Goal: Task Accomplishment & Management: Manage account settings

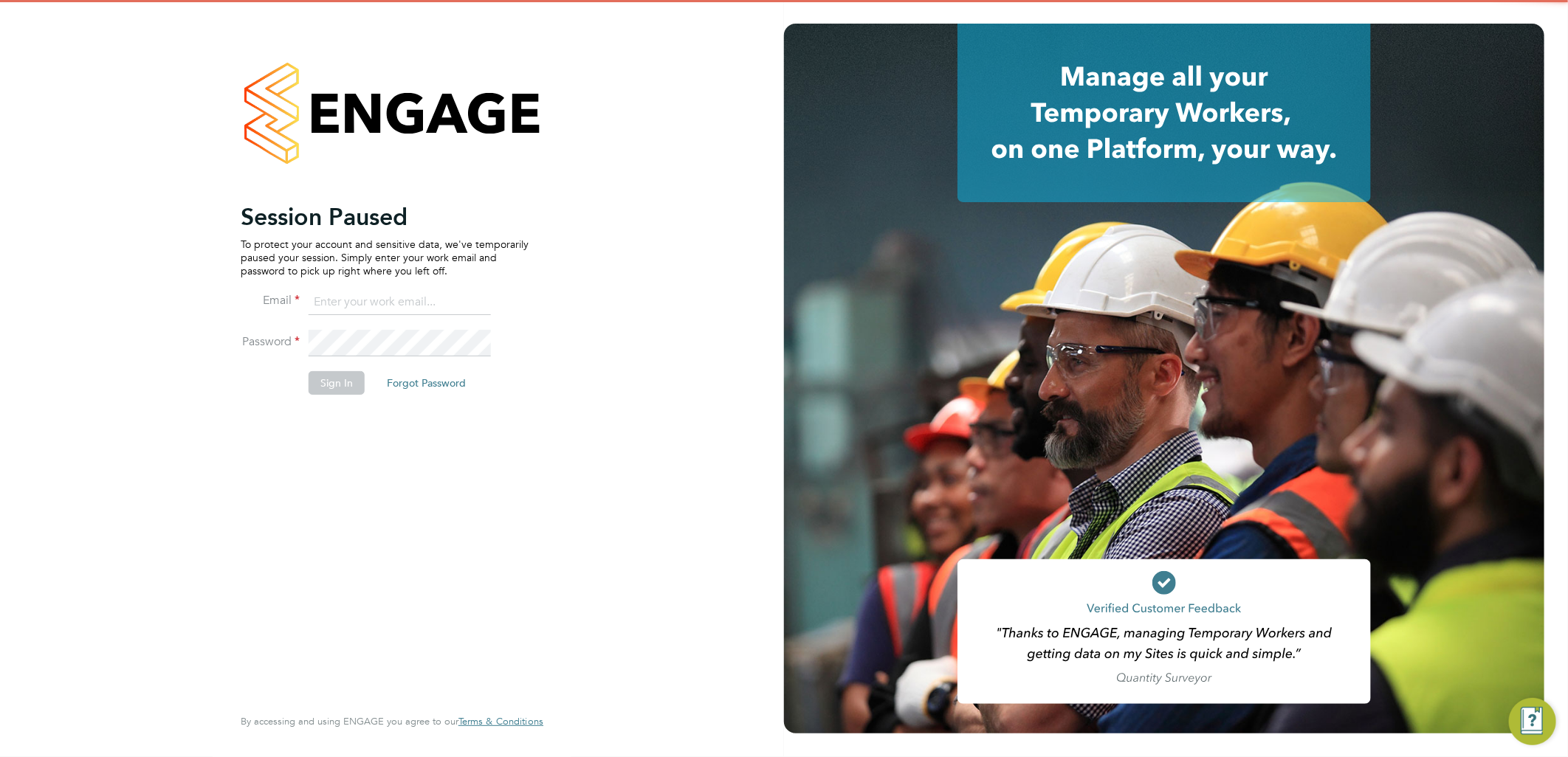
type input "[EMAIL_ADDRESS][PERSON_NAME][DOMAIN_NAME]"
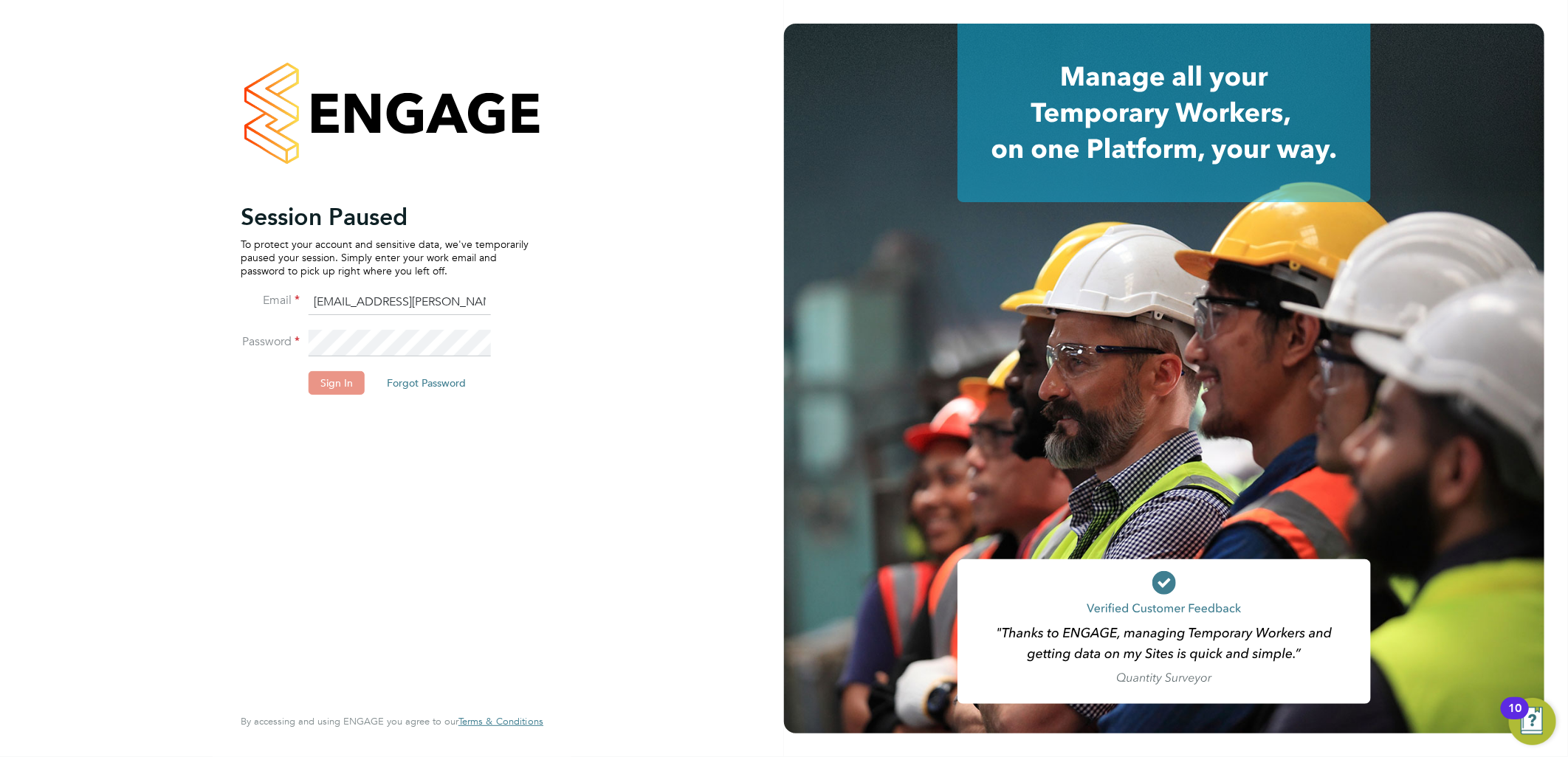
click at [329, 388] on button "Sign In" at bounding box center [337, 383] width 56 height 24
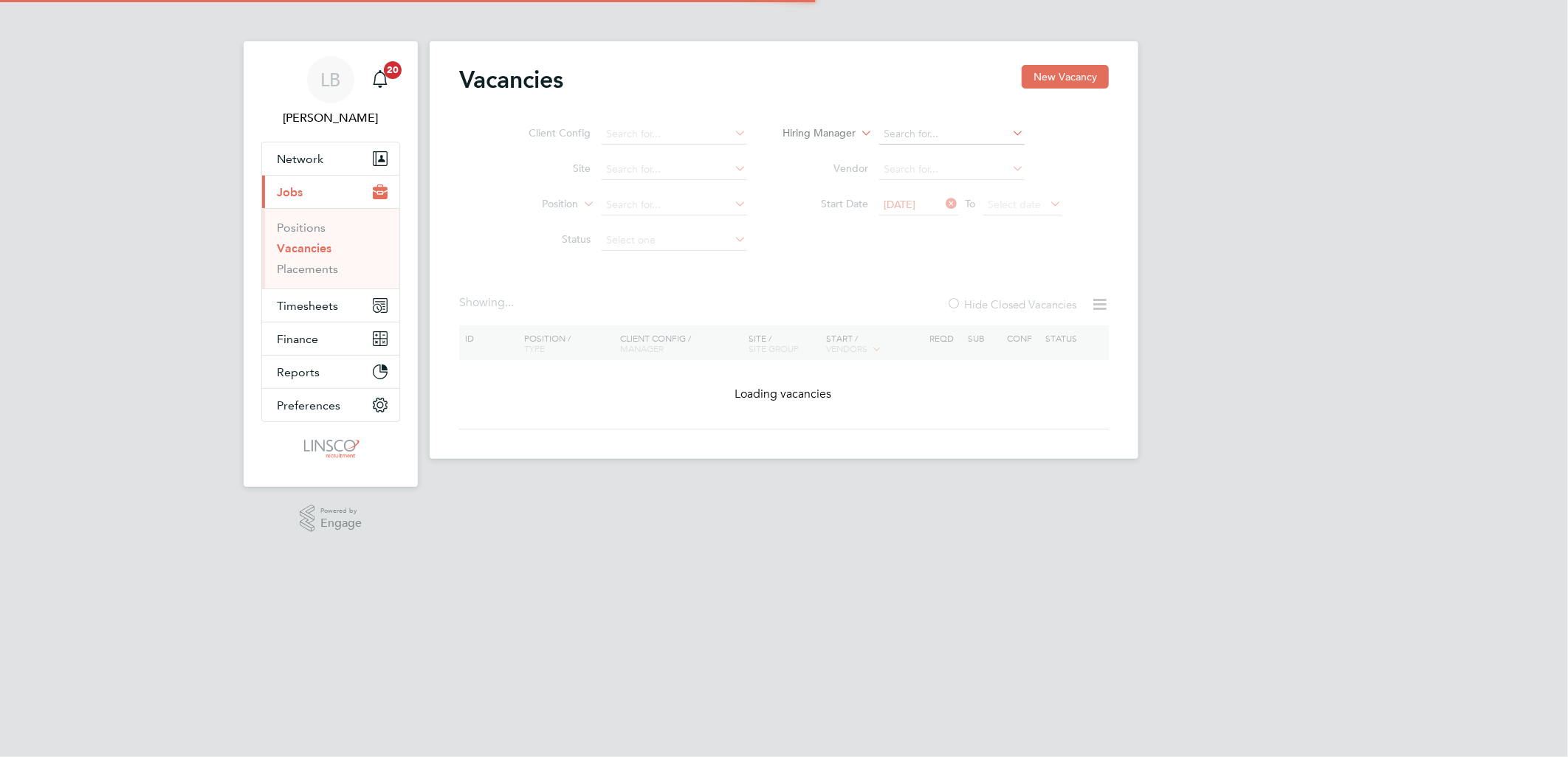
type input "[PERSON_NAME] Saint [PERSON_NAME]"
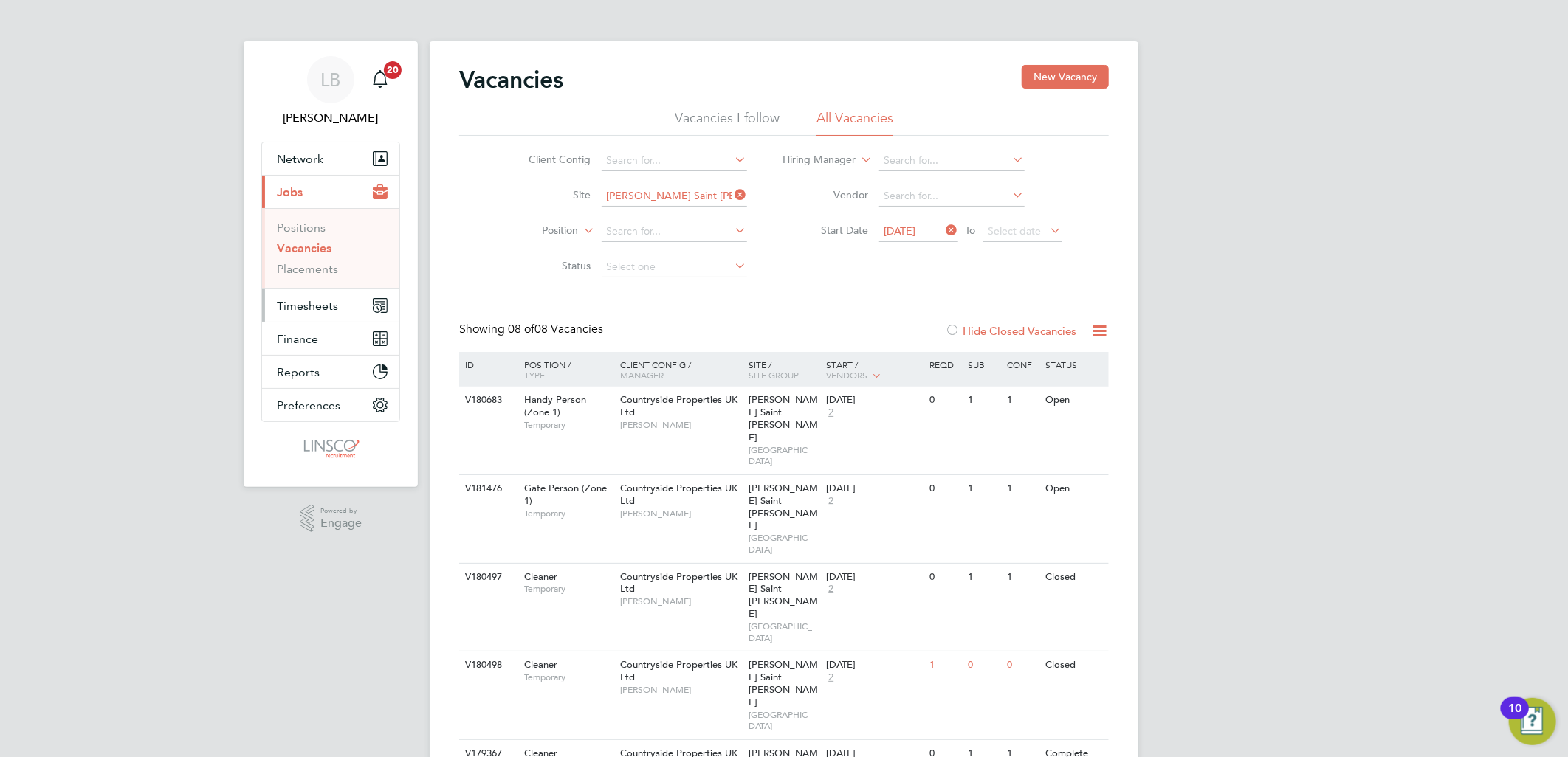
drag, startPoint x: 300, startPoint y: 311, endPoint x: 336, endPoint y: 307, distance: 36.4
click at [300, 311] on span "Timesheets" at bounding box center [307, 306] width 61 height 14
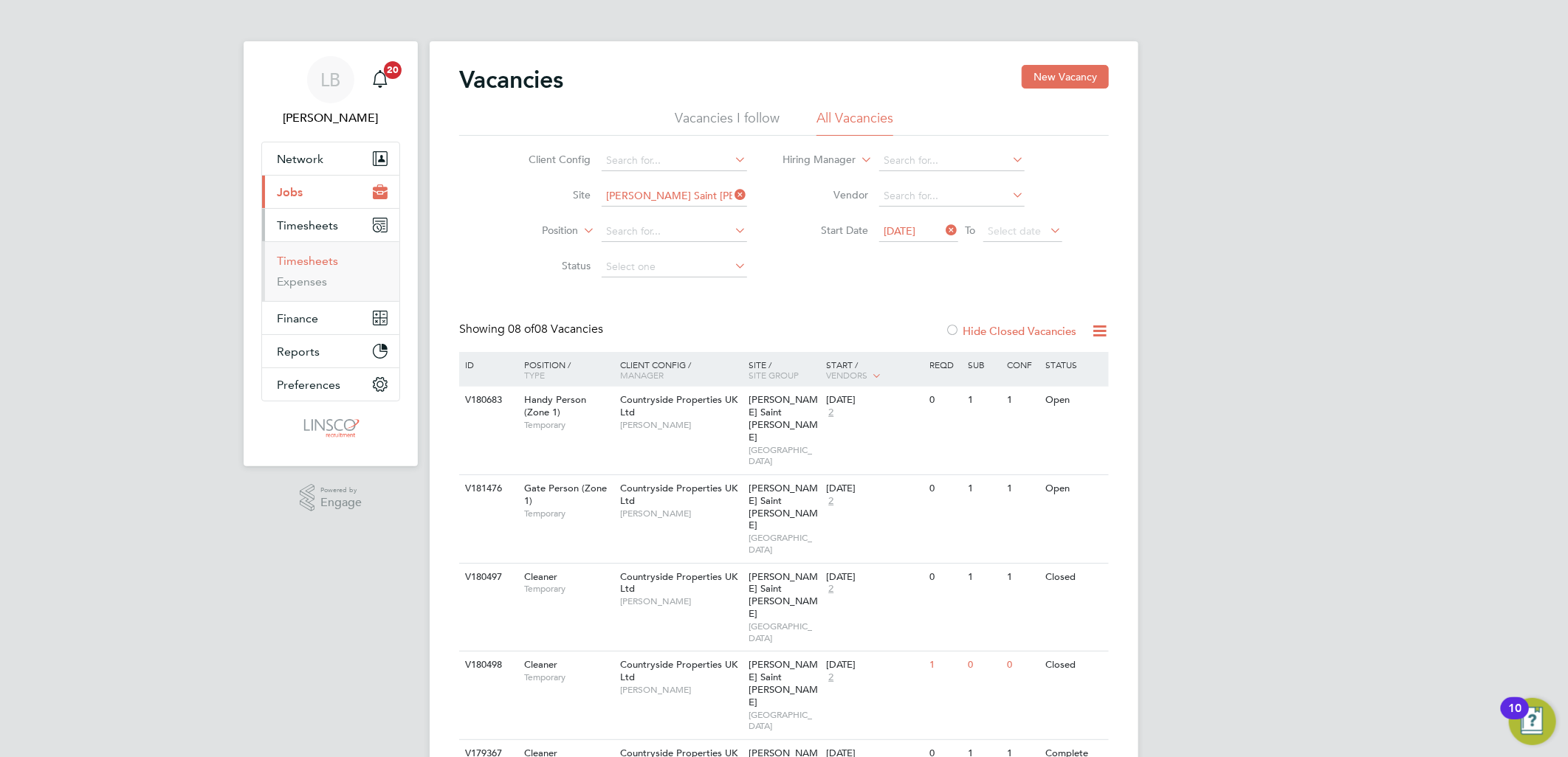
click at [318, 262] on link "Timesheets" at bounding box center [307, 261] width 61 height 14
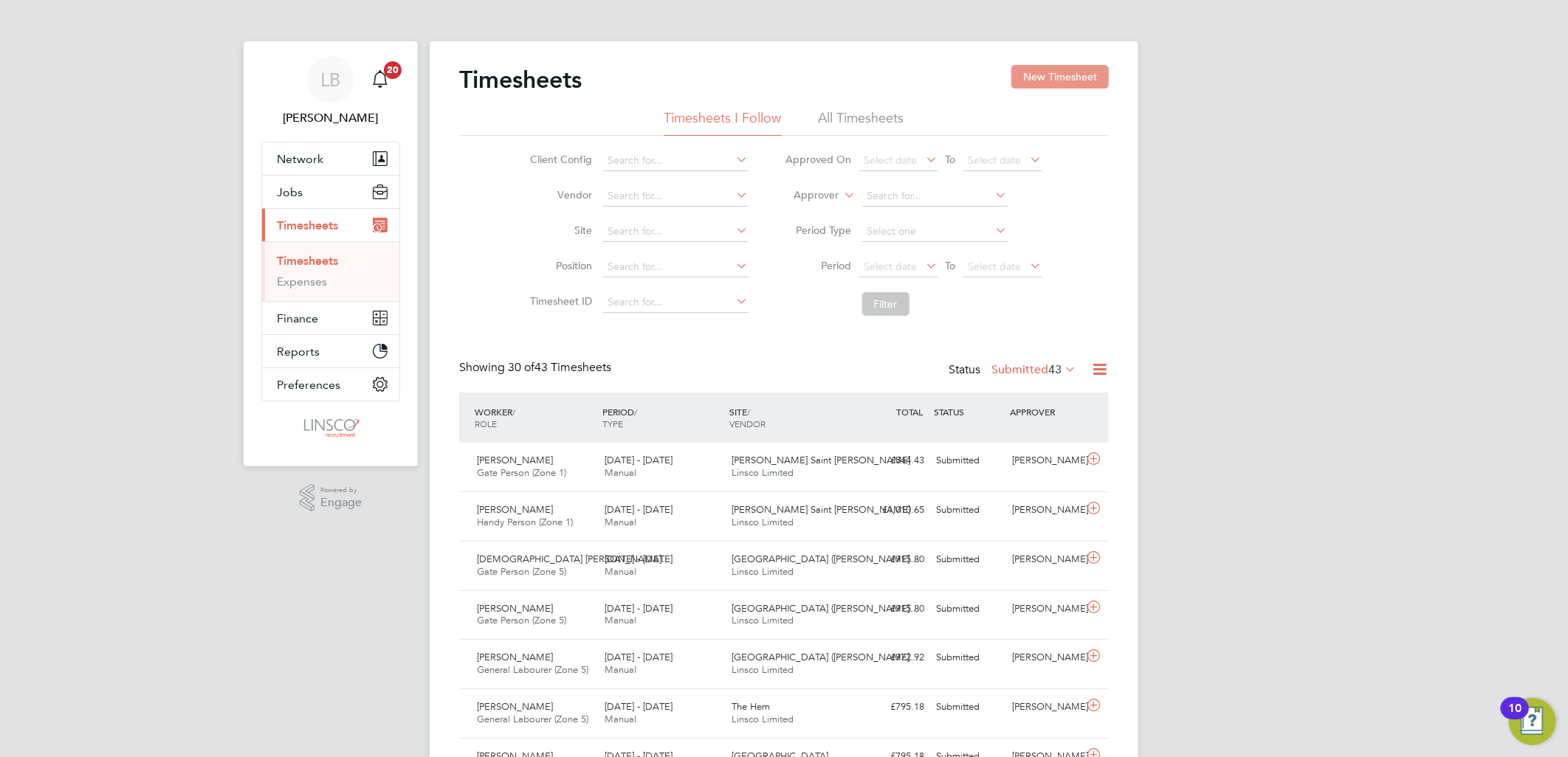
click at [1079, 81] on button "New Timesheet" at bounding box center [1059, 77] width 97 height 24
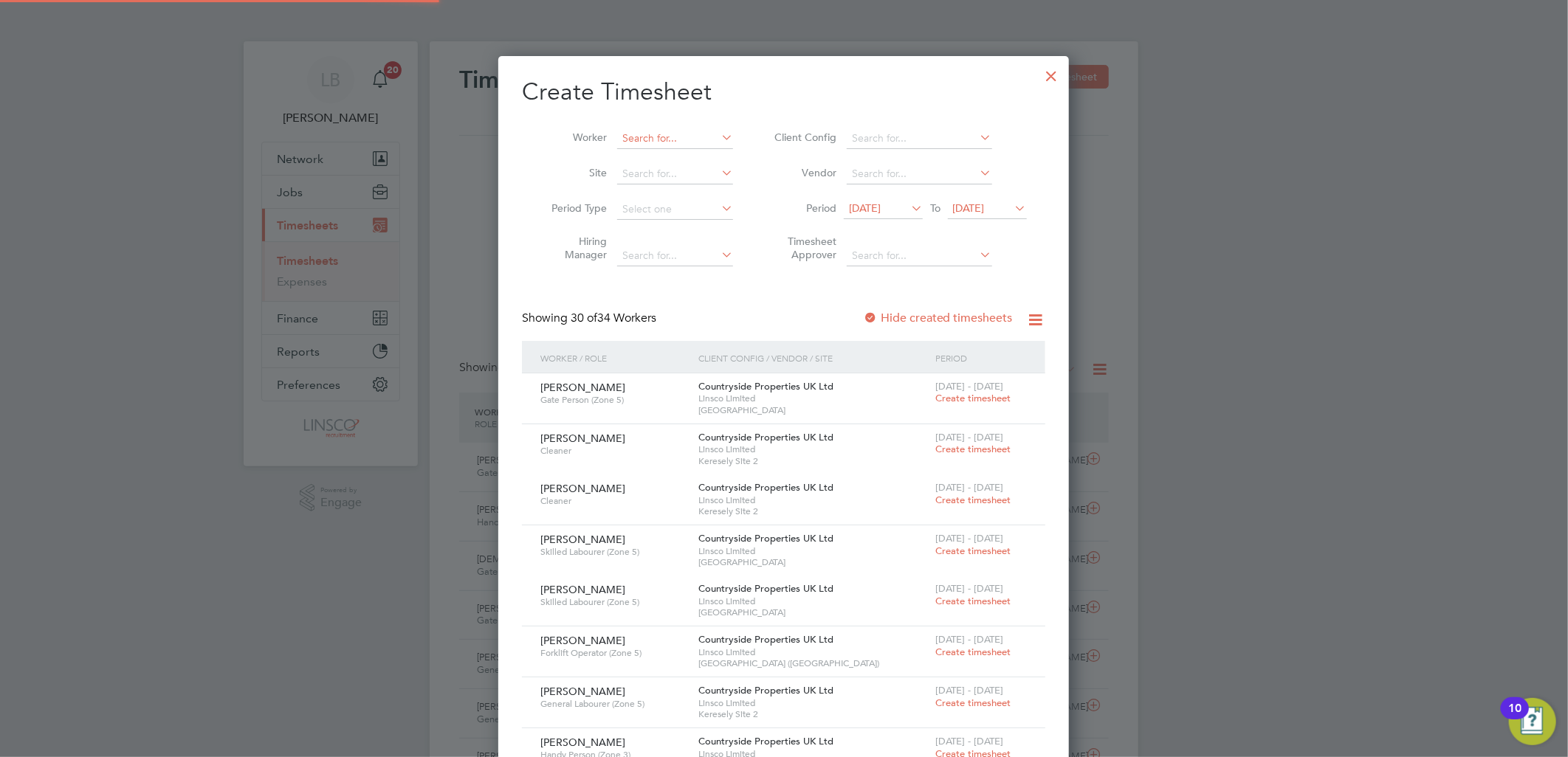
click at [667, 137] on input at bounding box center [675, 138] width 116 height 21
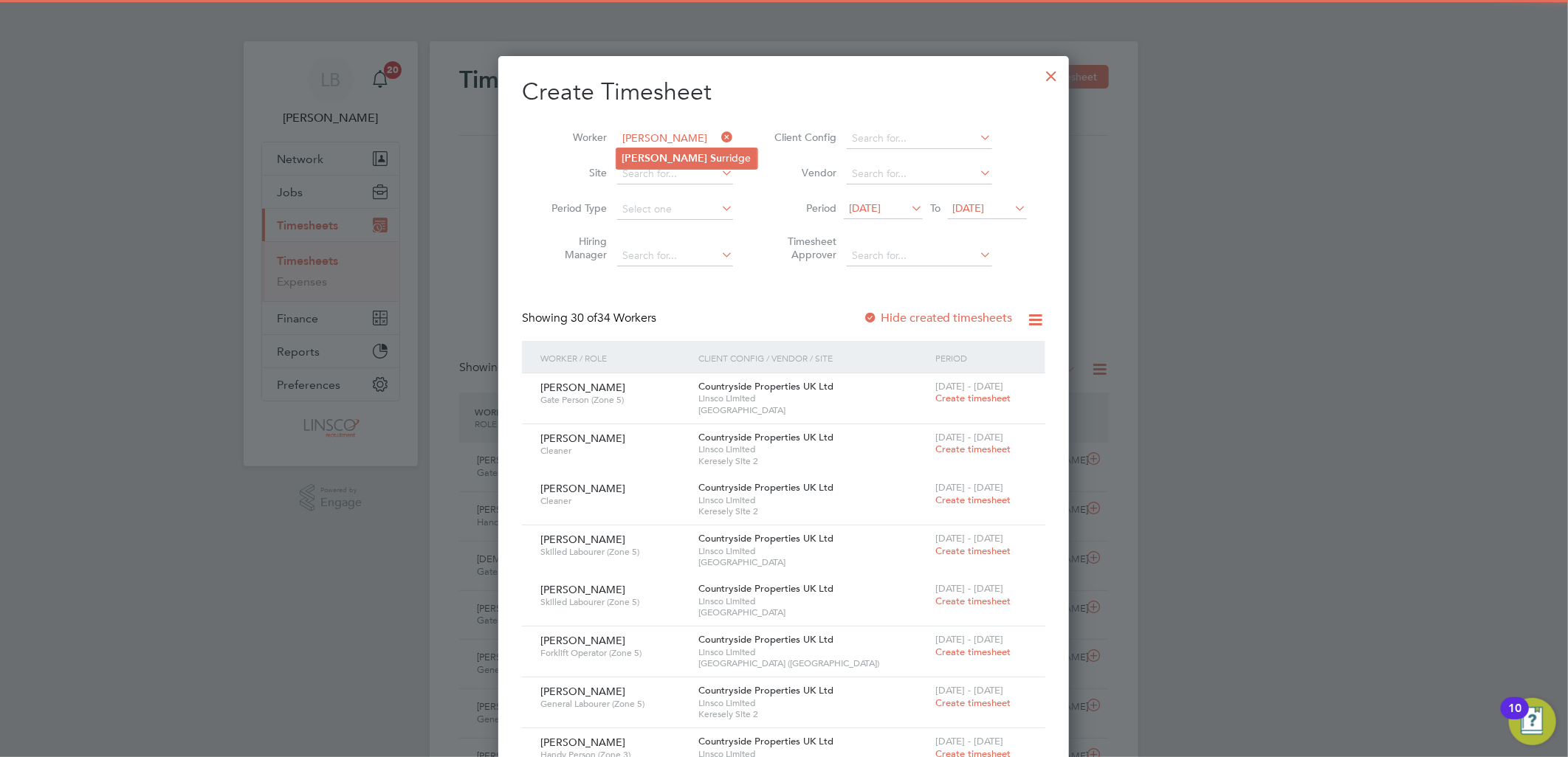
click at [654, 165] on li "Tammy Su rridge" at bounding box center [686, 158] width 141 height 20
type input "Tammy Surridge"
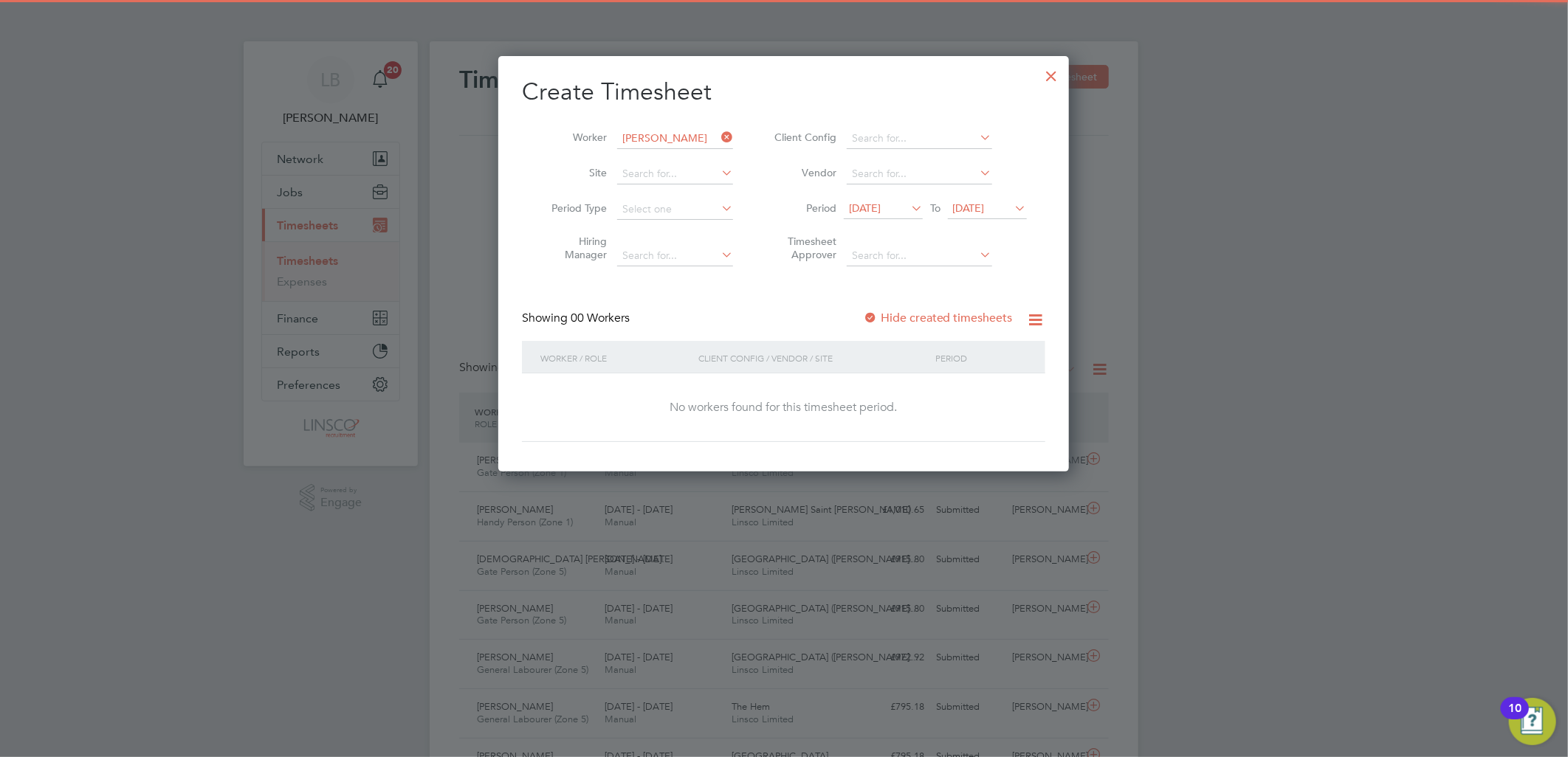
click at [891, 196] on li "Period 16 Sep 2025 To 23 Sep 2025" at bounding box center [899, 209] width 294 height 35
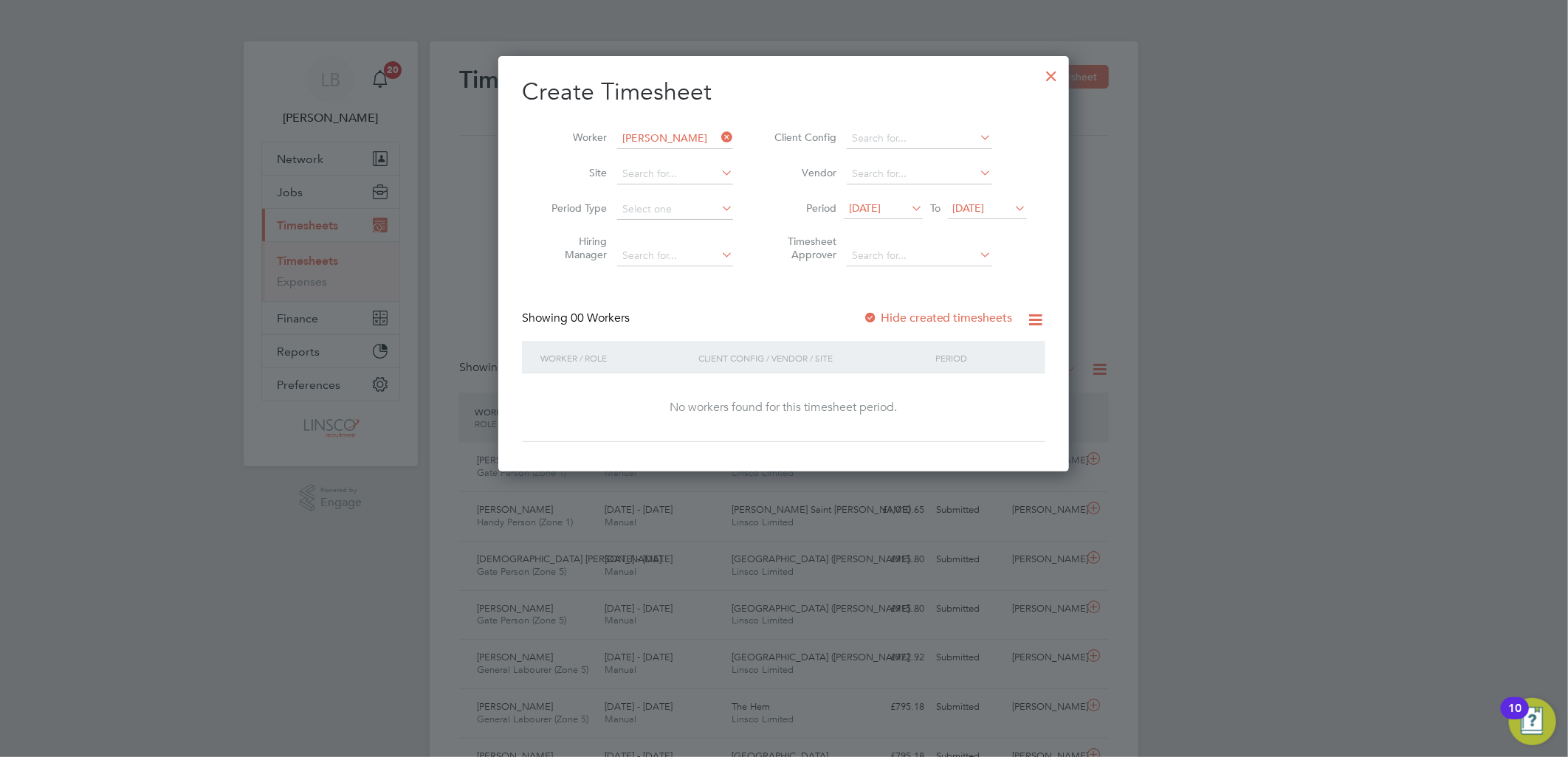
click at [883, 216] on span "16 Sep 2025" at bounding box center [883, 209] width 79 height 20
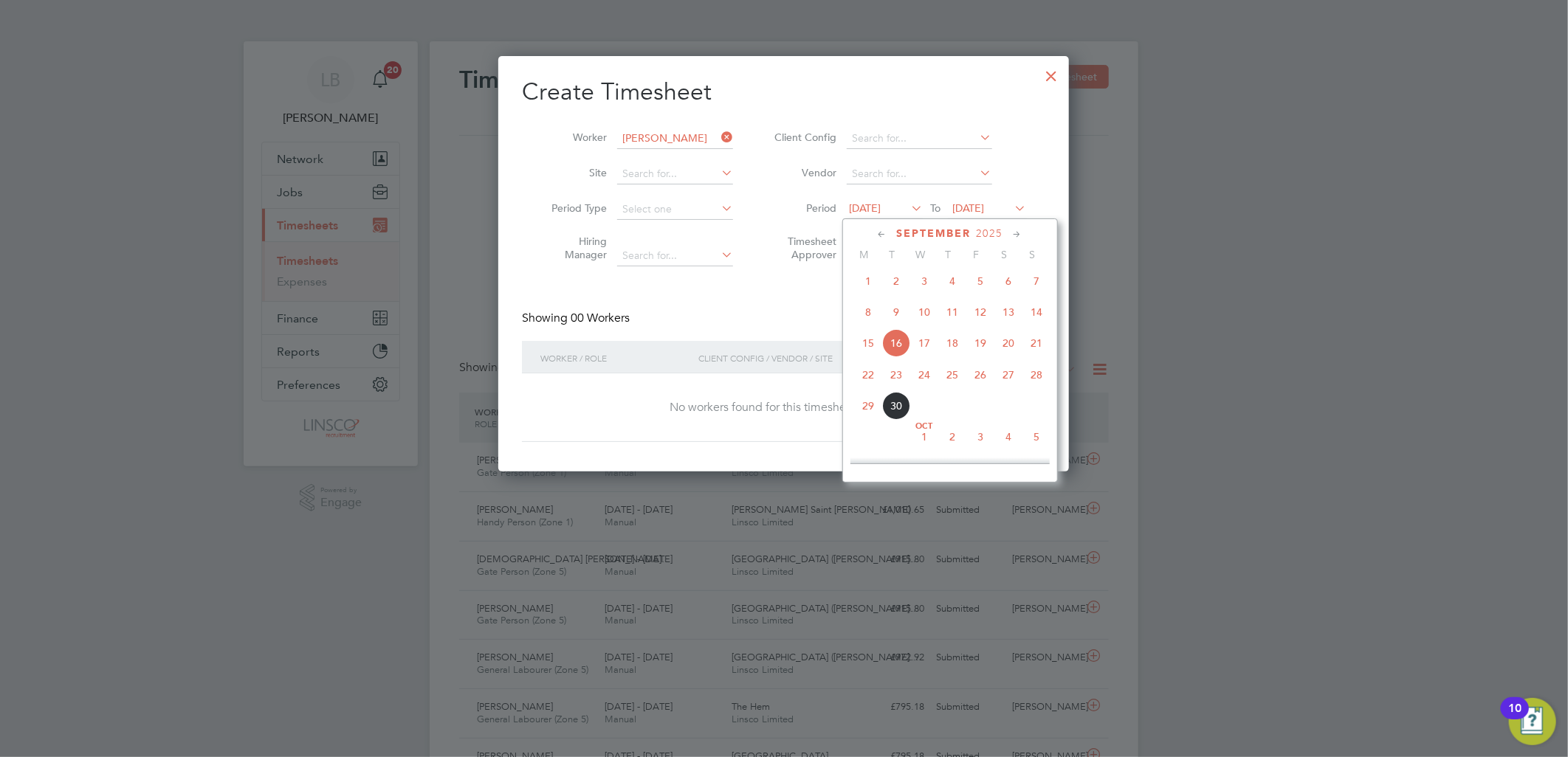
click at [883, 382] on span "23" at bounding box center [896, 375] width 28 height 28
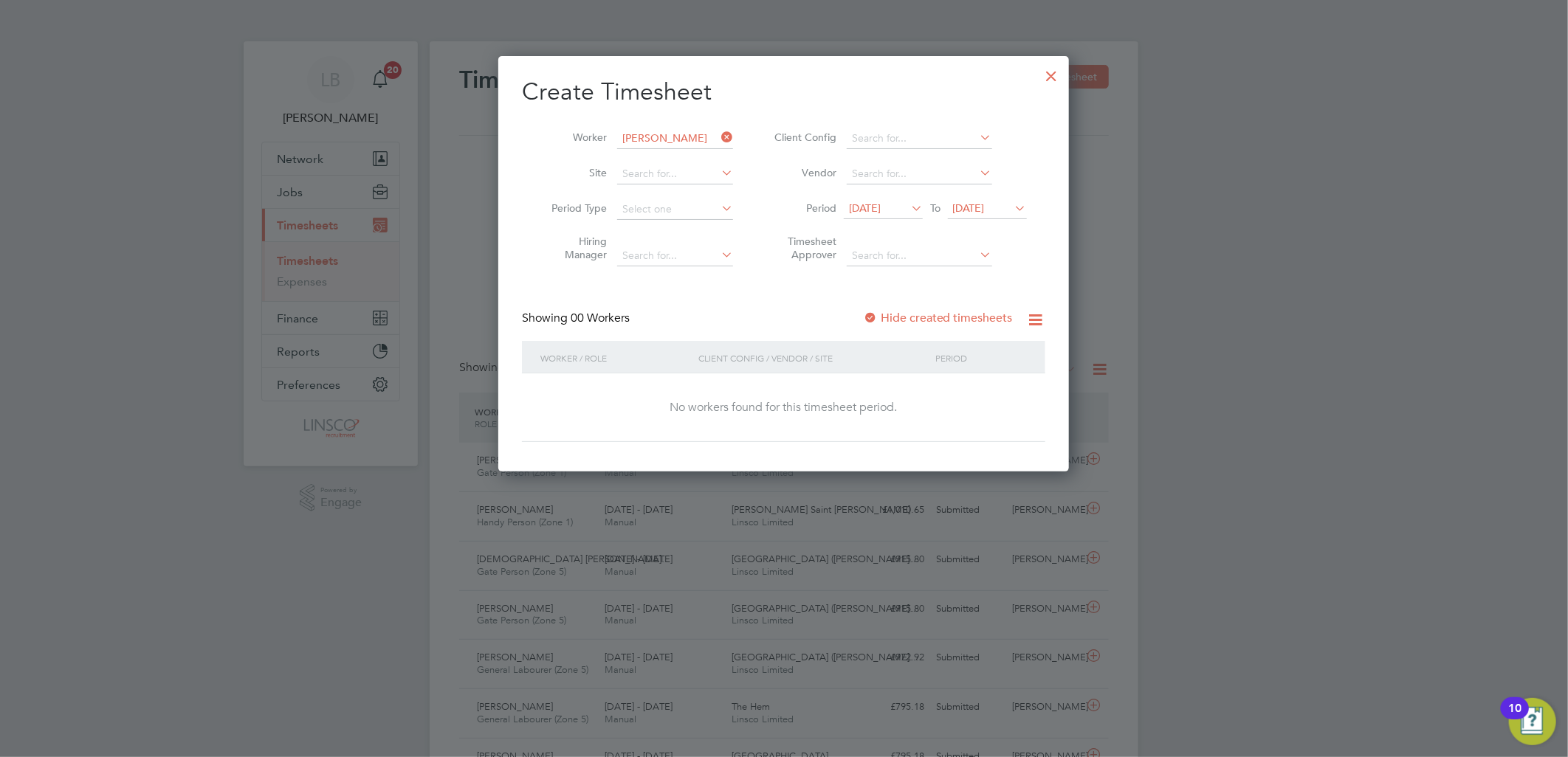
click at [915, 312] on label "Hide created timesheets" at bounding box center [938, 318] width 150 height 15
click at [875, 315] on div at bounding box center [870, 319] width 15 height 15
click at [1056, 72] on div at bounding box center [1052, 72] width 27 height 27
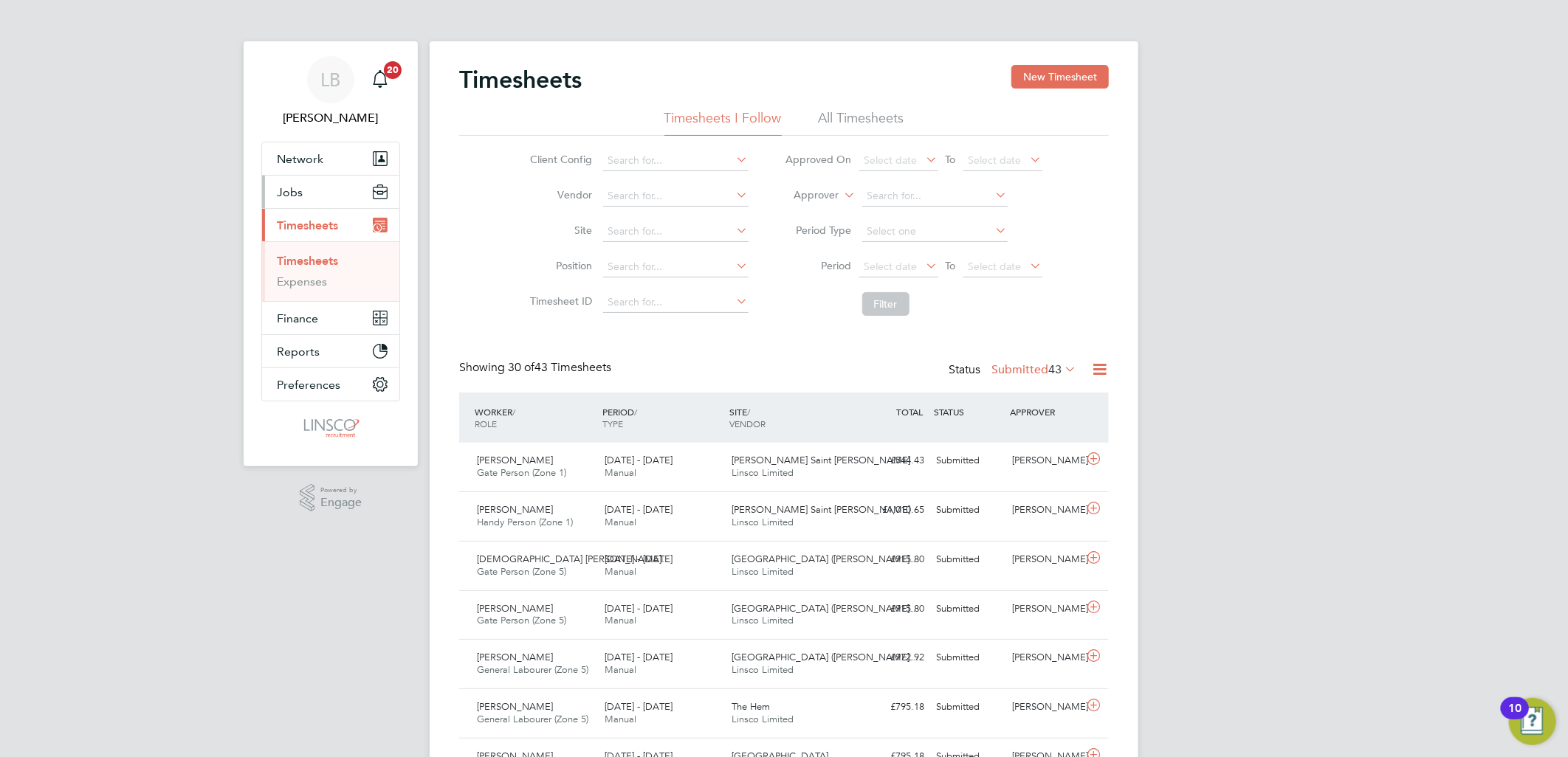
click at [297, 194] on span "Jobs" at bounding box center [290, 192] width 26 height 14
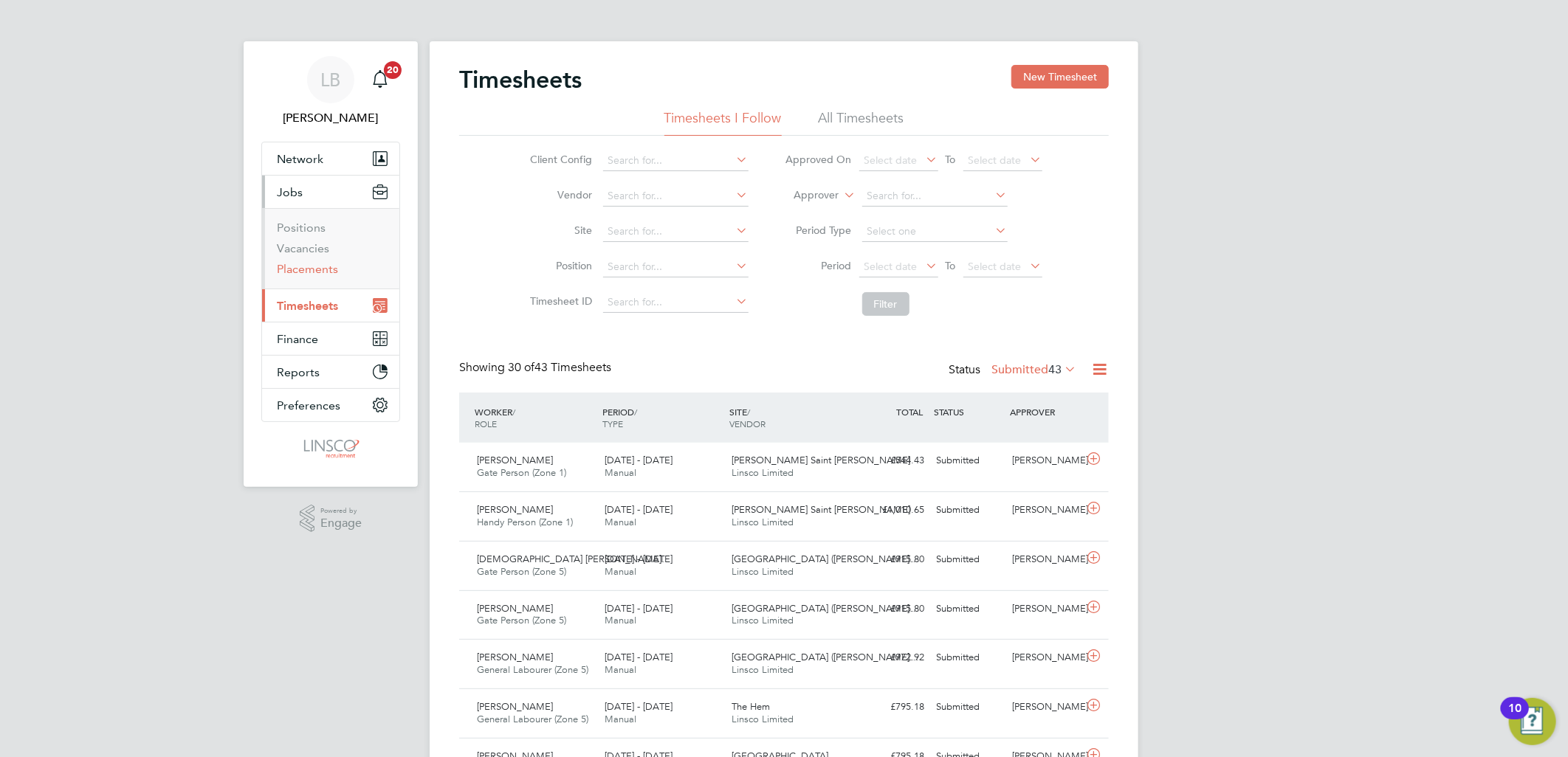
drag, startPoint x: 303, startPoint y: 275, endPoint x: 319, endPoint y: 272, distance: 16.5
click at [303, 275] on link "Placements" at bounding box center [307, 269] width 61 height 14
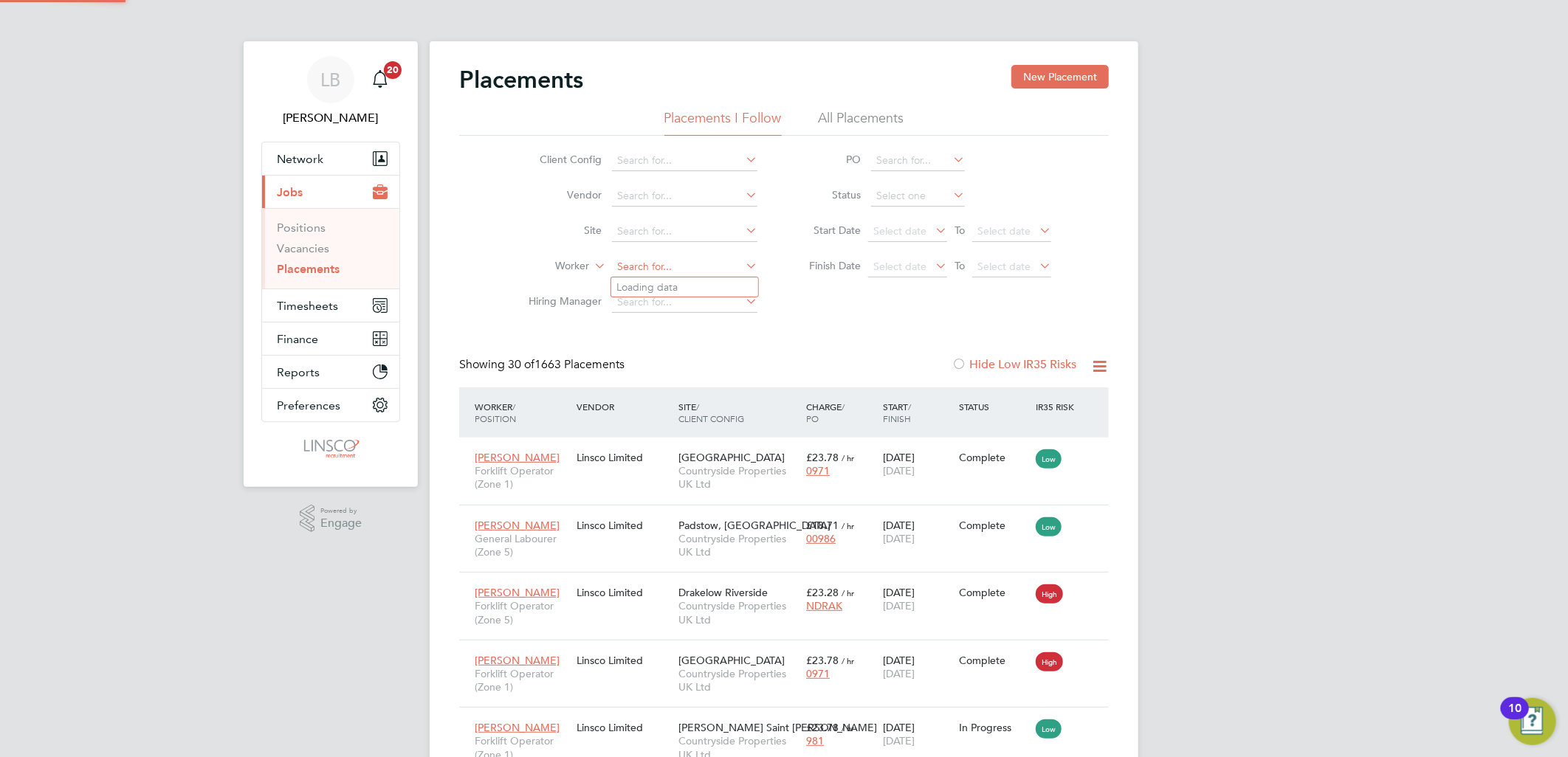
click at [639, 266] on input at bounding box center [684, 267] width 145 height 21
click at [657, 289] on li "Thamsanqa Prince Nyathi" at bounding box center [703, 287] width 185 height 19
type input "Thamsanqa Prince Nyathi"
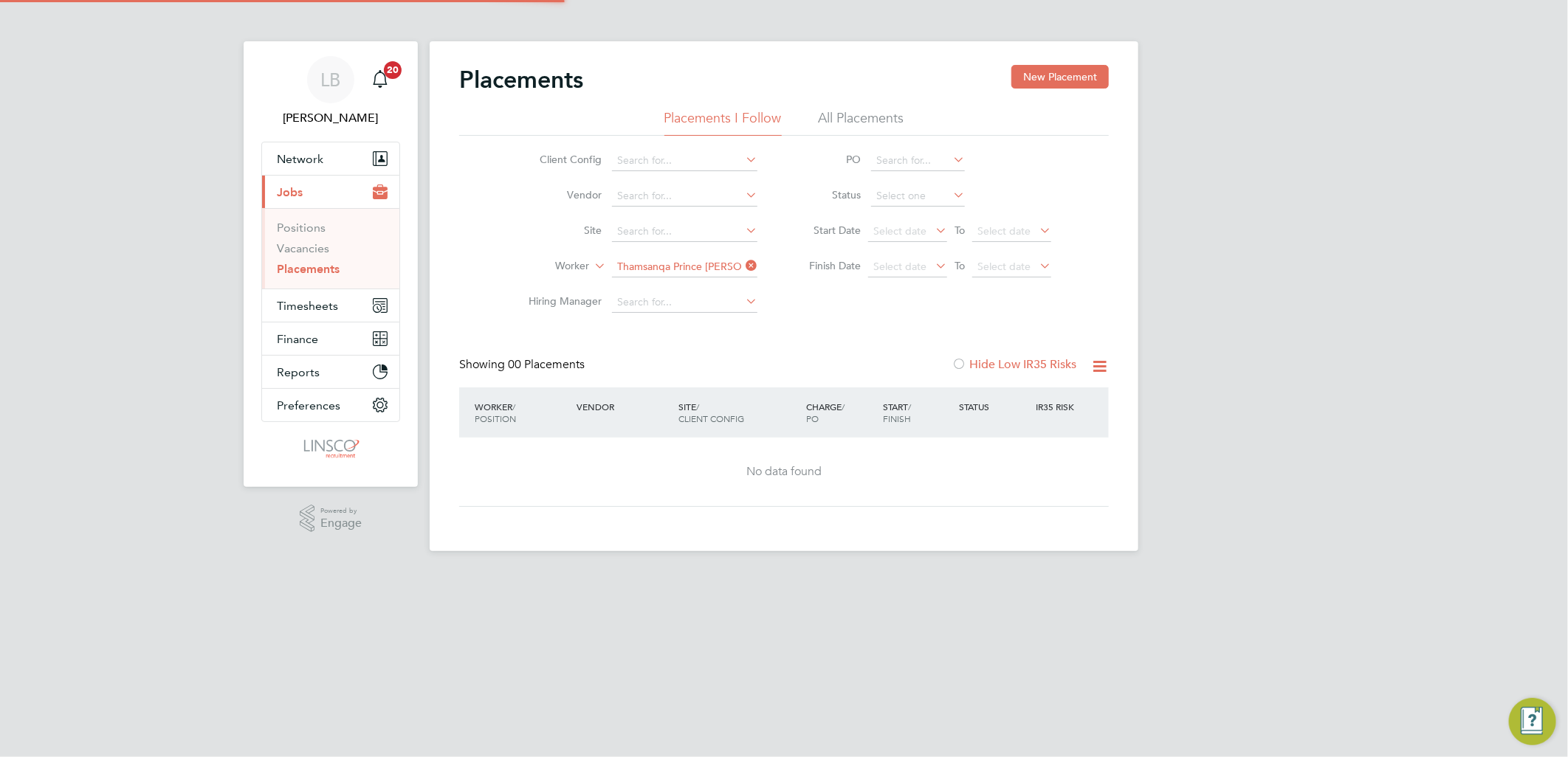
click at [657, 289] on div "Placements New Placement Placements I Follow All Placements Client Config Vendo…" at bounding box center [784, 296] width 709 height 510
click at [743, 267] on icon at bounding box center [743, 265] width 0 height 21
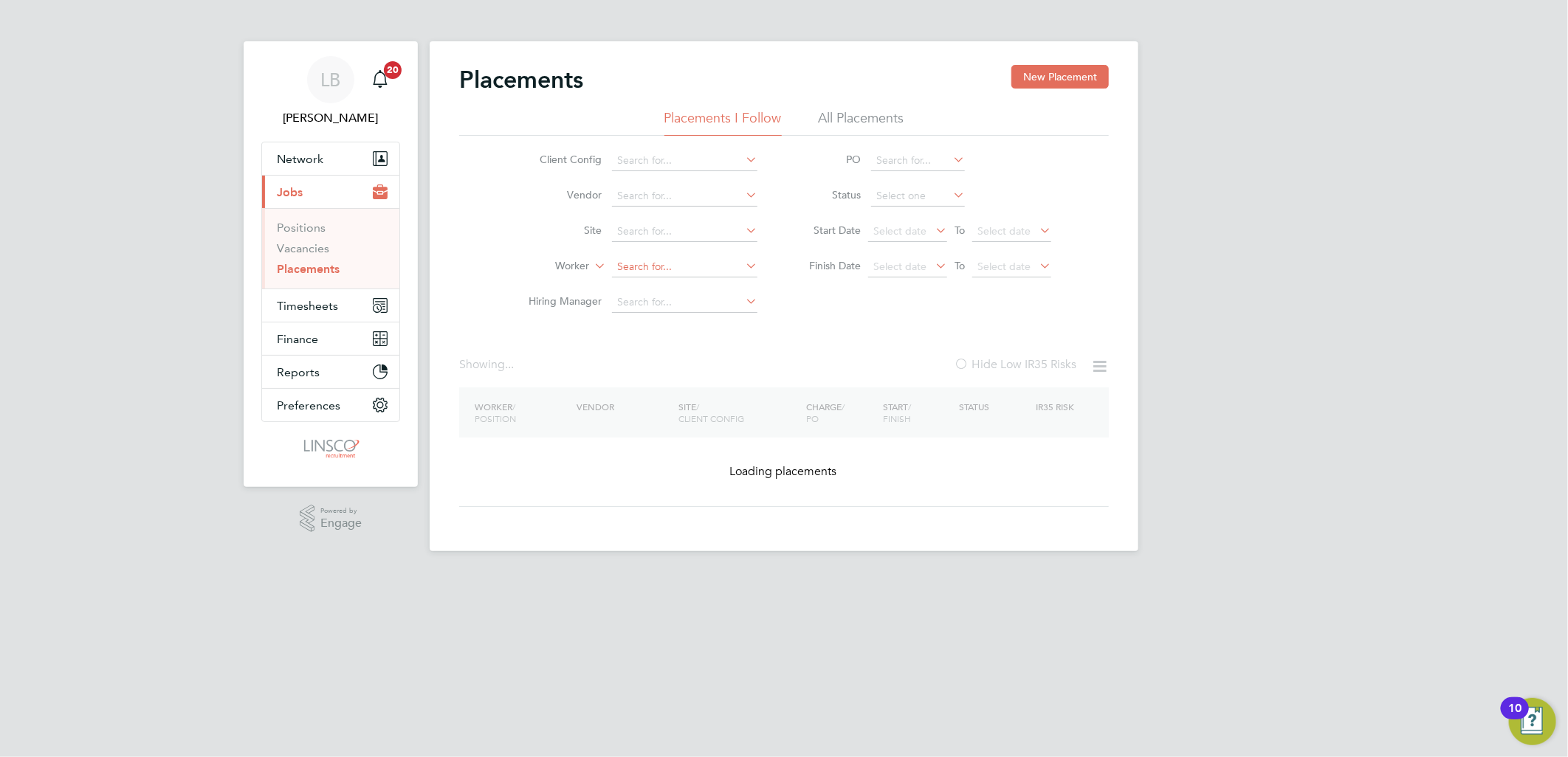
click at [703, 267] on input at bounding box center [684, 267] width 145 height 21
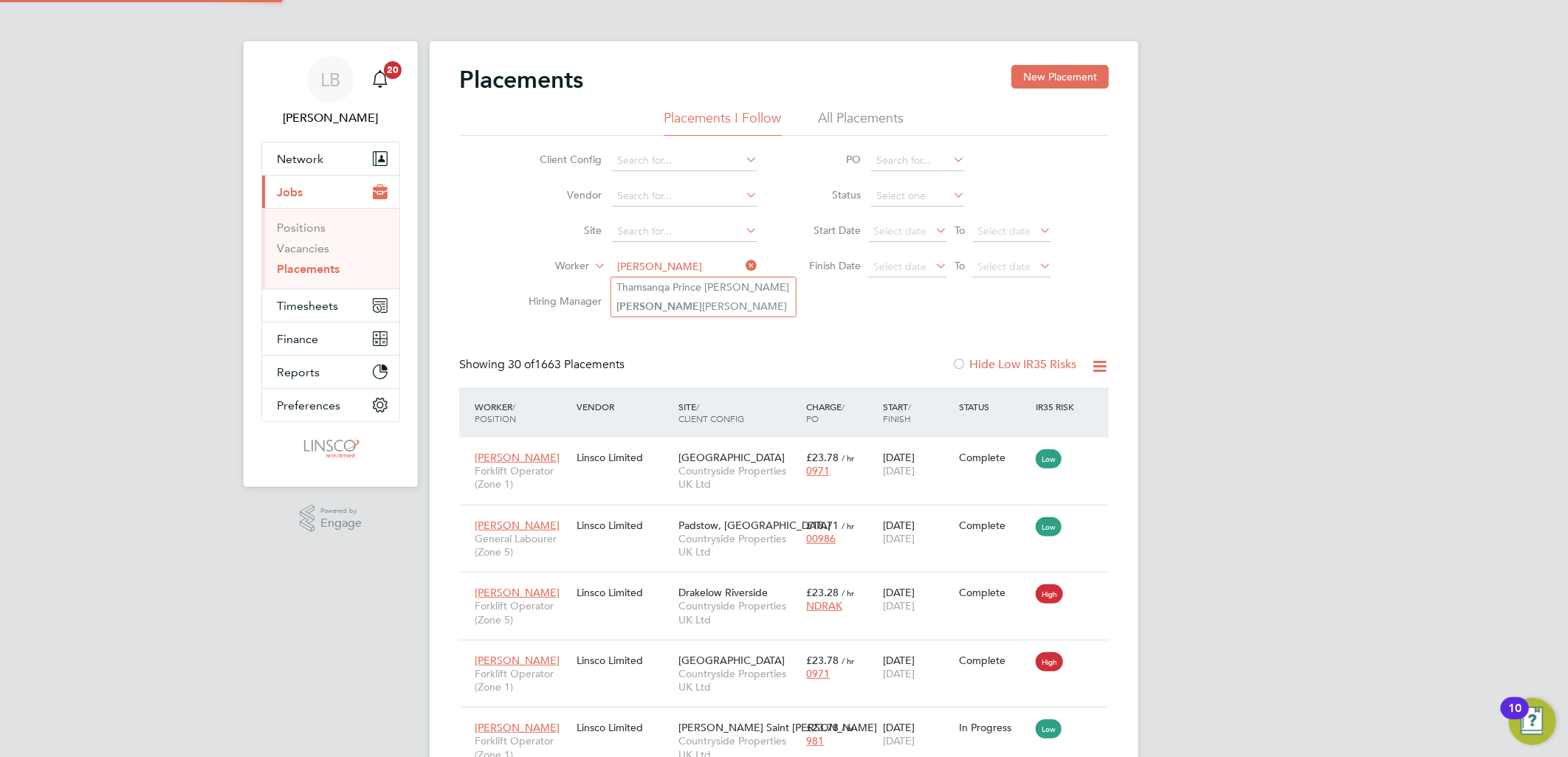
click at [669, 303] on li "Tammy Surridge" at bounding box center [703, 307] width 185 height 20
type input "Tammy Surridge"
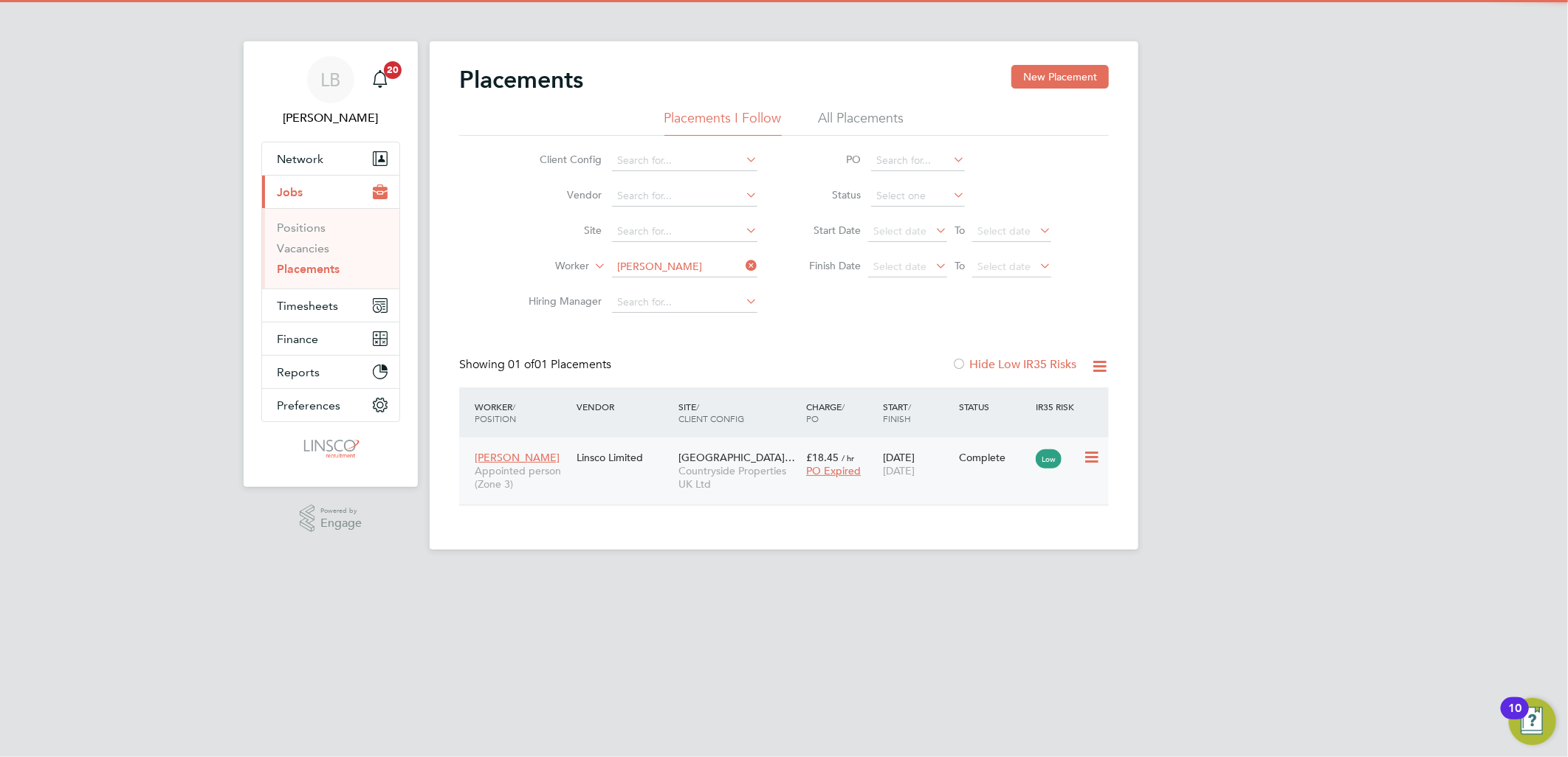
click at [719, 458] on span "Uffington Road, Stamf…" at bounding box center [736, 457] width 117 height 13
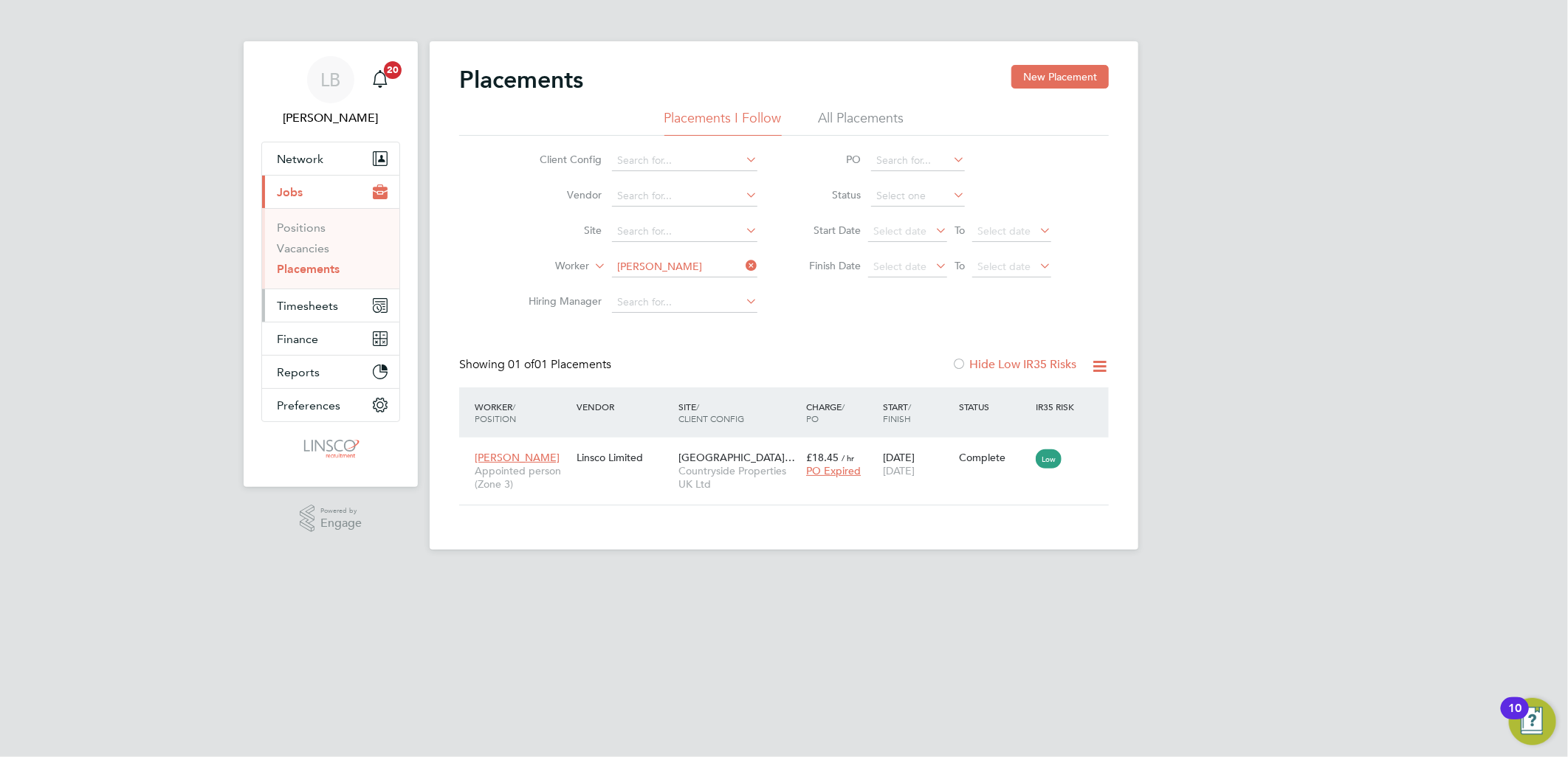
click at [318, 303] on span "Timesheets" at bounding box center [307, 306] width 61 height 14
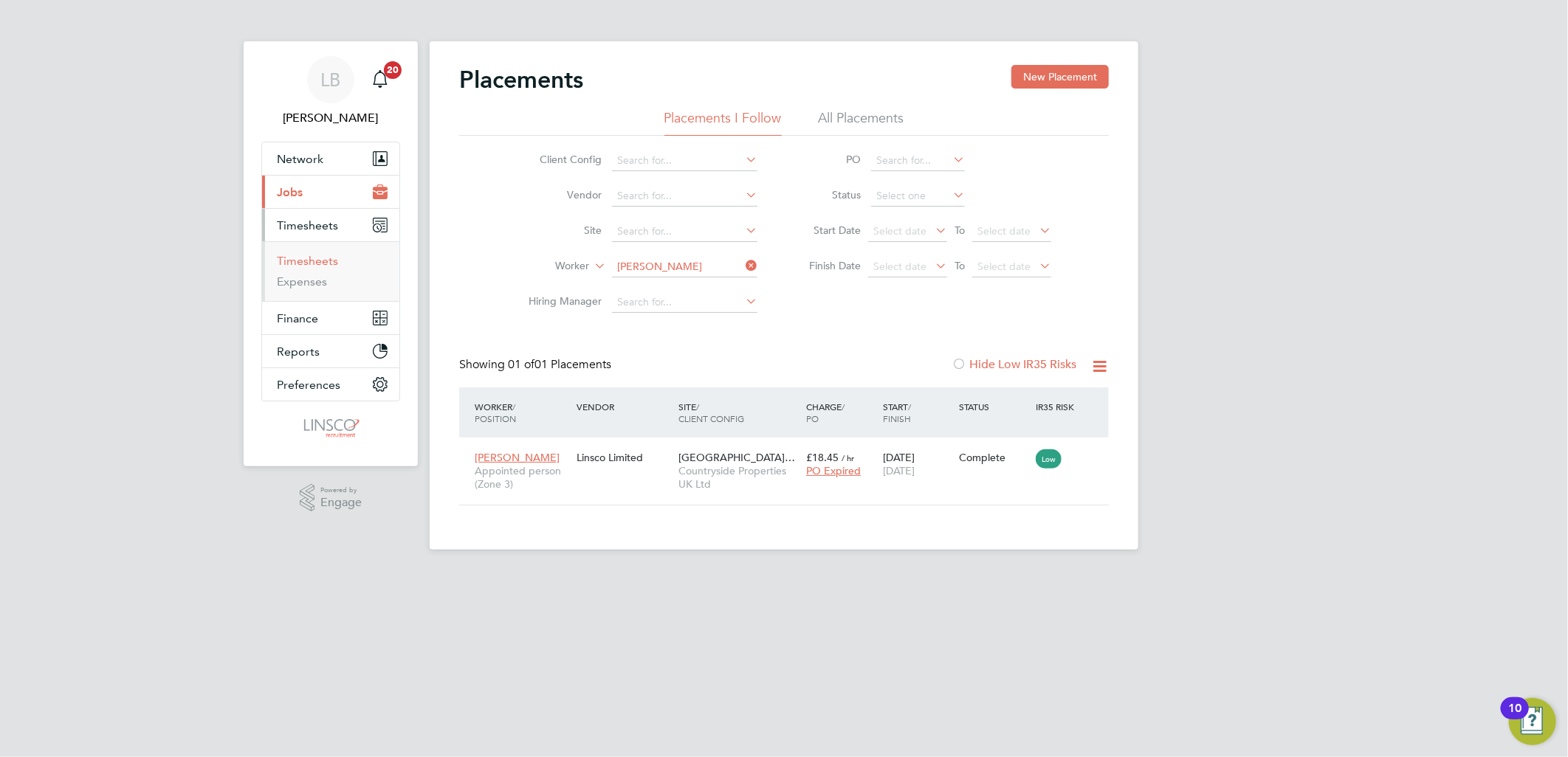
click at [310, 262] on link "Timesheets" at bounding box center [307, 261] width 61 height 14
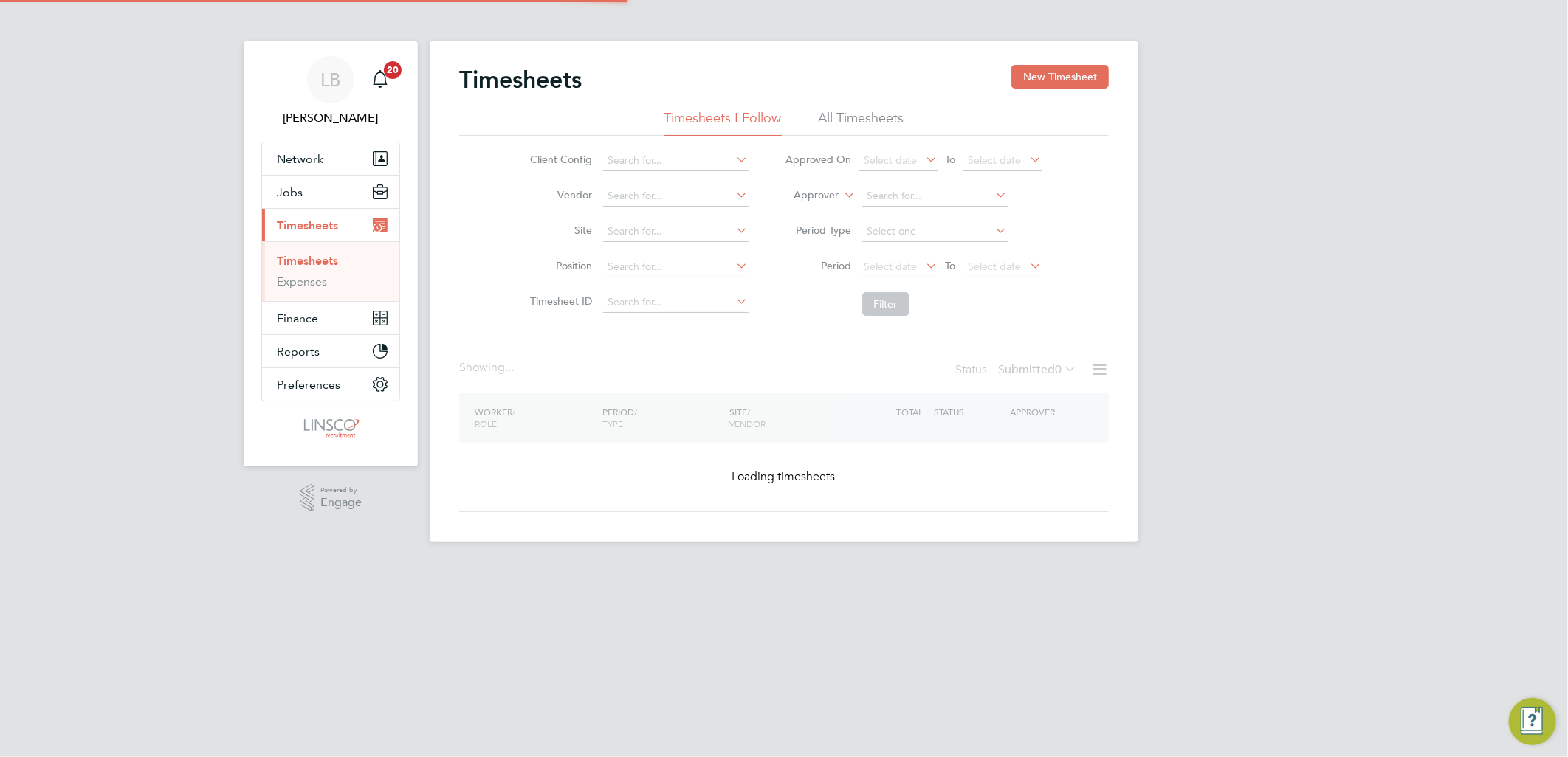
click at [1042, 79] on button "New Timesheet" at bounding box center [1059, 77] width 97 height 24
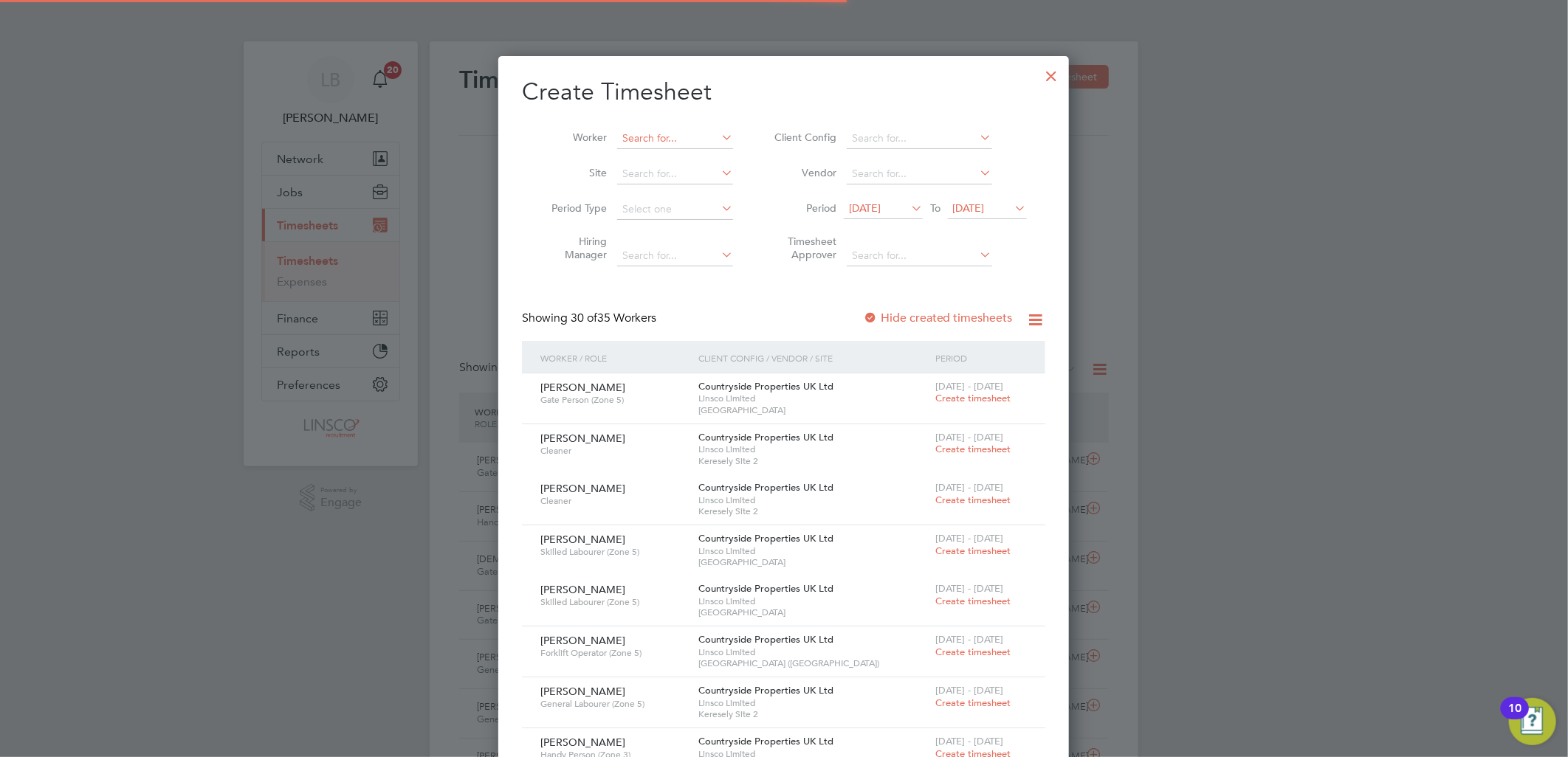
click at [658, 141] on input at bounding box center [675, 138] width 116 height 21
type input "r"
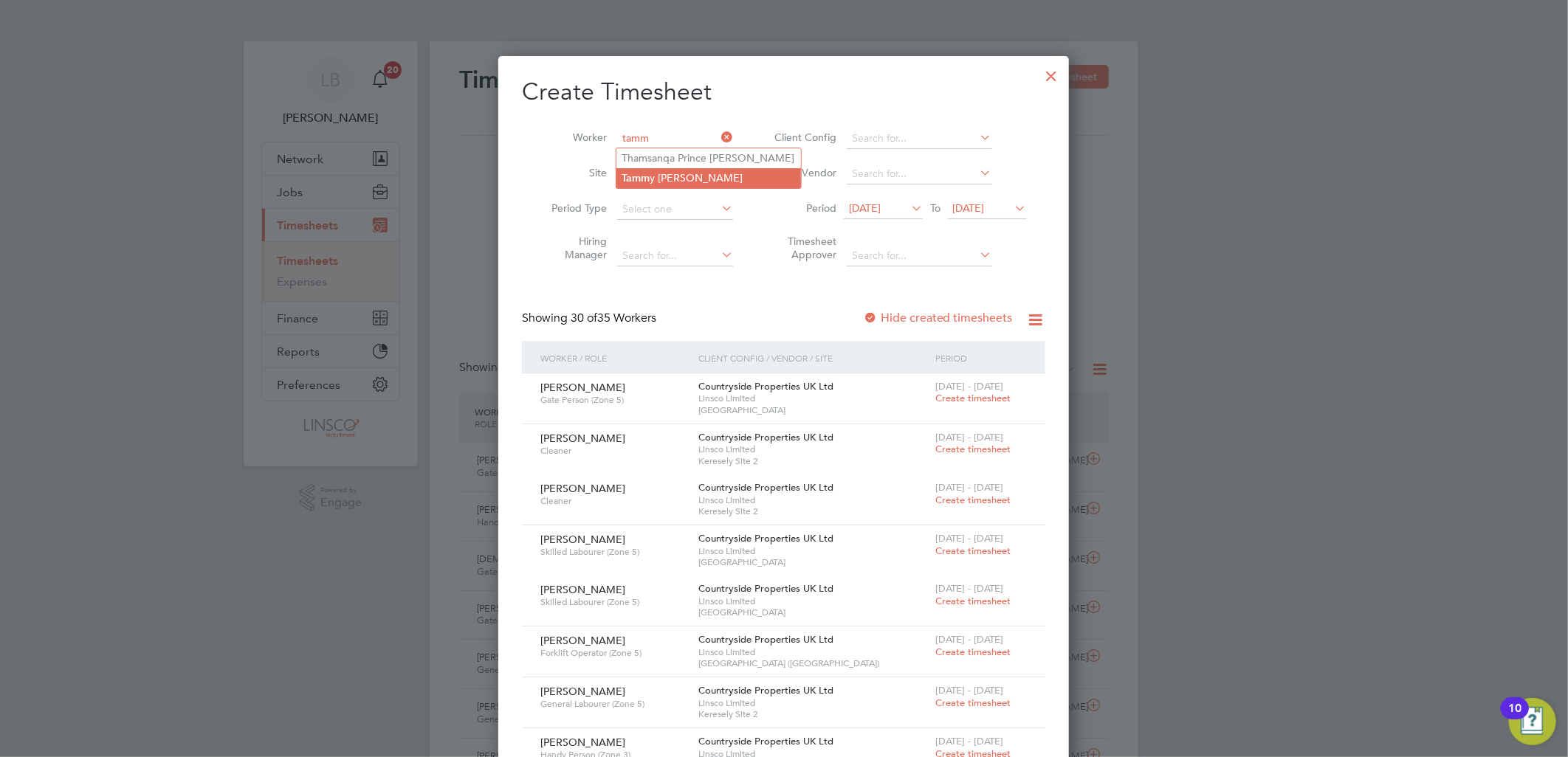
click at [657, 173] on li "Tamm y Surridge" at bounding box center [708, 178] width 185 height 20
type input "Tammy Surridge"
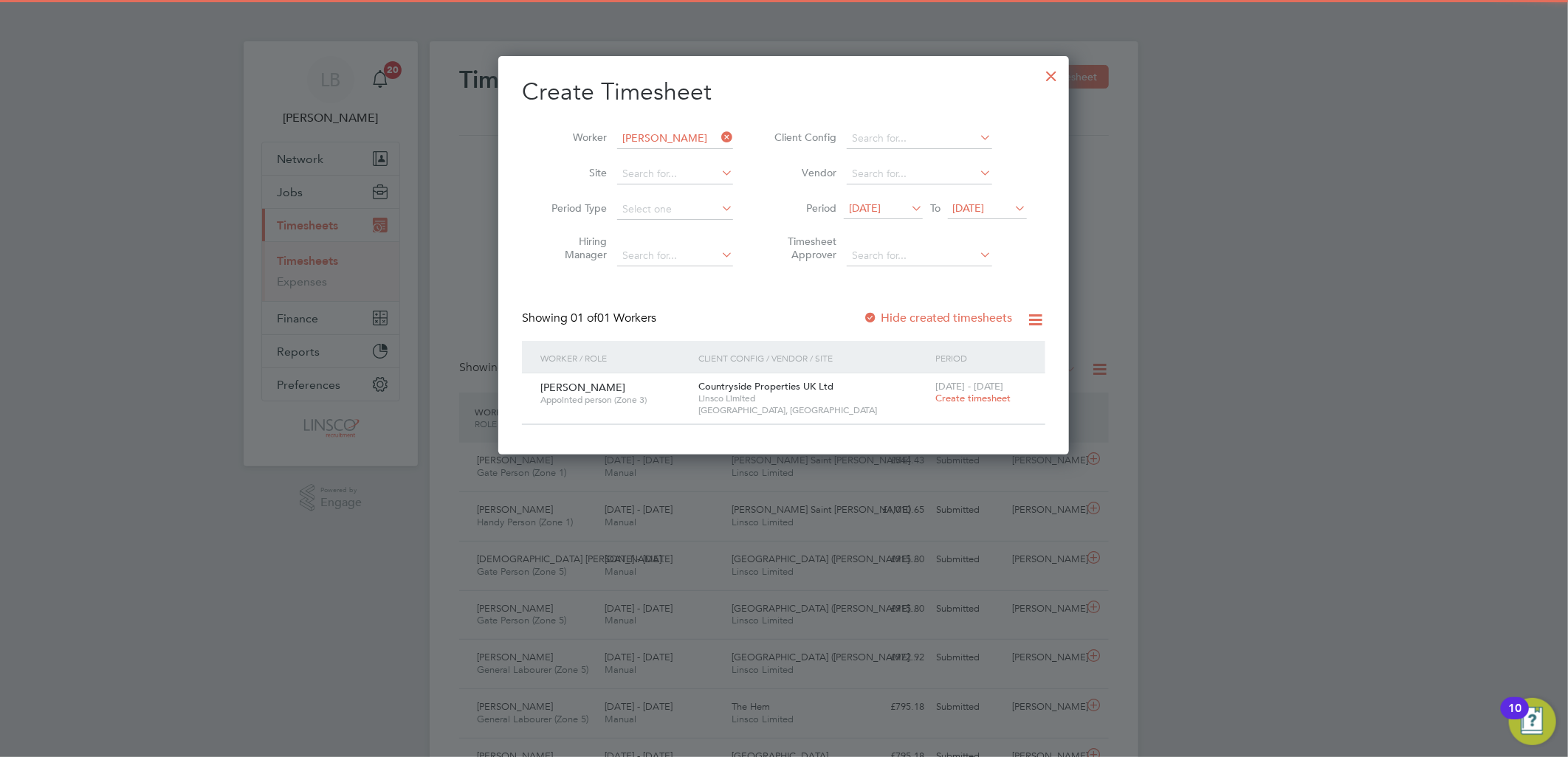
click at [972, 395] on span "Create timesheet" at bounding box center [972, 398] width 75 height 13
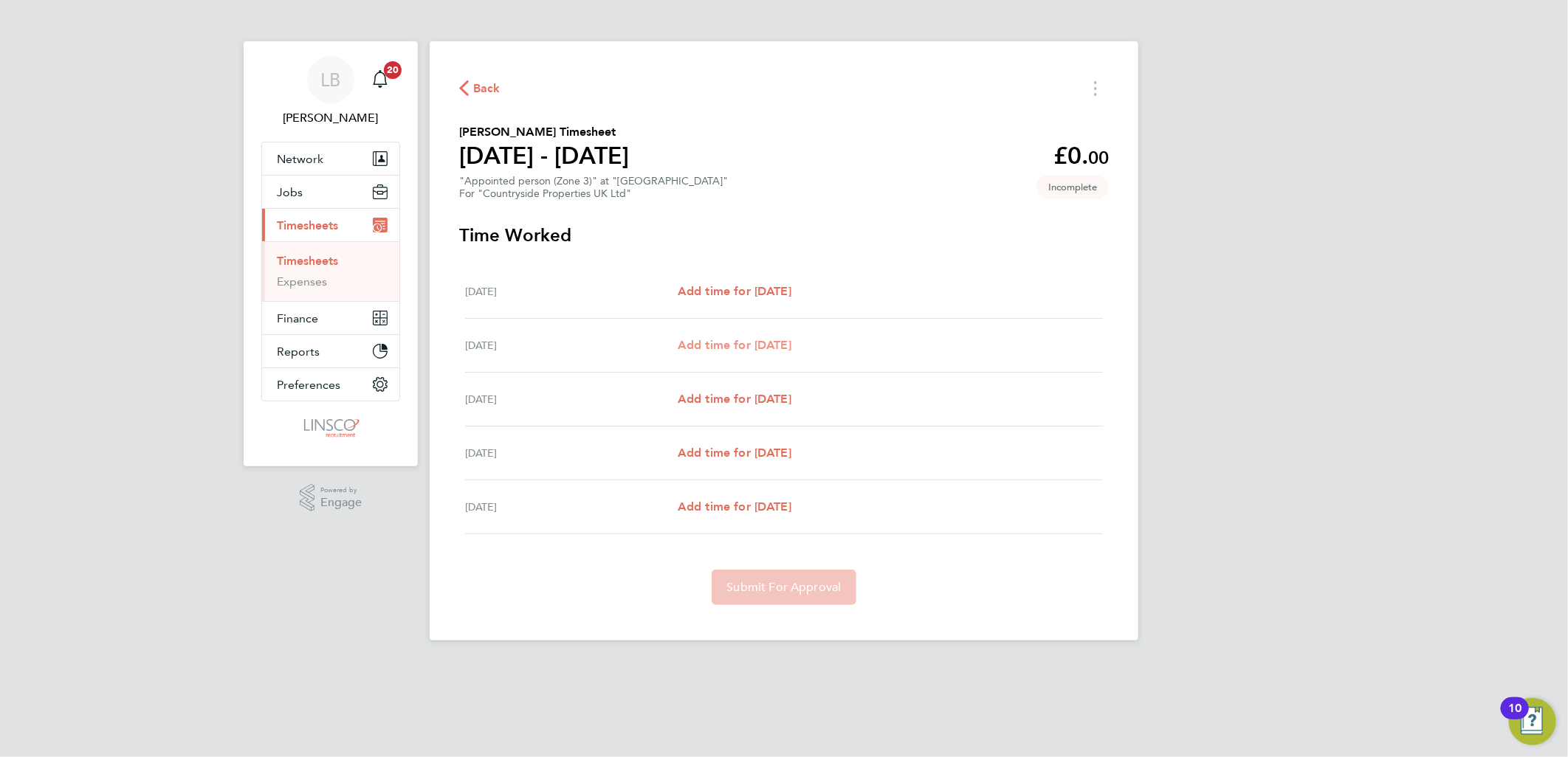
click at [726, 338] on span "Add time for Tue 23 Sep" at bounding box center [735, 345] width 114 height 14
select select "30"
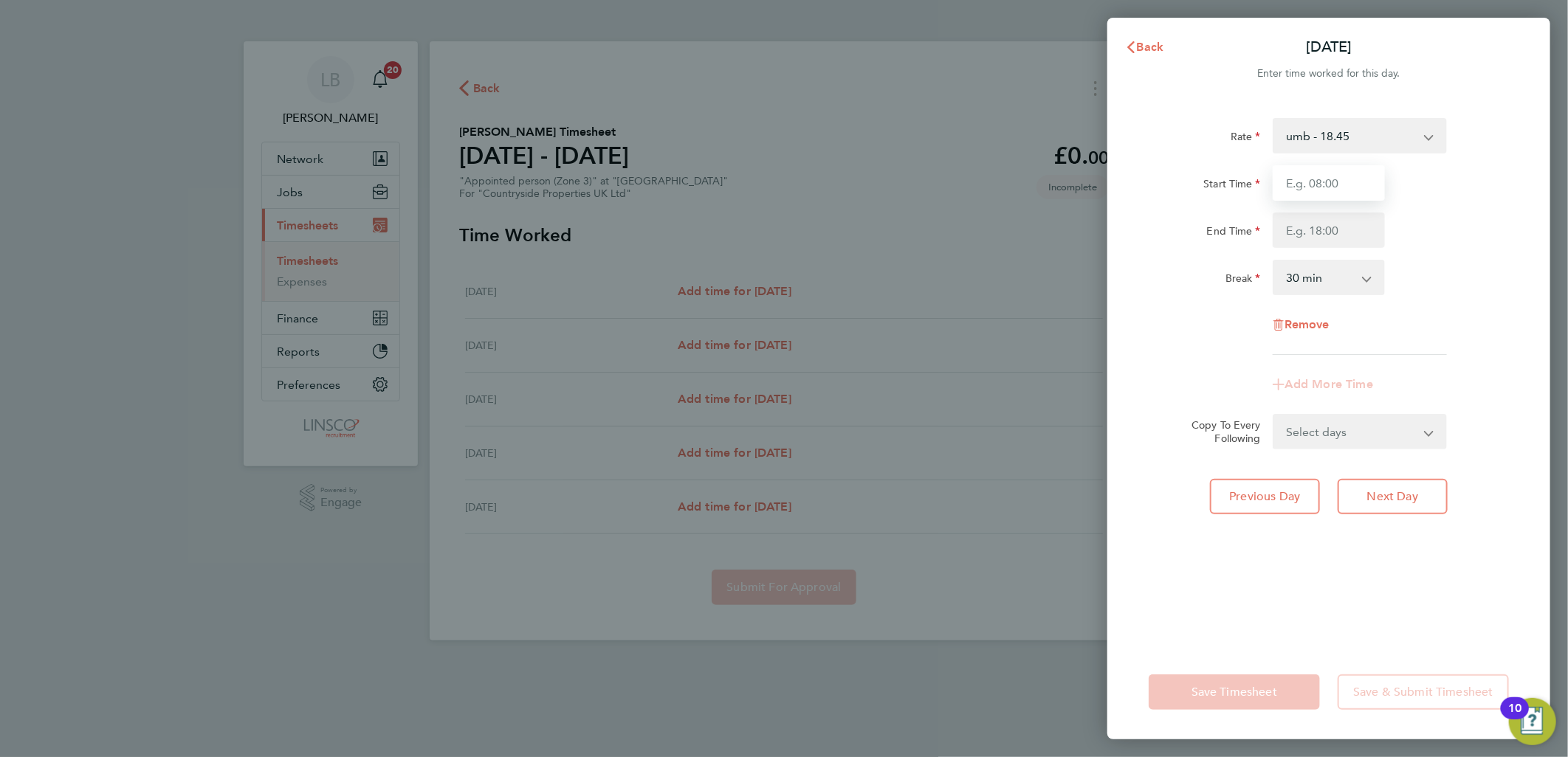
click at [1316, 185] on input "Start Time" at bounding box center [1329, 182] width 112 height 35
type input "07:29"
click at [1309, 233] on input "End Time" at bounding box center [1329, 230] width 112 height 35
type input "17:35"
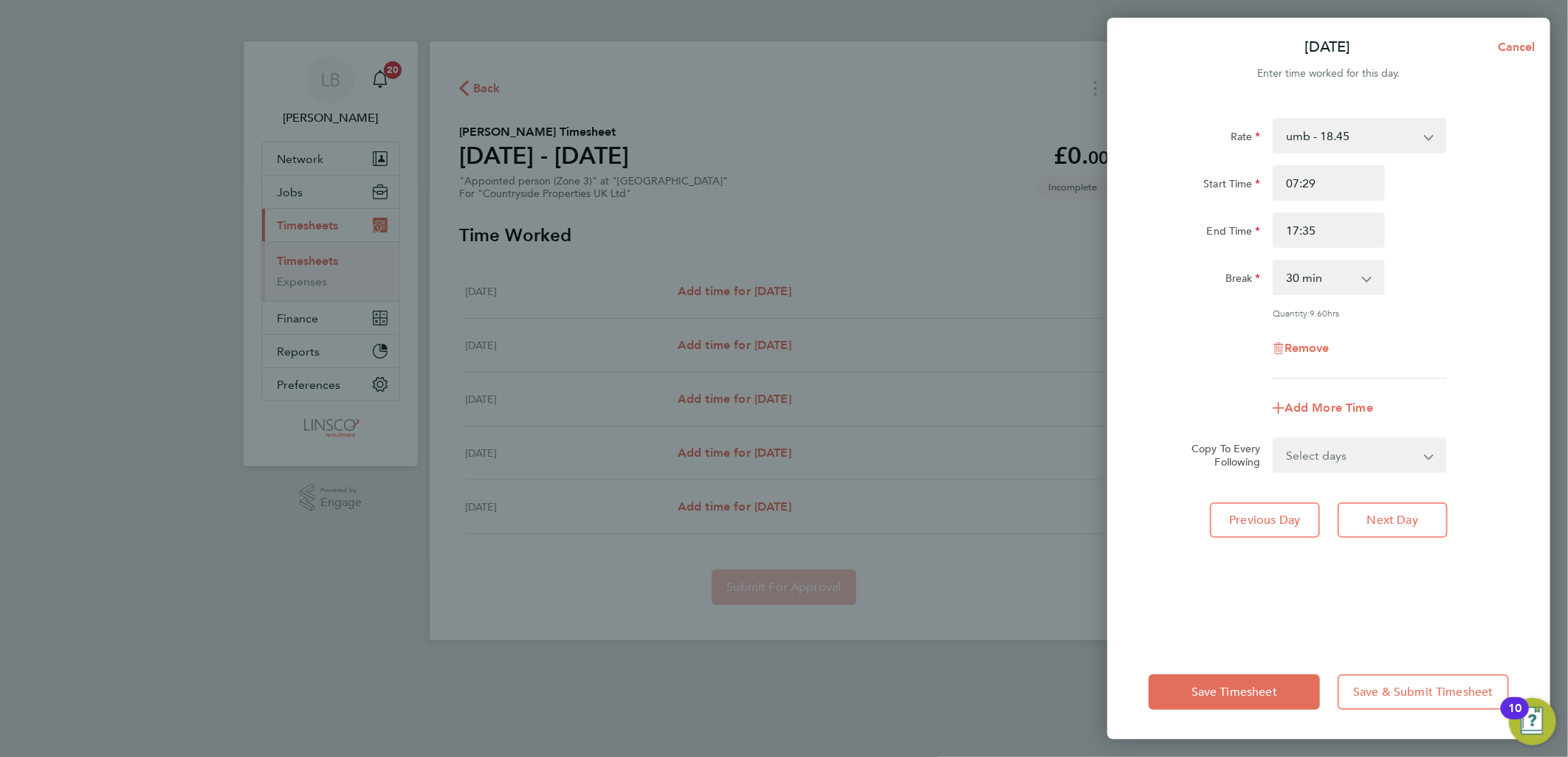
drag, startPoint x: 1237, startPoint y: 337, endPoint x: 1287, endPoint y: 297, distance: 64.1
click at [1236, 337] on div "Remove" at bounding box center [1329, 348] width 372 height 35
drag, startPoint x: 1309, startPoint y: 283, endPoint x: 1312, endPoint y: 292, distance: 9.3
click at [1309, 283] on select "0 min 15 min 30 min 45 min 60 min 75 min 90 min" at bounding box center [1320, 277] width 92 height 32
select select "60"
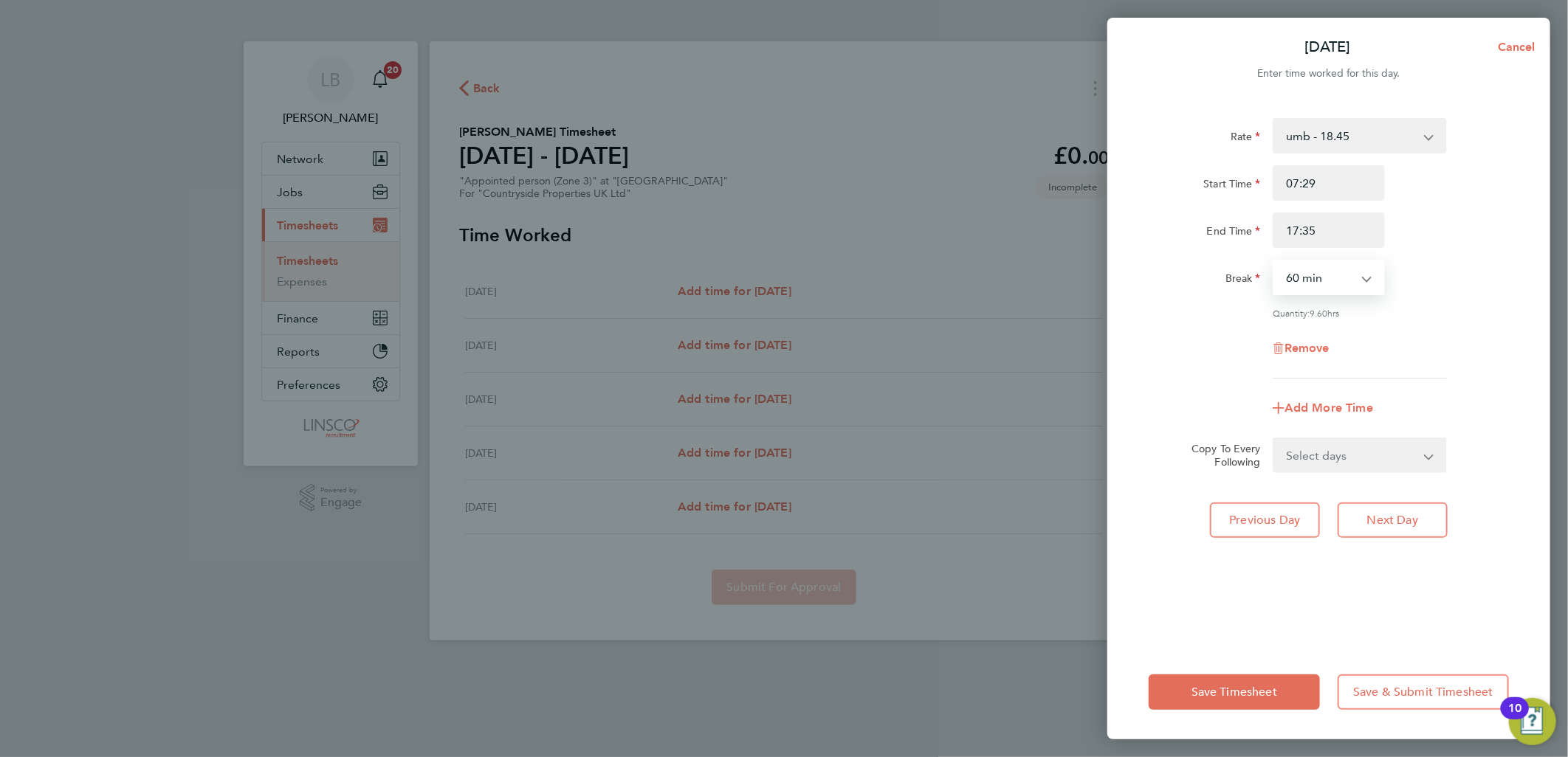
click at [1274, 261] on select "0 min 15 min 30 min 45 min 60 min 75 min 90 min" at bounding box center [1320, 277] width 92 height 32
click at [1231, 701] on button "Save Timesheet" at bounding box center [1234, 692] width 171 height 35
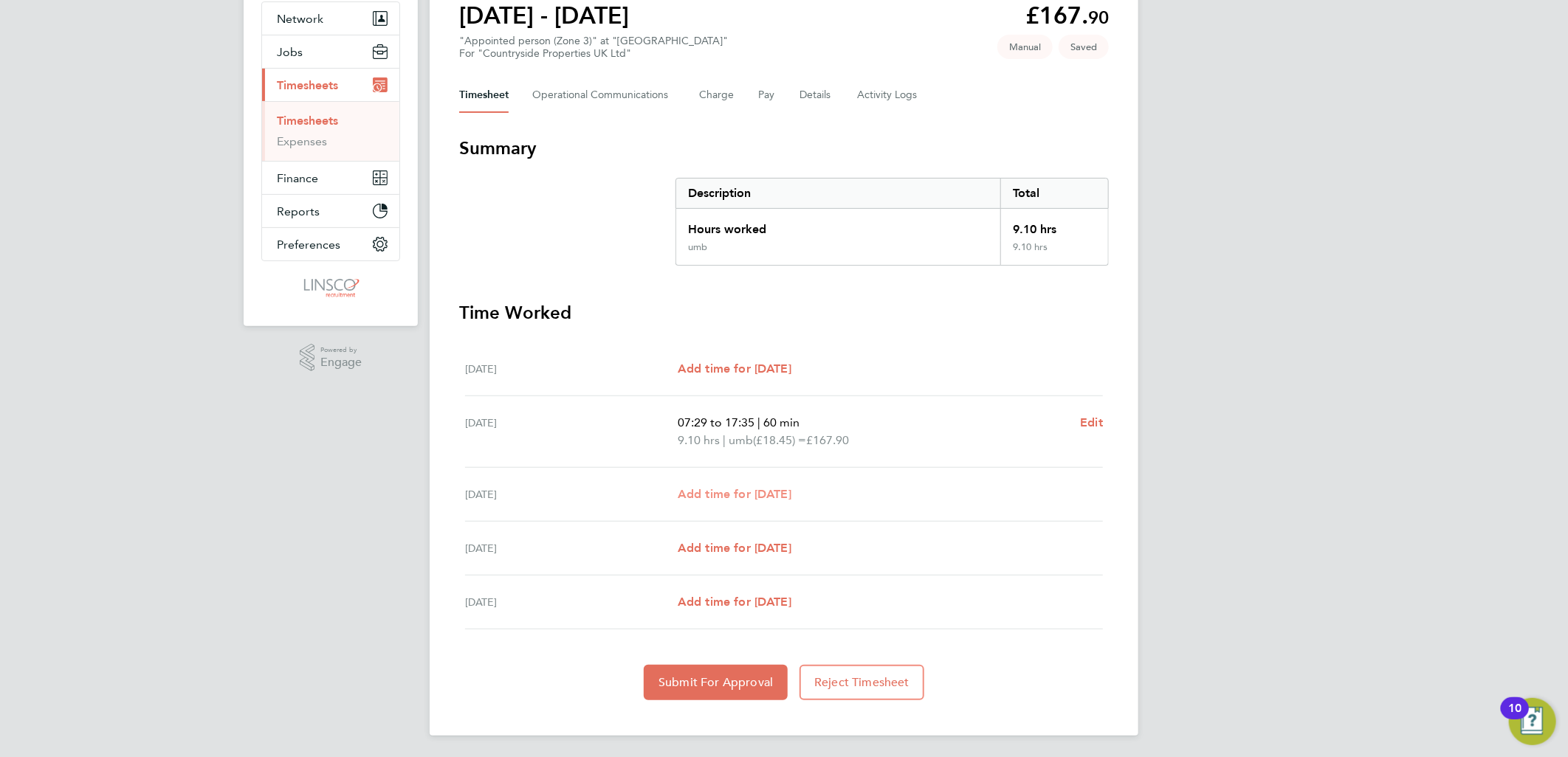
click at [753, 490] on span "Add time for Wed 24 Sep" at bounding box center [735, 494] width 114 height 14
select select "30"
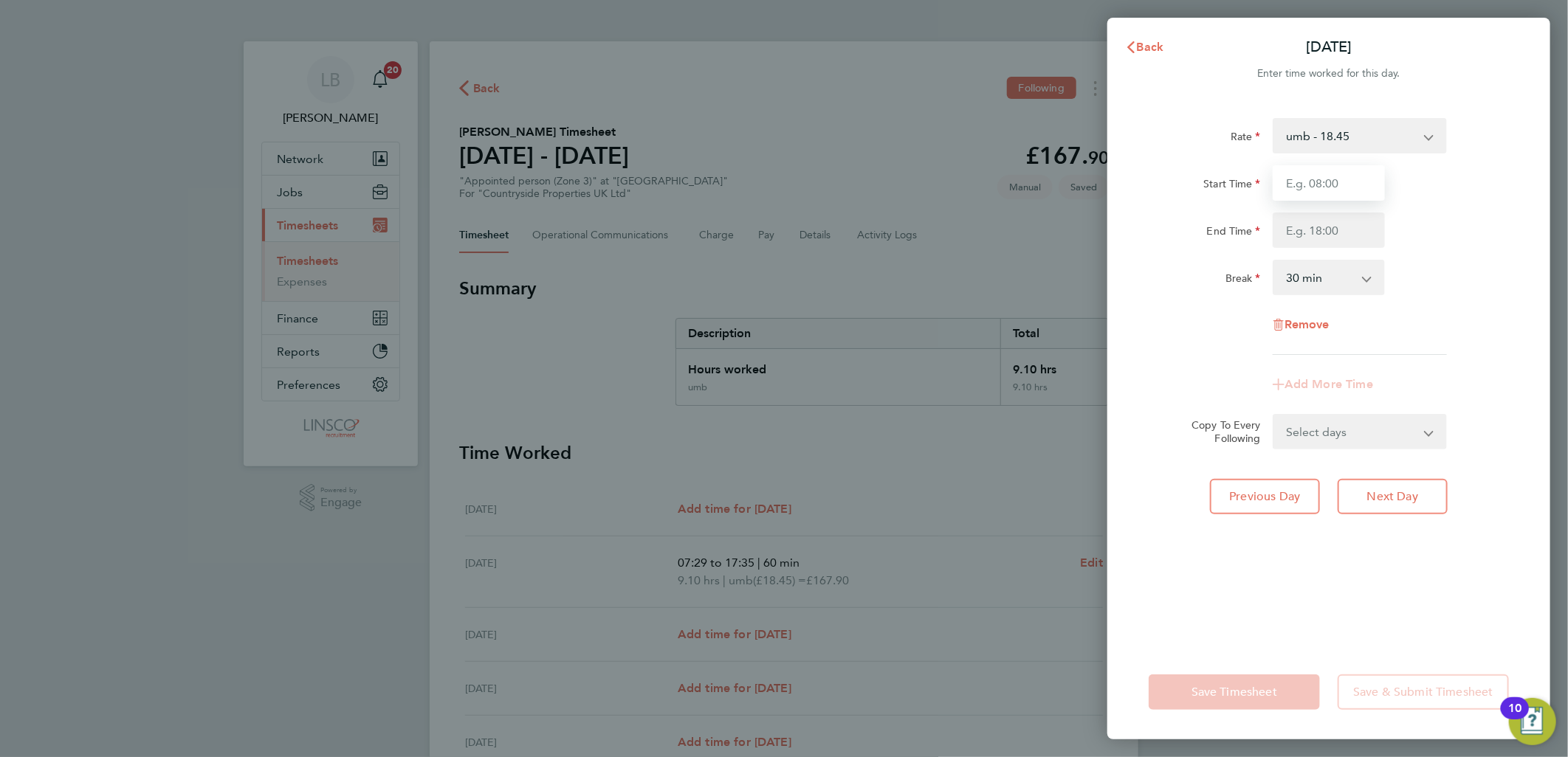
click at [1316, 187] on input "Start Time" at bounding box center [1329, 182] width 112 height 35
type input "07:26"
click at [1318, 226] on input "End Time" at bounding box center [1329, 230] width 112 height 35
type input "18:37"
click at [1428, 214] on div "End Time 18:37" at bounding box center [1329, 230] width 372 height 35
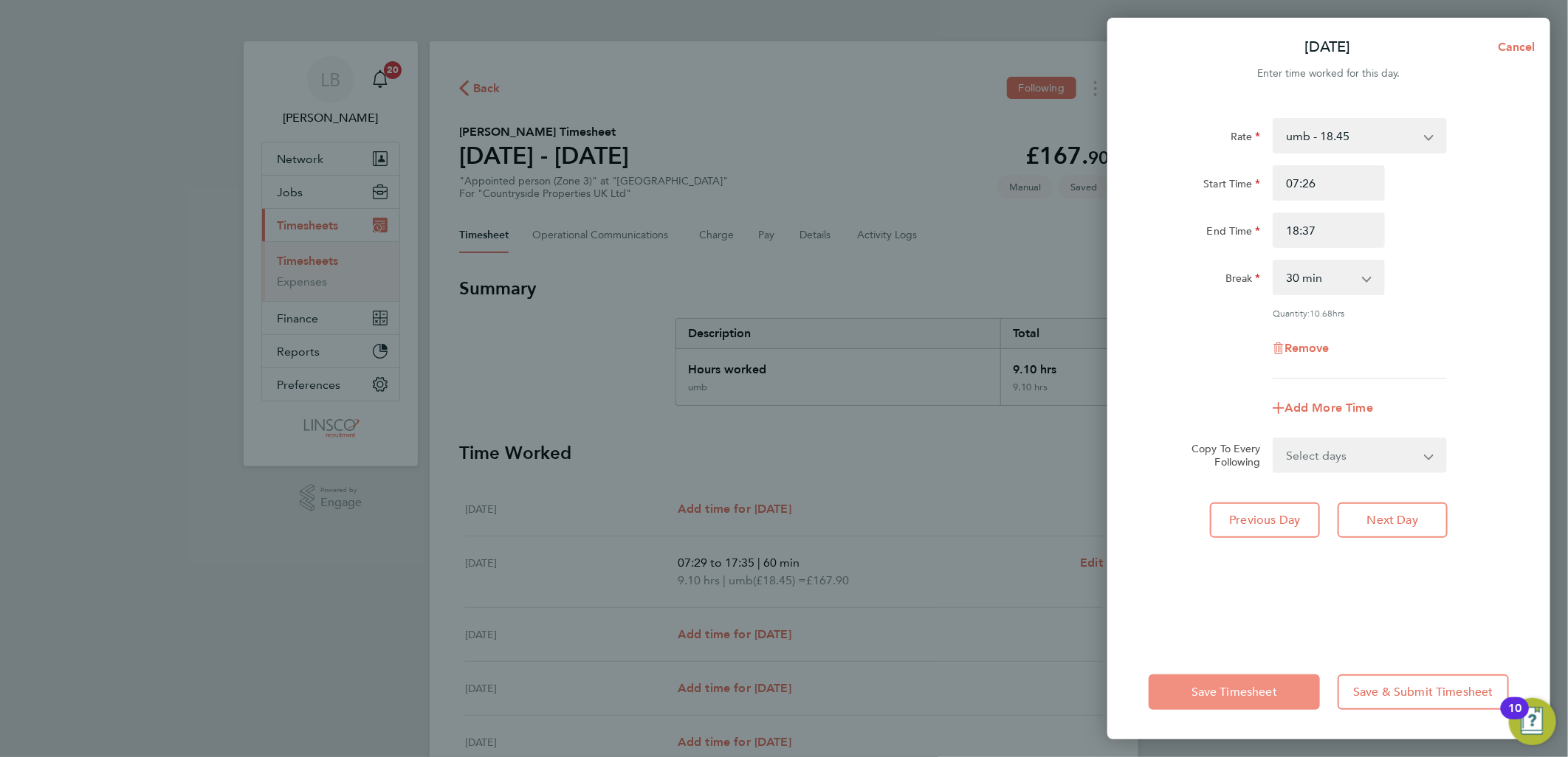
click at [1200, 681] on button "Save Timesheet" at bounding box center [1234, 692] width 171 height 35
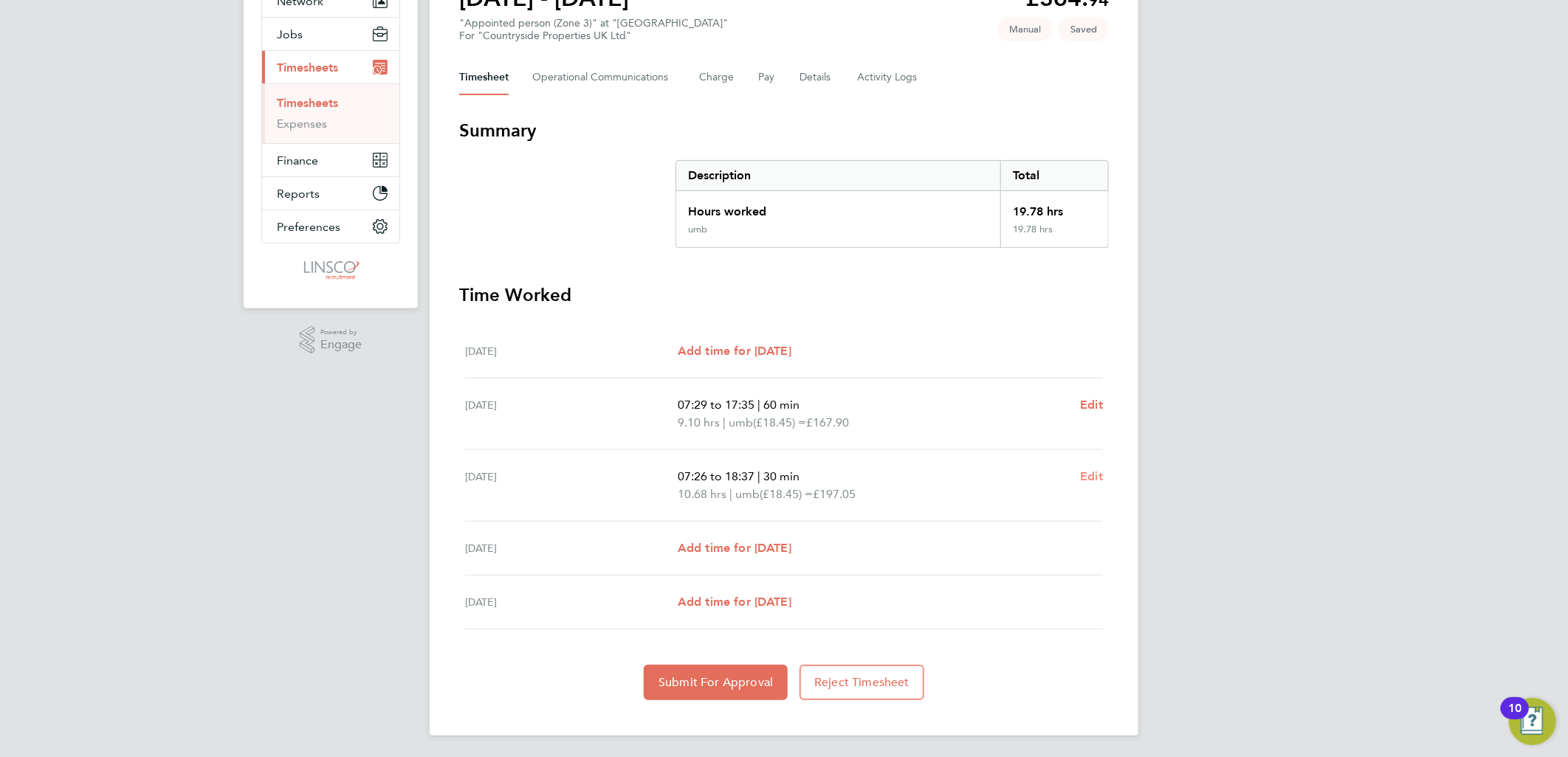
click at [1085, 474] on span "Edit" at bounding box center [1091, 477] width 23 height 14
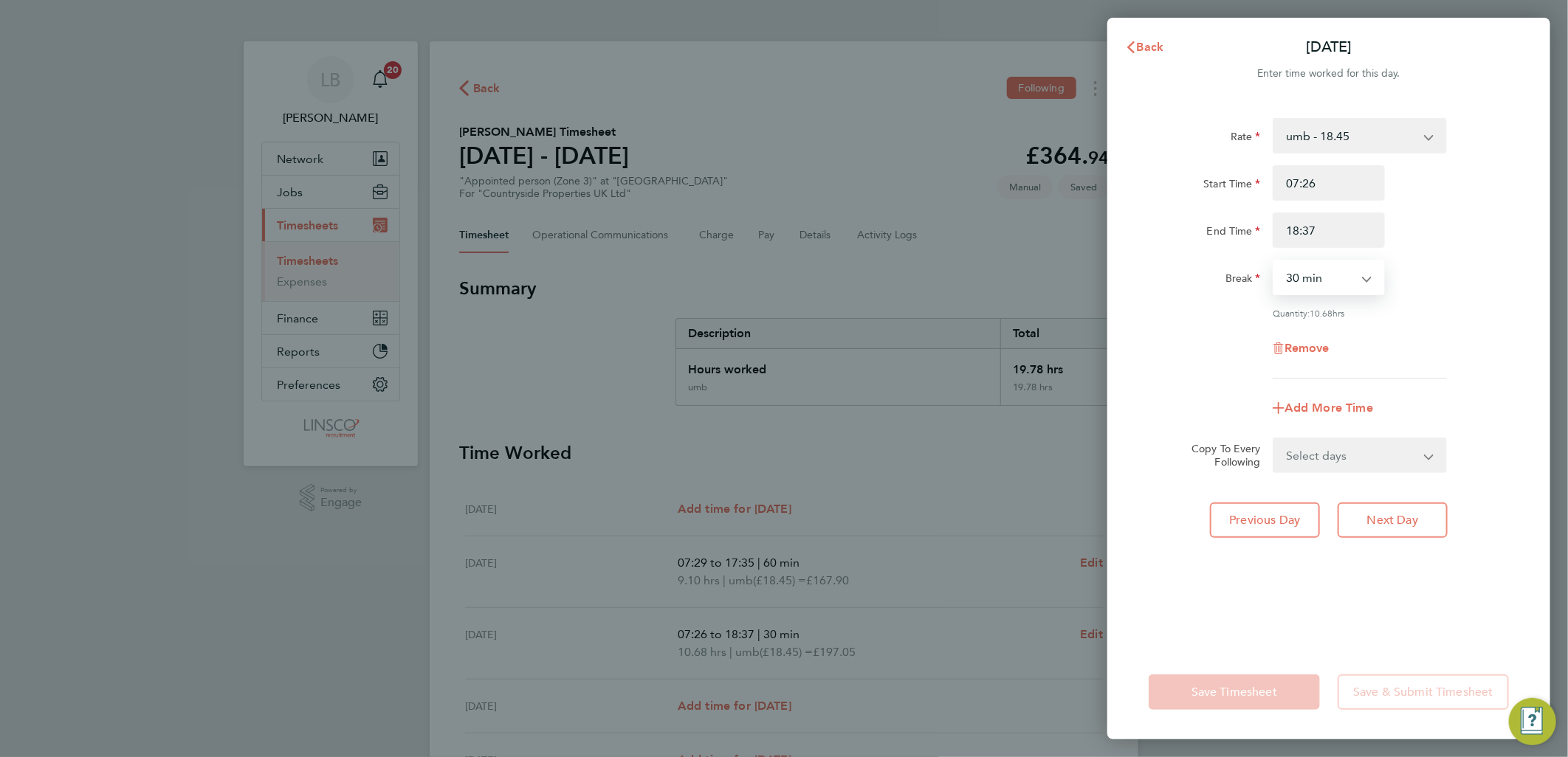
click at [1333, 279] on select "0 min 15 min 30 min 45 min 60 min 75 min 90 min" at bounding box center [1320, 277] width 92 height 32
select select "60"
click at [1274, 261] on select "0 min 15 min 30 min 45 min 60 min 75 min 90 min" at bounding box center [1320, 277] width 92 height 32
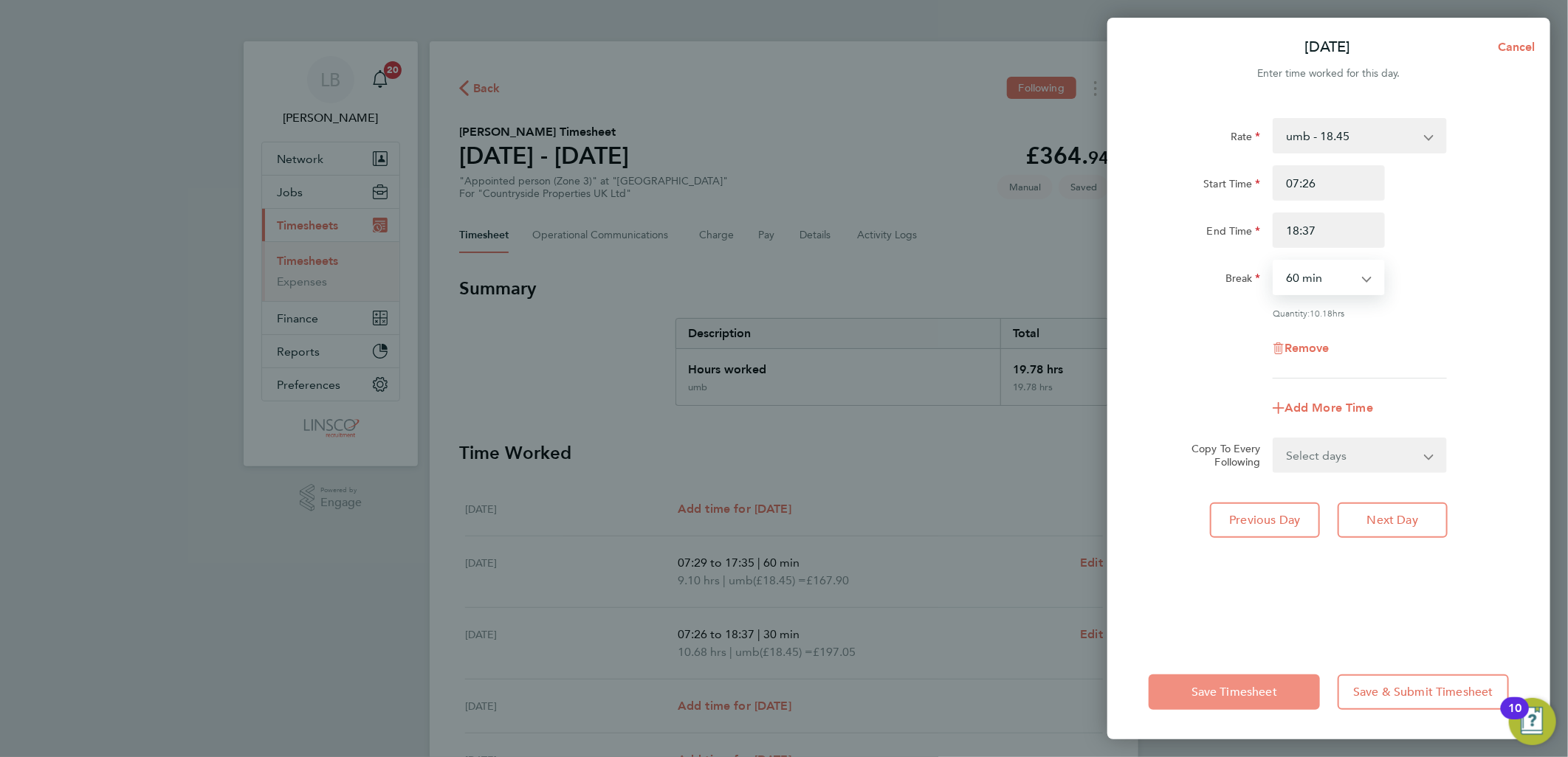
click at [1263, 684] on button "Save Timesheet" at bounding box center [1234, 692] width 171 height 35
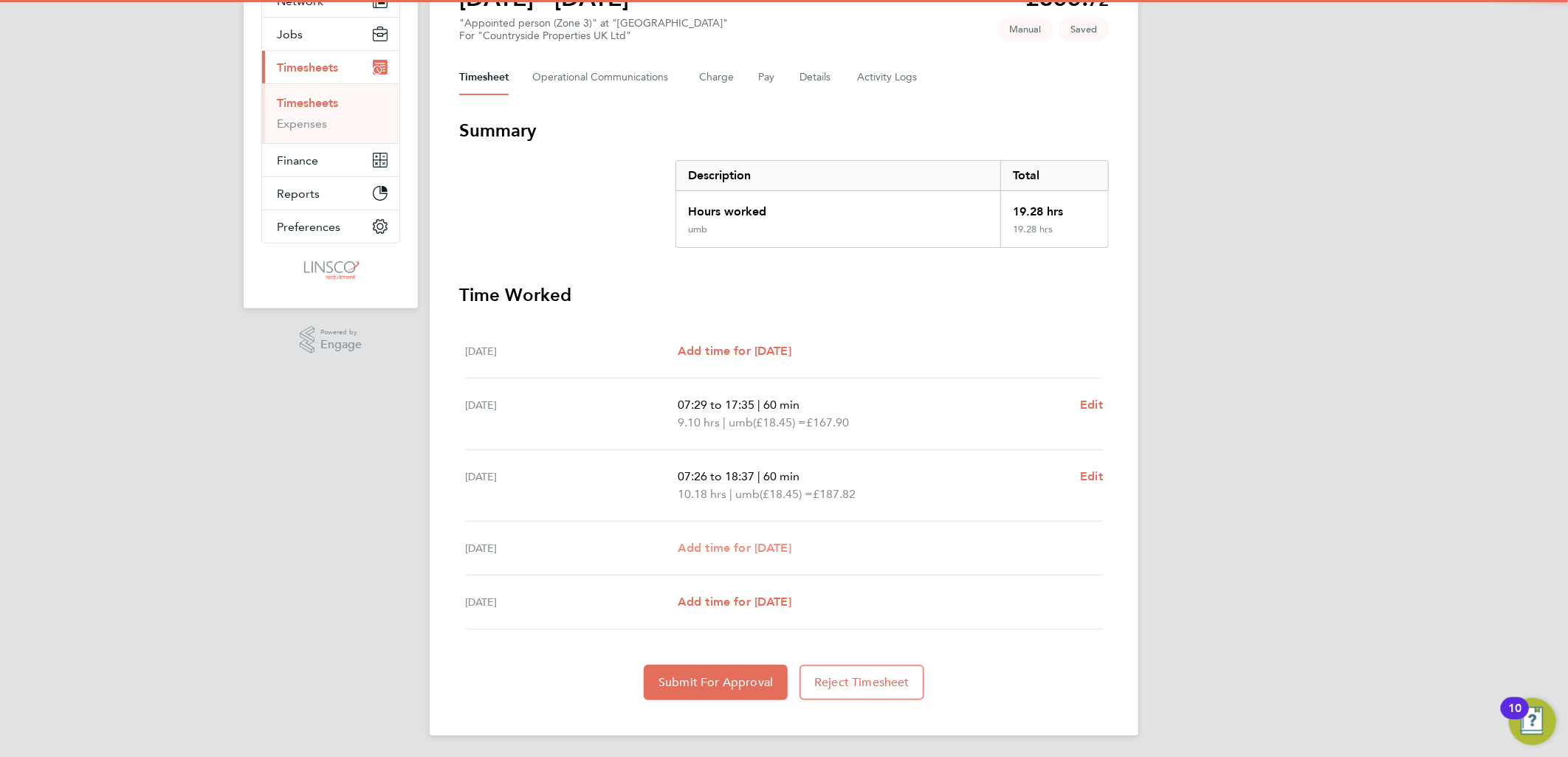
click at [739, 542] on span "Add time for Thu 25 Sep" at bounding box center [735, 548] width 114 height 14
select select "30"
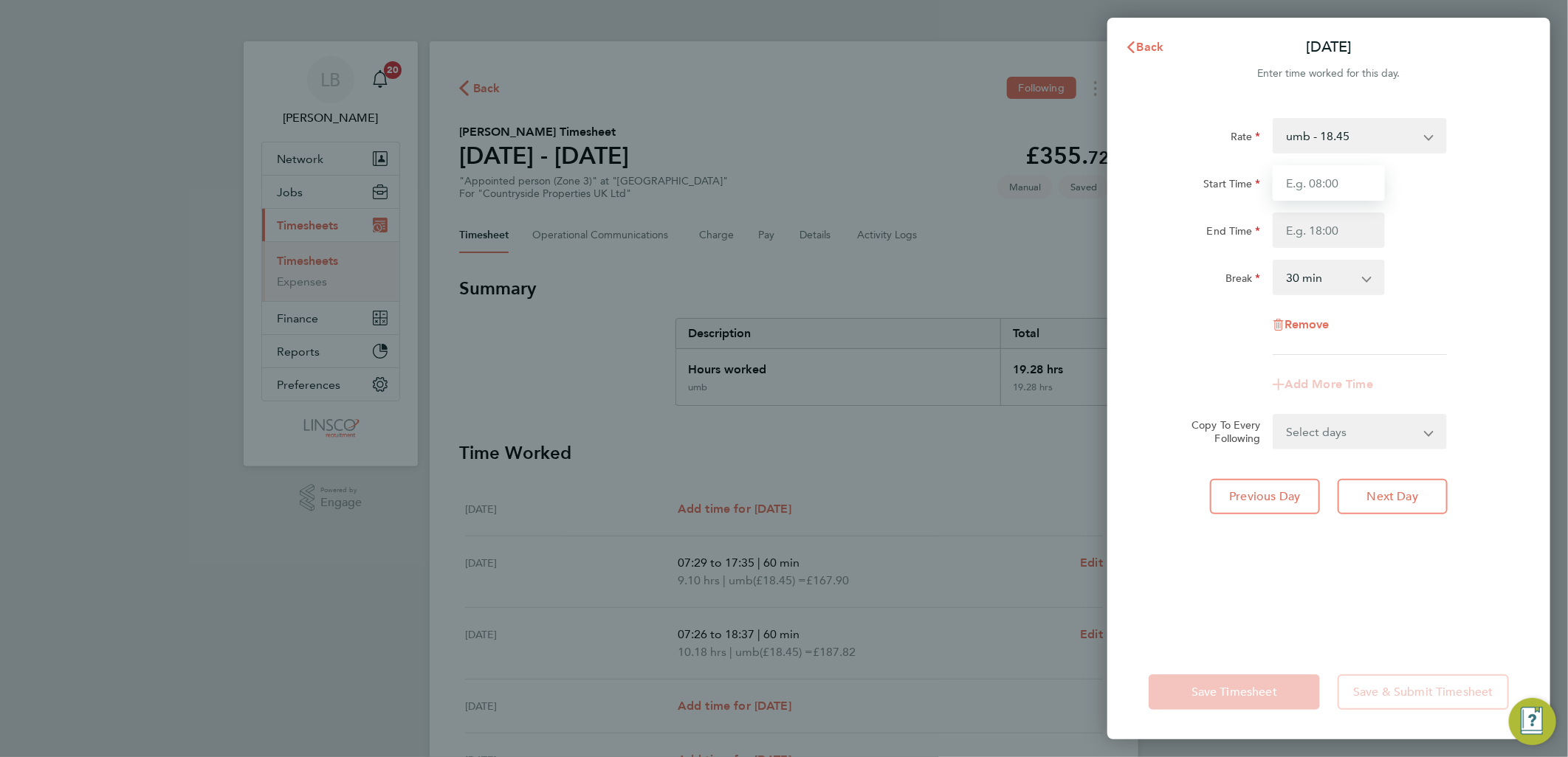
click at [1339, 193] on input "Start Time" at bounding box center [1329, 182] width 112 height 35
type input "07:20"
click at [1318, 224] on input "End Time" at bounding box center [1329, 230] width 112 height 35
type input "16:48"
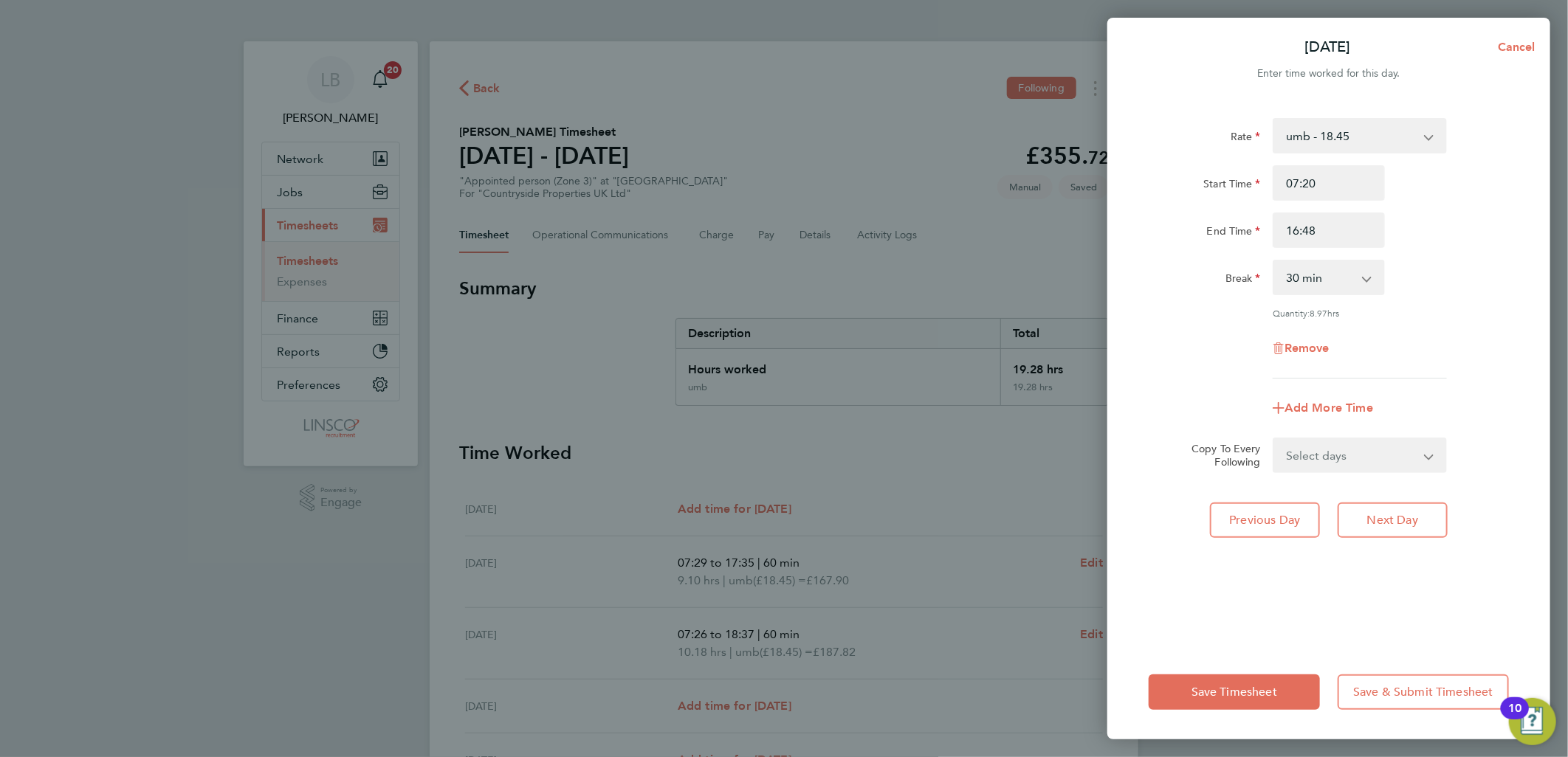
click at [1449, 190] on div "Start Time 07:20" at bounding box center [1329, 182] width 372 height 35
click at [1264, 676] on button "Save Timesheet" at bounding box center [1234, 692] width 171 height 35
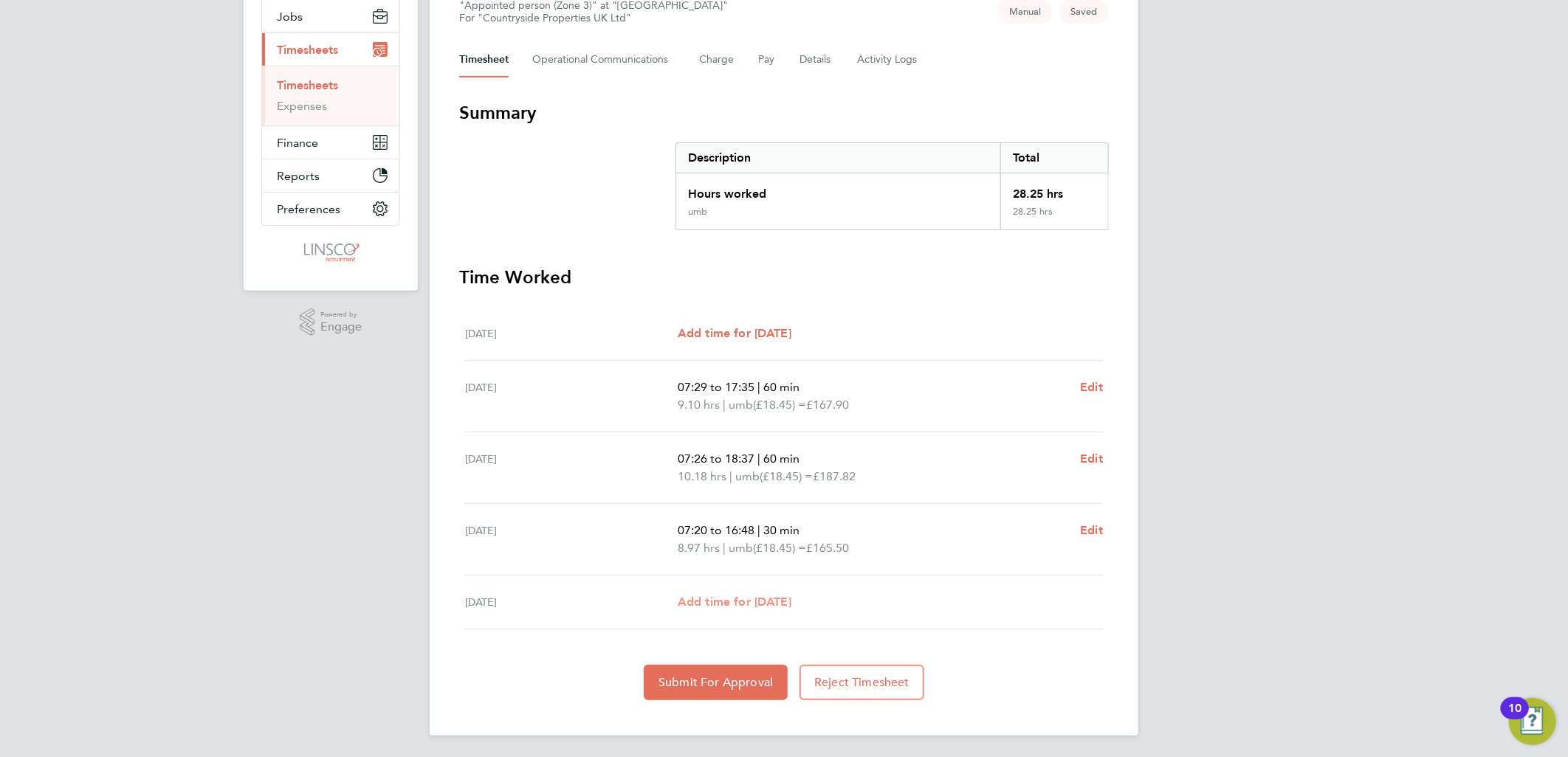
click at [749, 601] on span "Add time for Fri 26 Sep" at bounding box center [735, 602] width 114 height 14
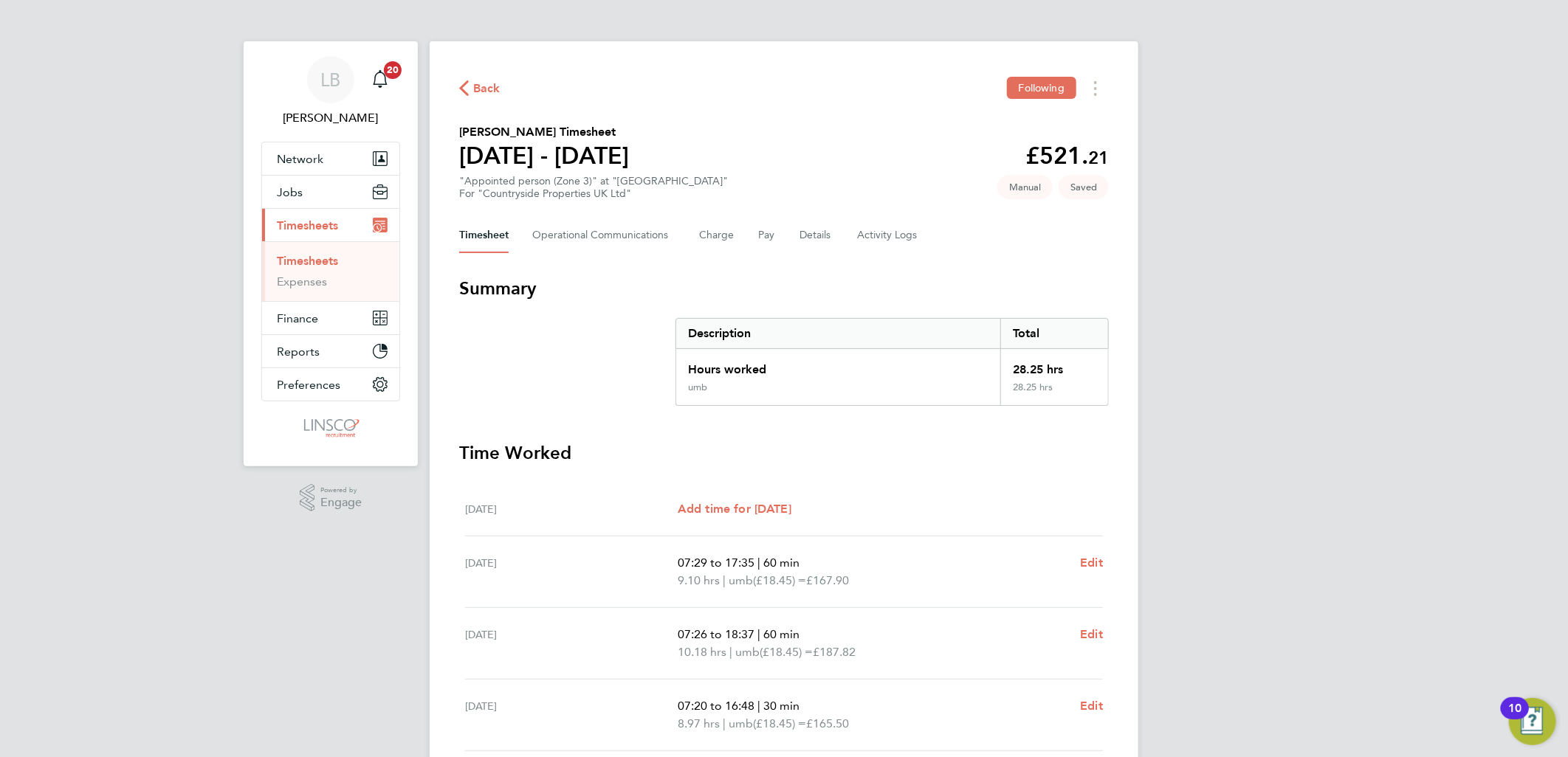
select select "30"
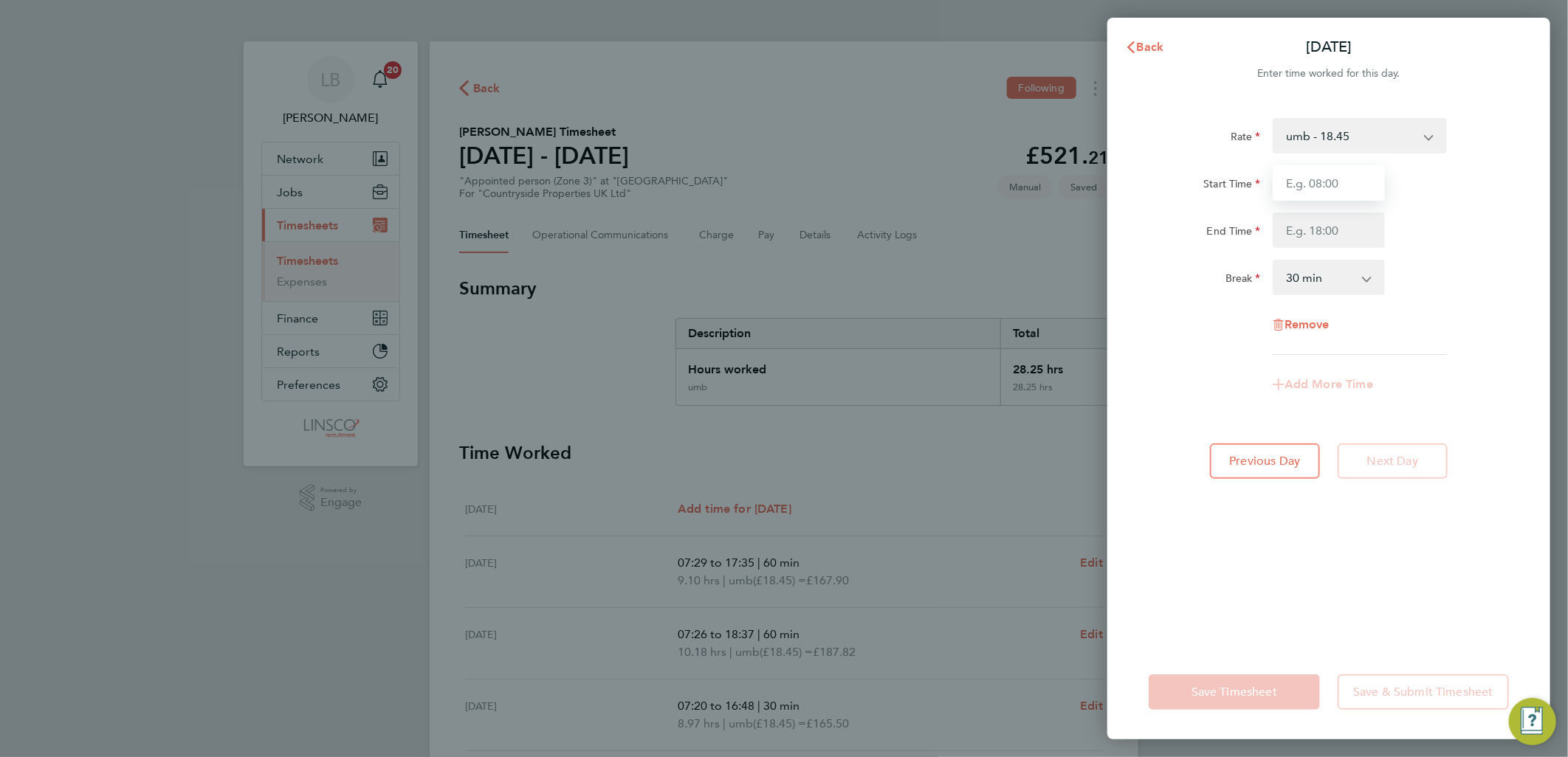
click at [1324, 180] on input "Start Time" at bounding box center [1329, 182] width 112 height 35
type input "08:22"
click at [1315, 232] on input "End Time" at bounding box center [1329, 230] width 112 height 35
type input "15:27"
click at [1478, 204] on div "Start Time 08:22 End Time 15:27" at bounding box center [1329, 206] width 372 height 83
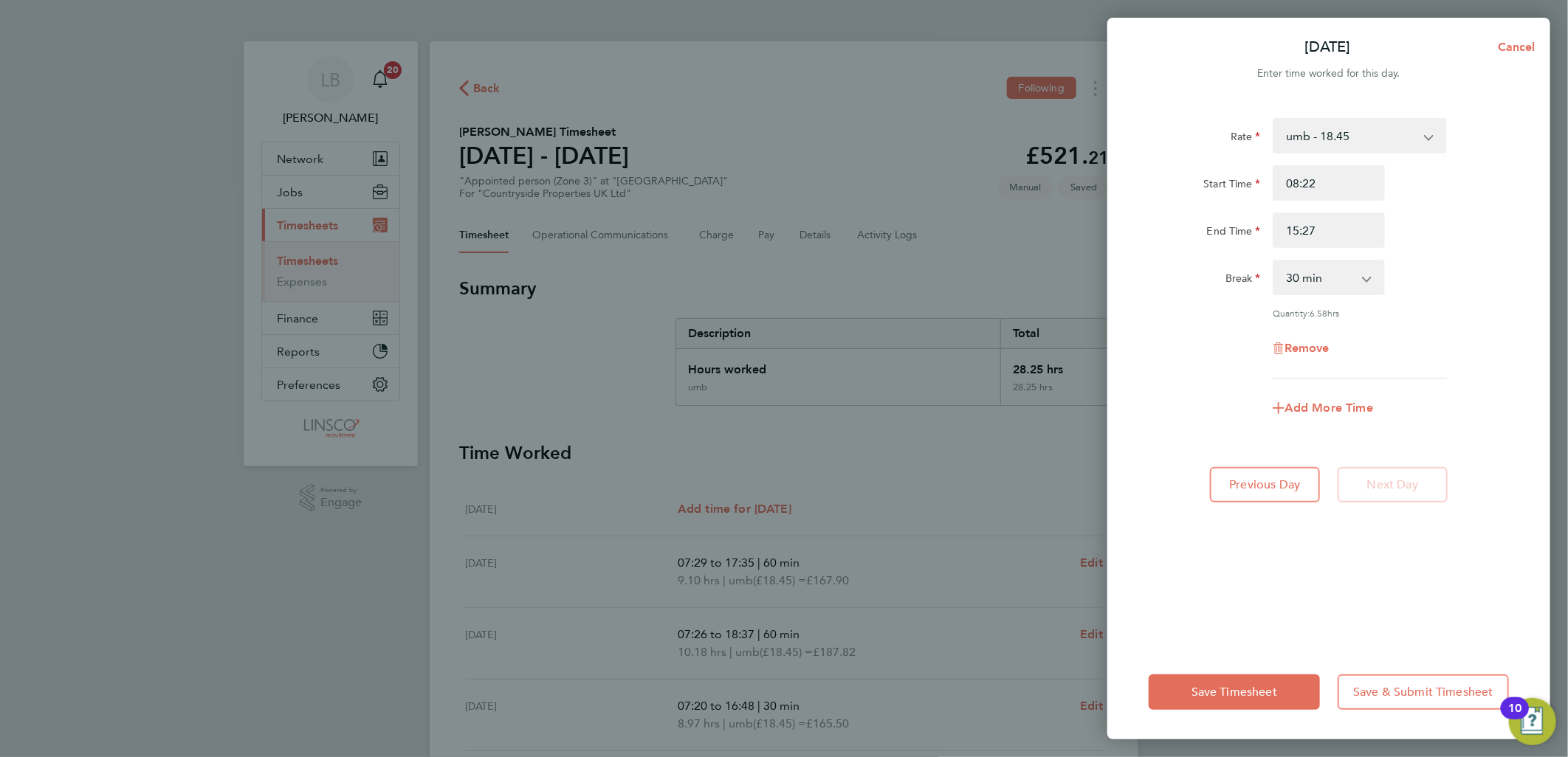
click at [1307, 256] on div "Rate umb - 18.45 Start Time 08:22 End Time 15:27 Break 0 min 15 min 30 min 45 m…" at bounding box center [1329, 248] width 360 height 261
click at [1313, 274] on select "0 min 15 min 30 min 45 min 60 min 75 min 90 min" at bounding box center [1320, 277] width 92 height 32
select select "60"
click at [1274, 261] on select "0 min 15 min 30 min 45 min 60 min 75 min 90 min" at bounding box center [1320, 277] width 92 height 32
drag, startPoint x: 1213, startPoint y: 681, endPoint x: 1200, endPoint y: 679, distance: 12.7
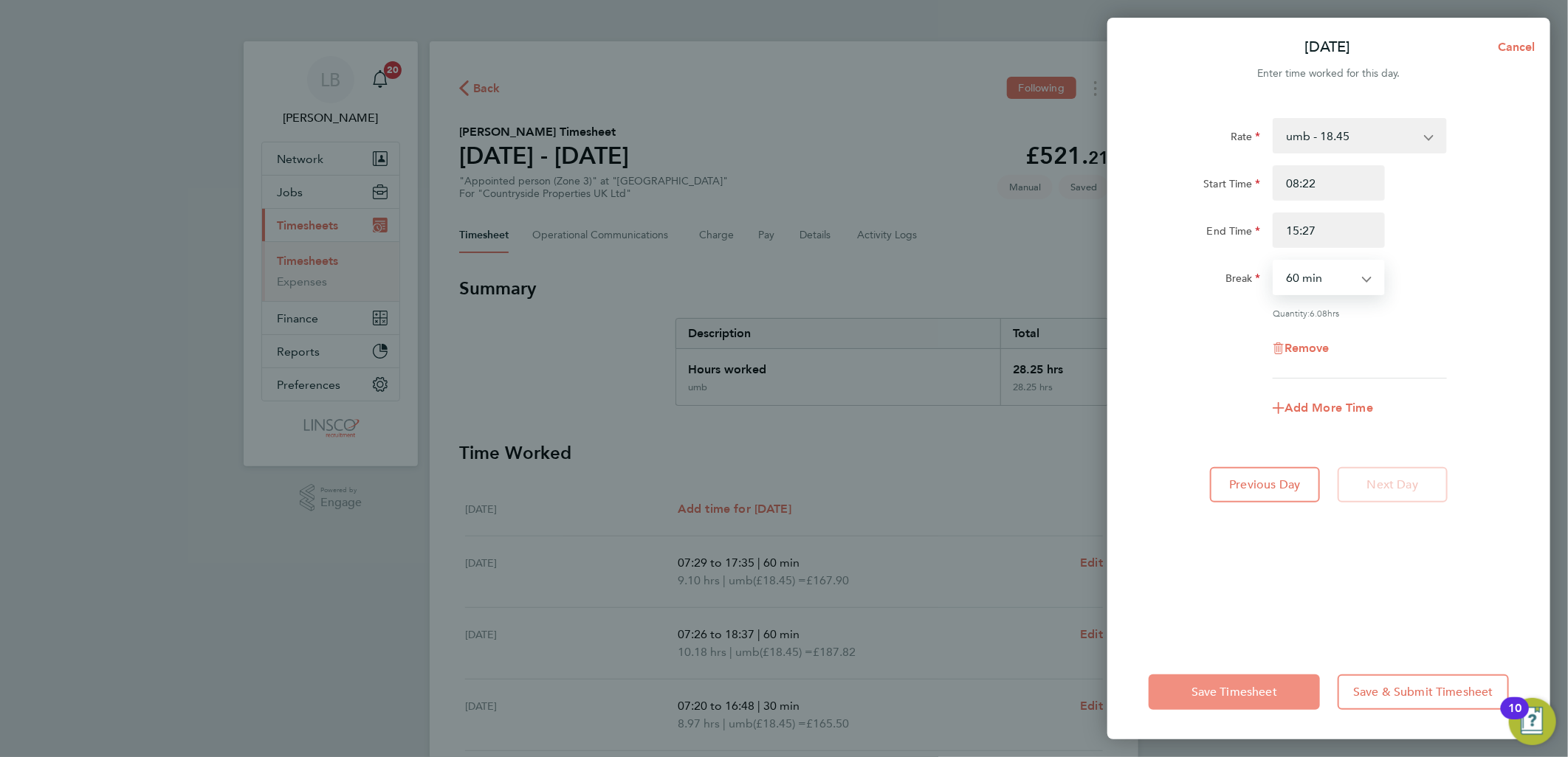
click at [1212, 682] on button "Save Timesheet" at bounding box center [1234, 692] width 171 height 35
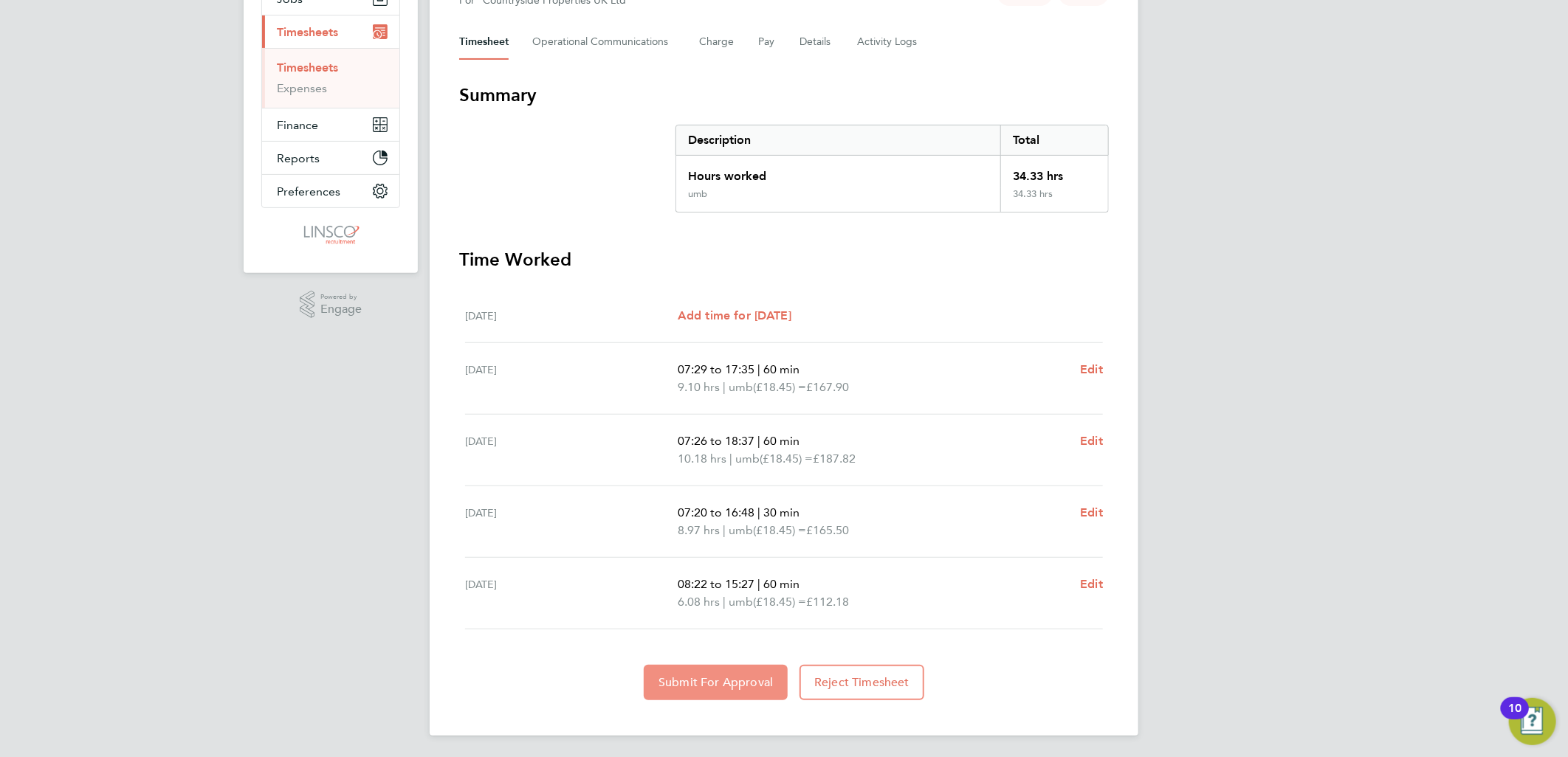
click at [726, 681] on span "Submit For Approval" at bounding box center [716, 682] width 114 height 15
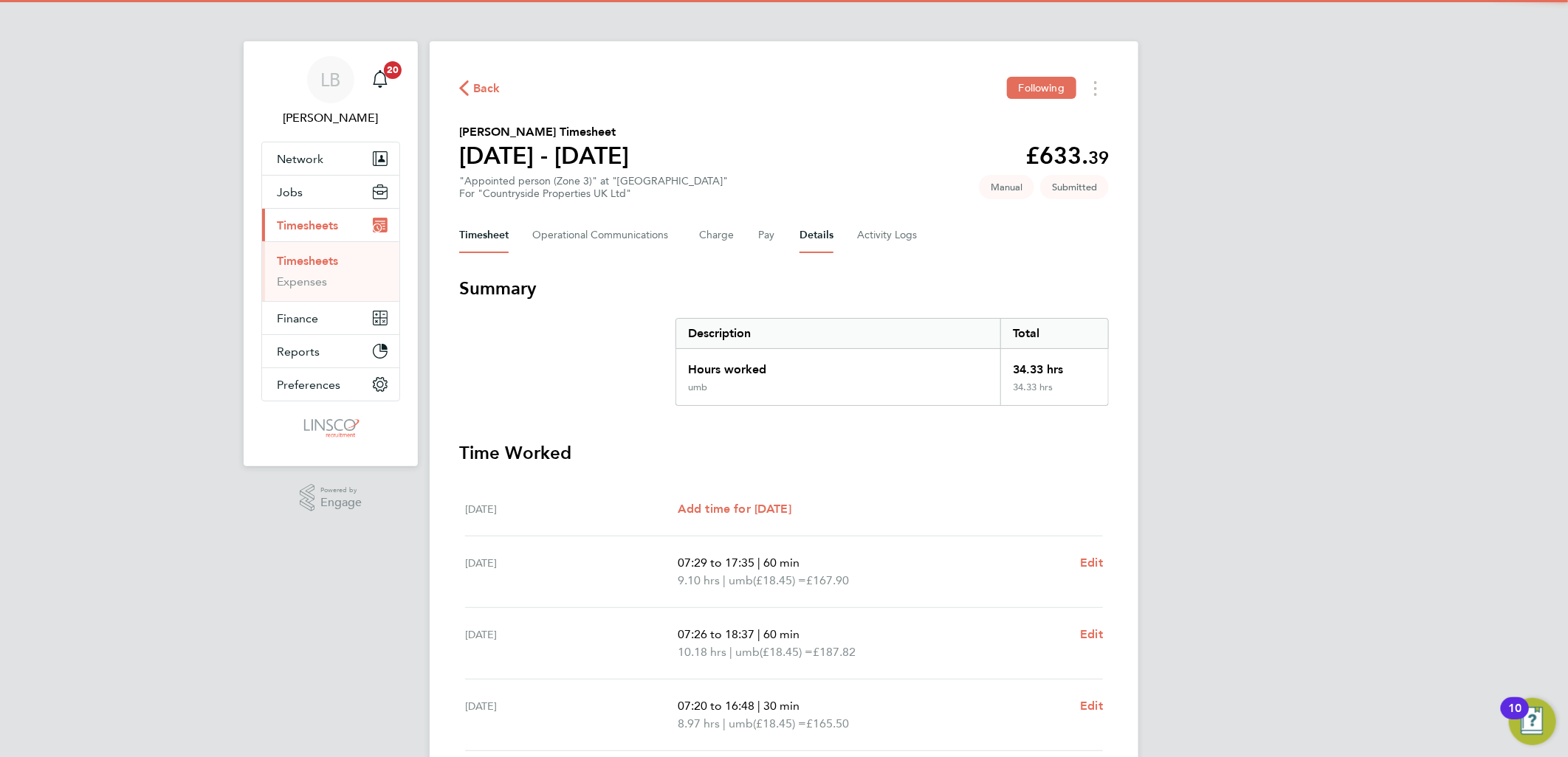
click at [817, 232] on button "Details" at bounding box center [817, 235] width 34 height 35
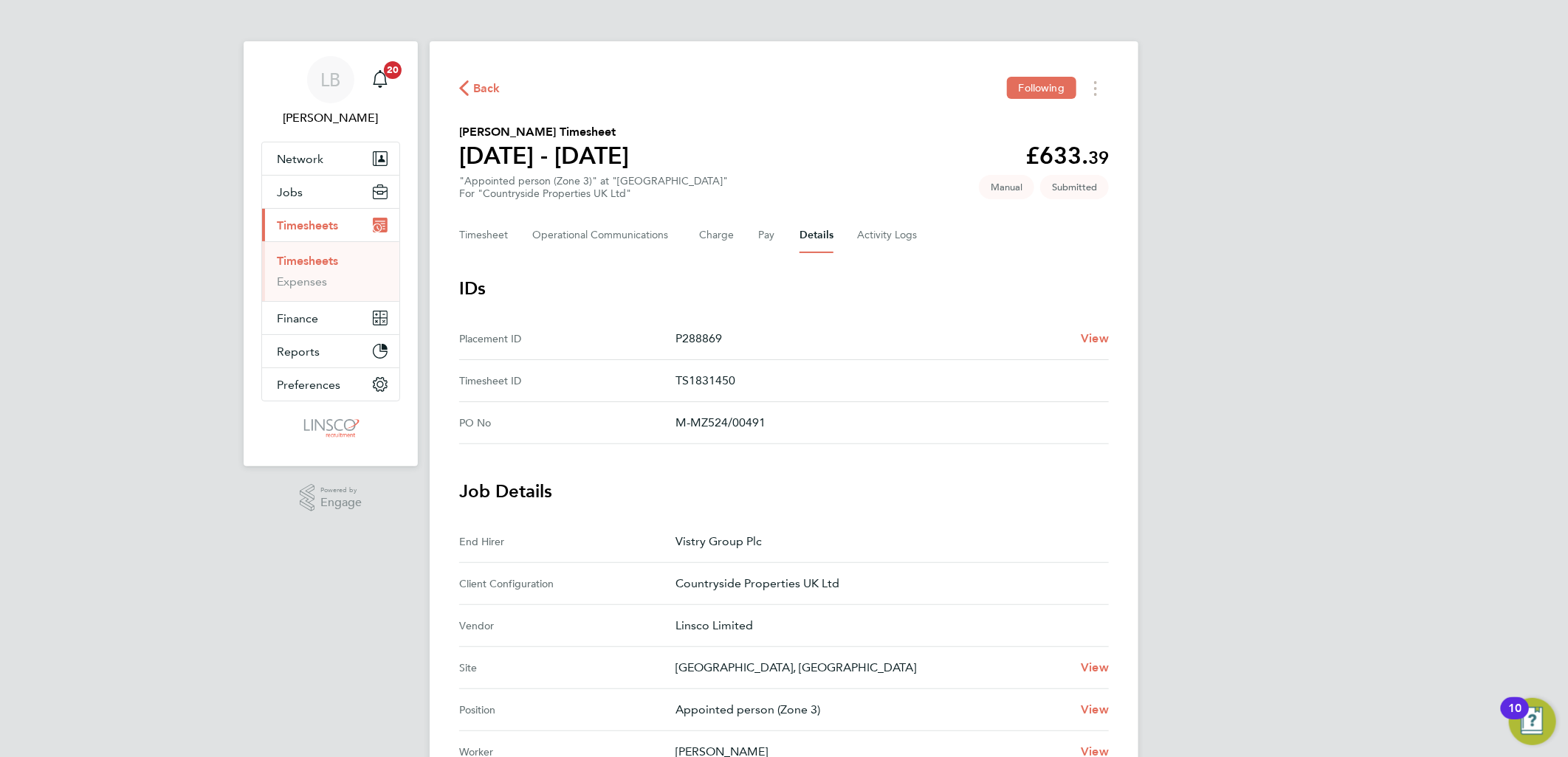
click at [464, 92] on icon "button" at bounding box center [464, 88] width 10 height 16
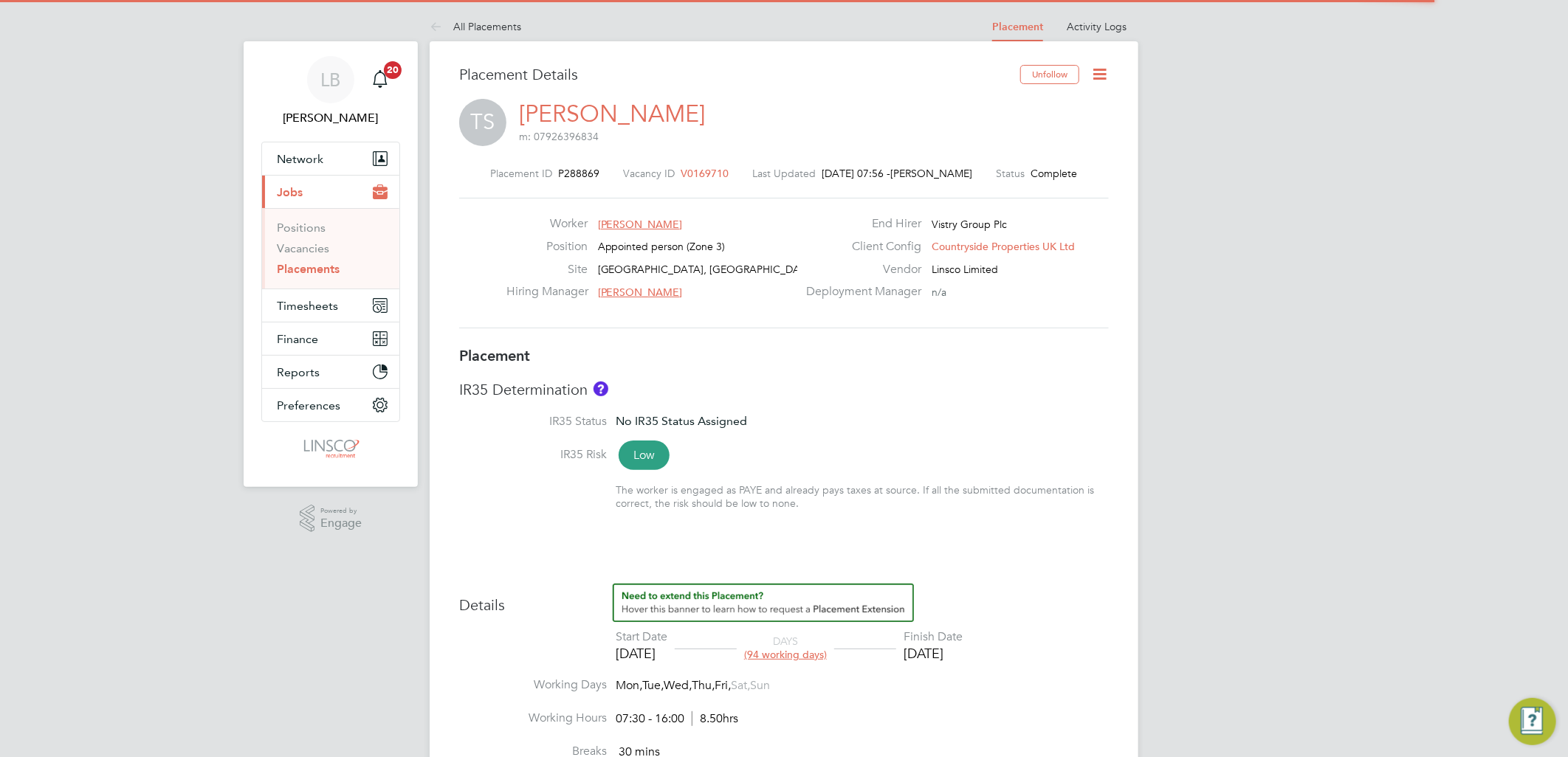
click at [1096, 72] on icon at bounding box center [1099, 74] width 18 height 18
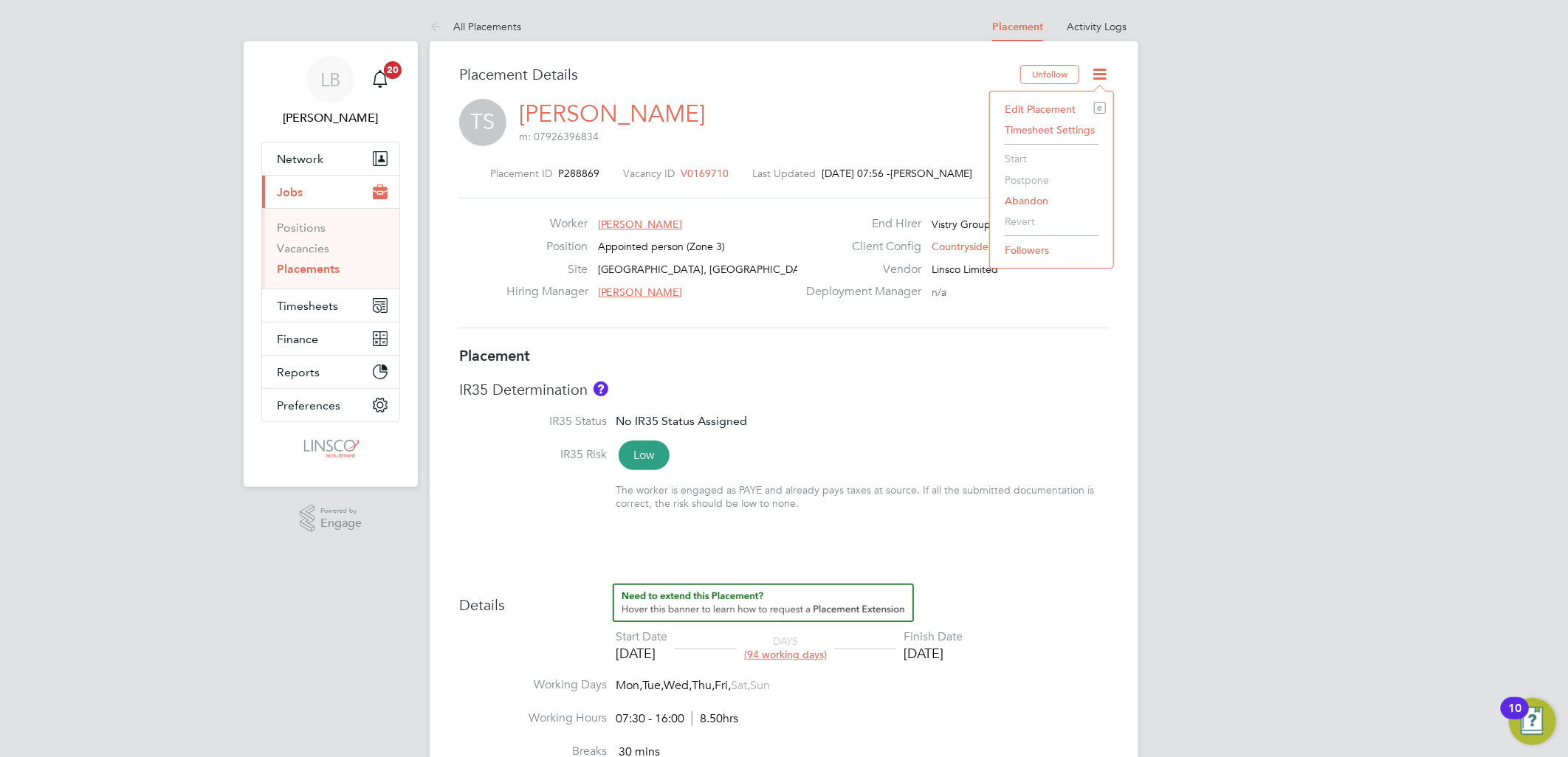
click at [1072, 106] on li "Edit Placement e" at bounding box center [1051, 109] width 109 height 21
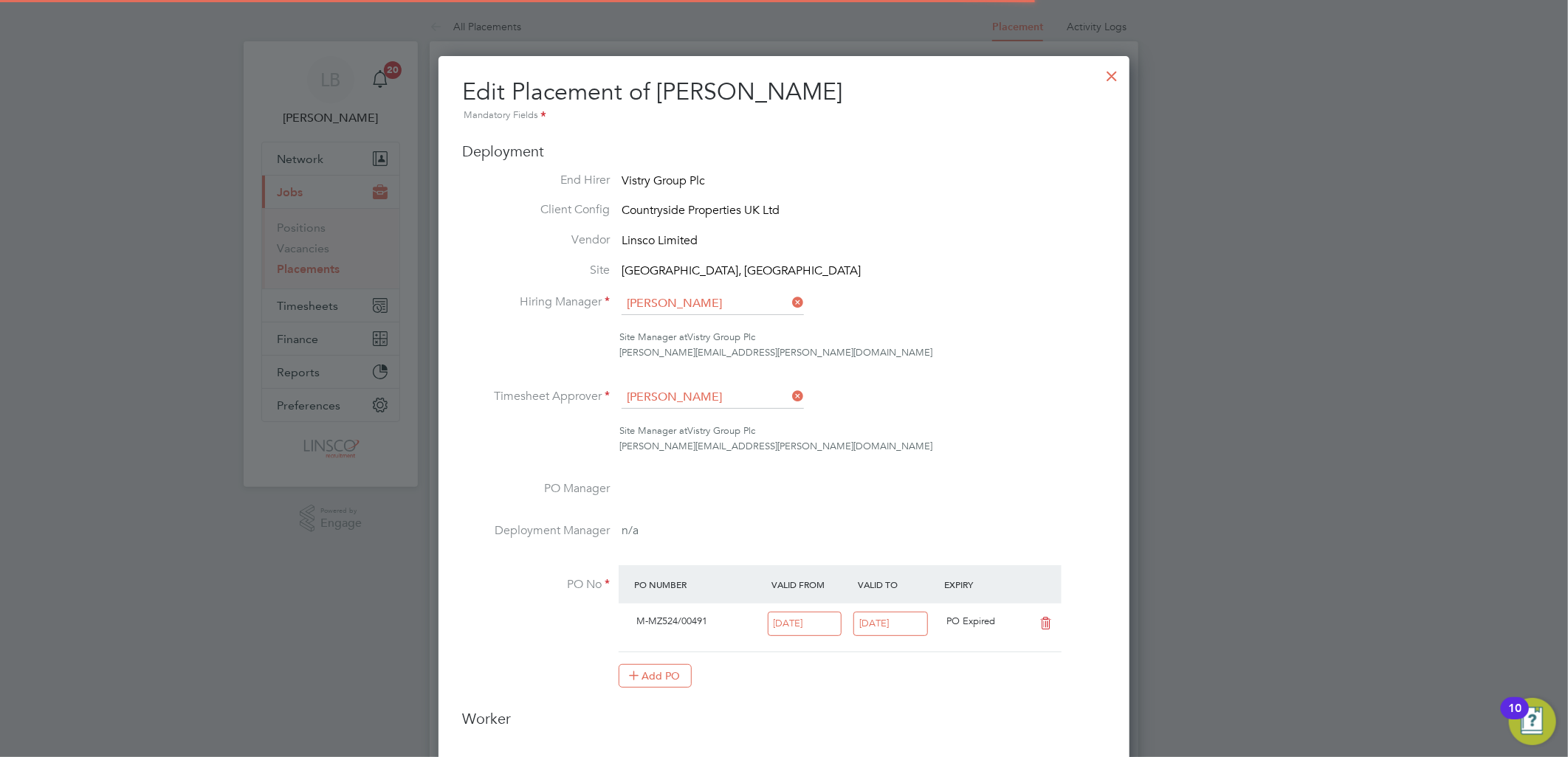
scroll to position [7, 7]
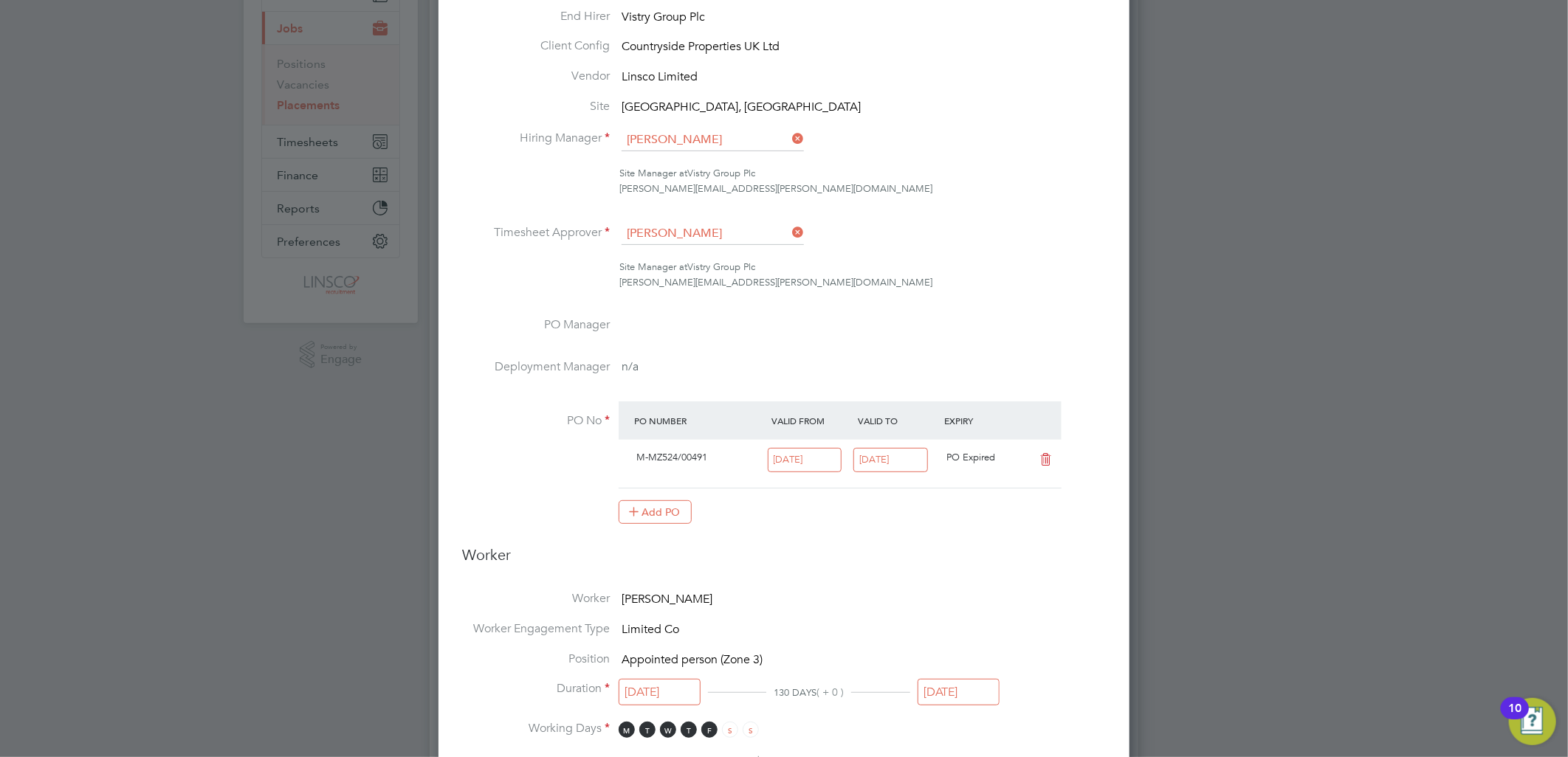
click at [890, 462] on input "19 Sep 2025" at bounding box center [890, 460] width 75 height 24
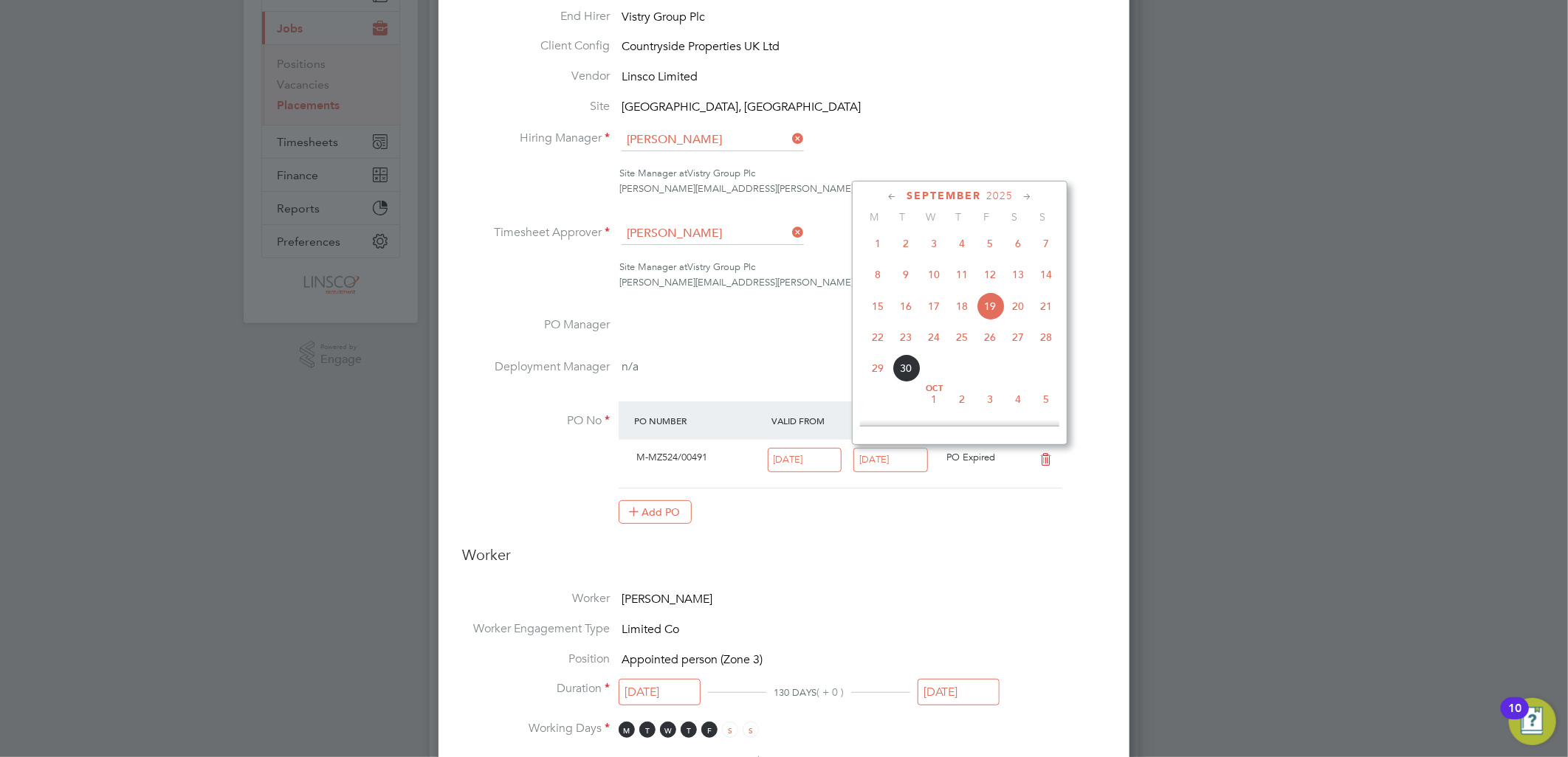
click at [992, 344] on span "26" at bounding box center [990, 337] width 28 height 28
type input "26 Sep 2025"
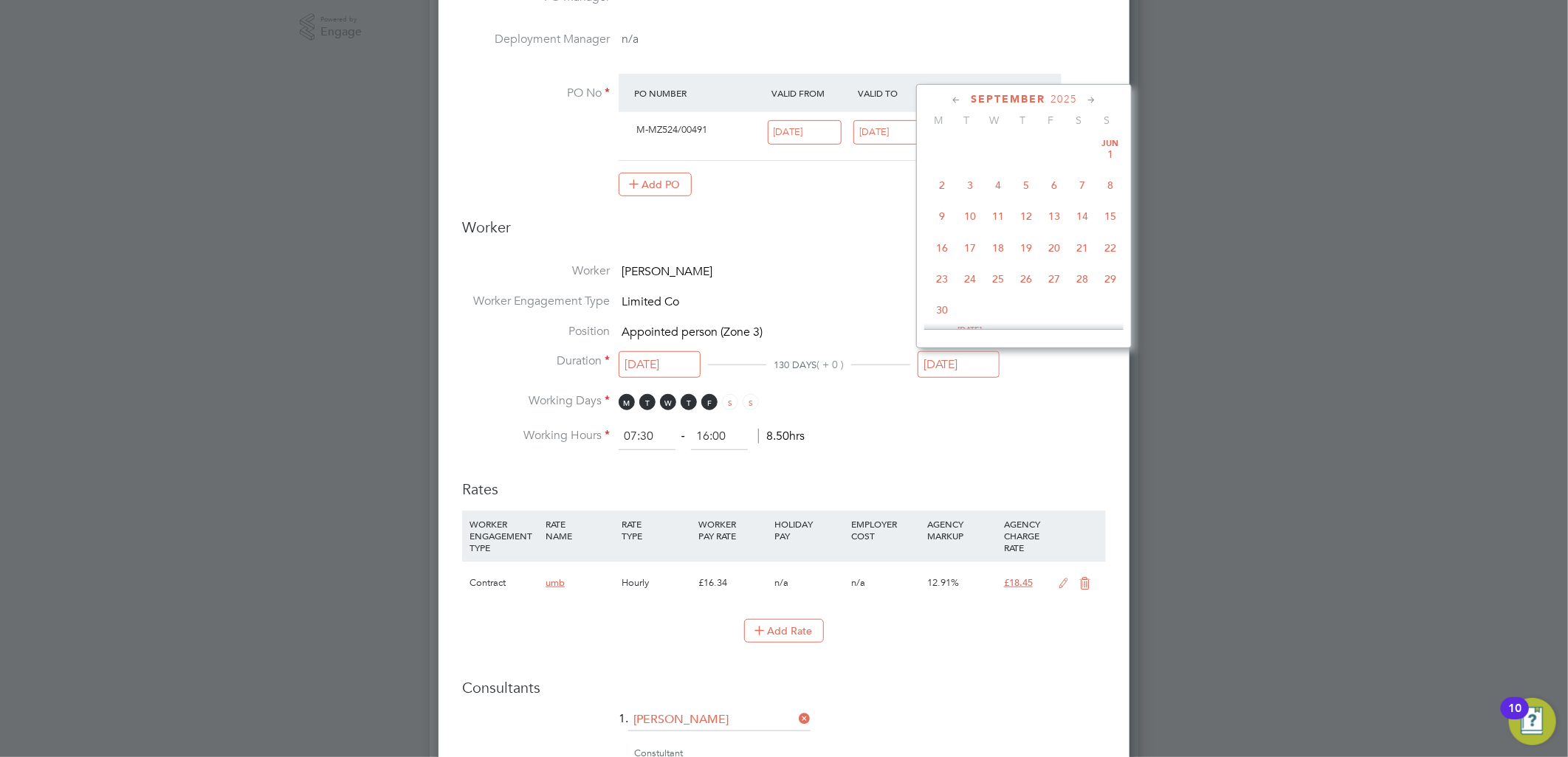
click at [966, 369] on input "19 Sep 2025" at bounding box center [959, 364] width 82 height 27
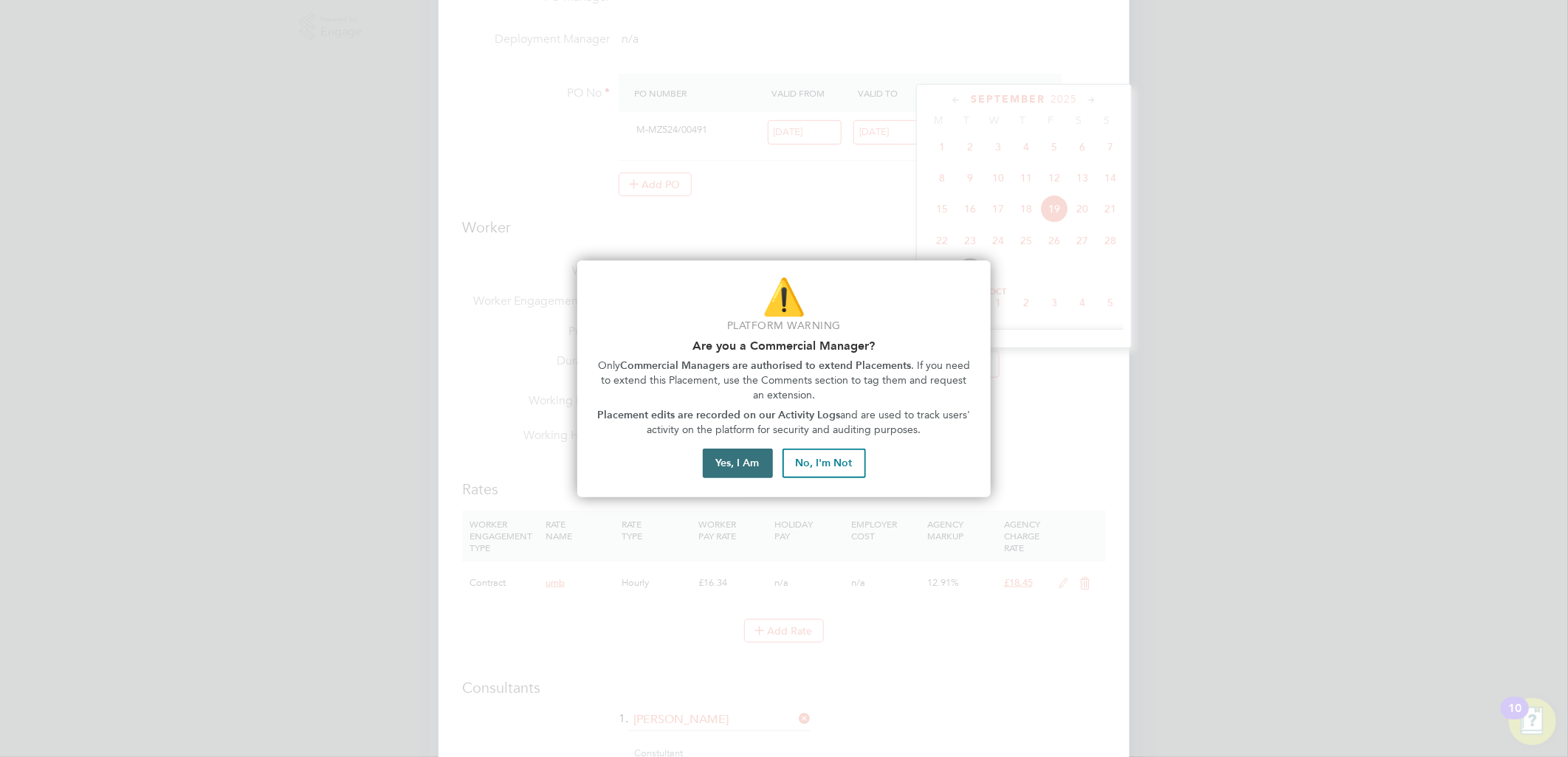
click at [720, 453] on button "Yes, I Am" at bounding box center [738, 464] width 70 height 30
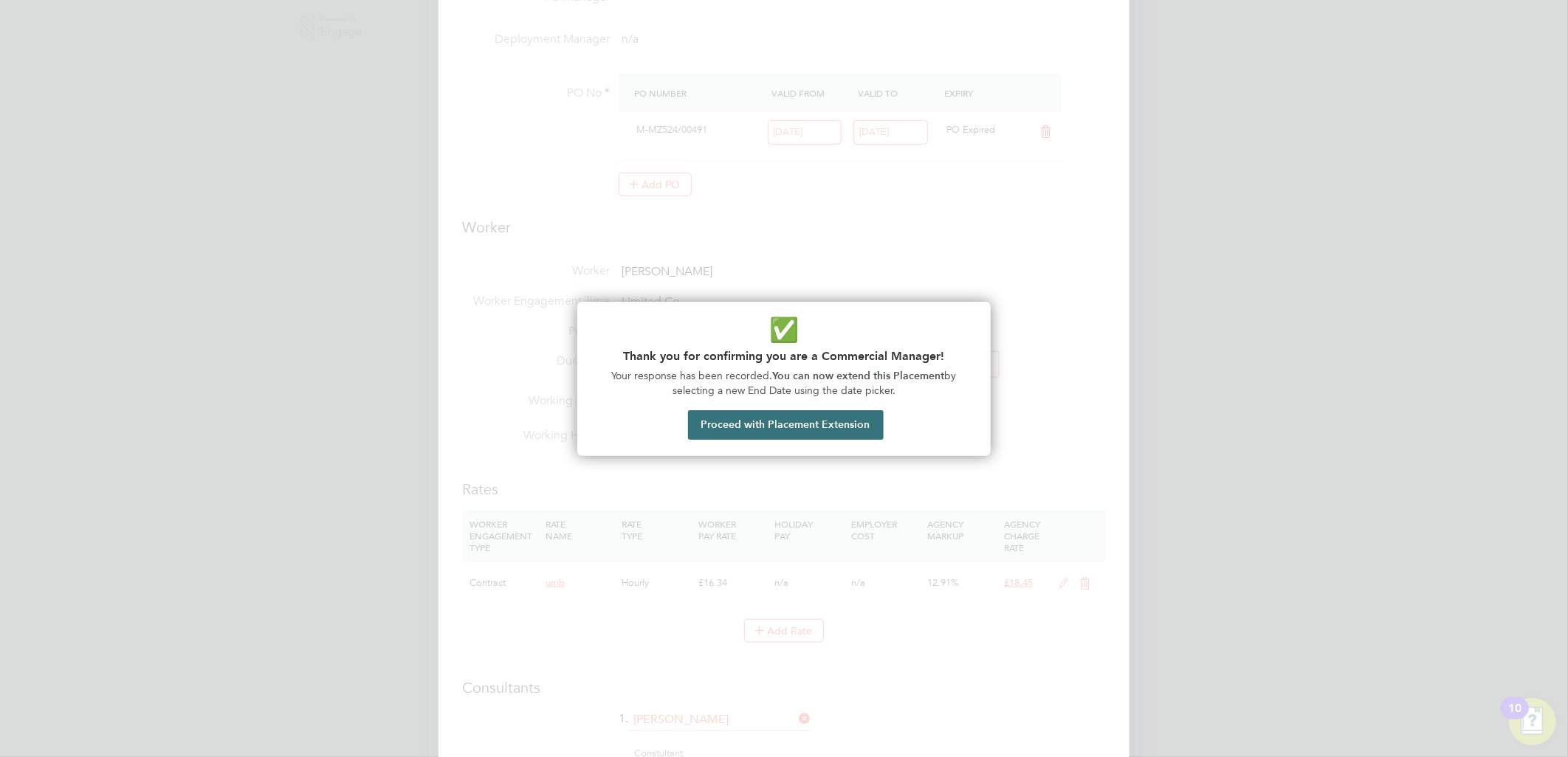
click at [806, 419] on button "Proceed with Placement Extension" at bounding box center [786, 425] width 196 height 30
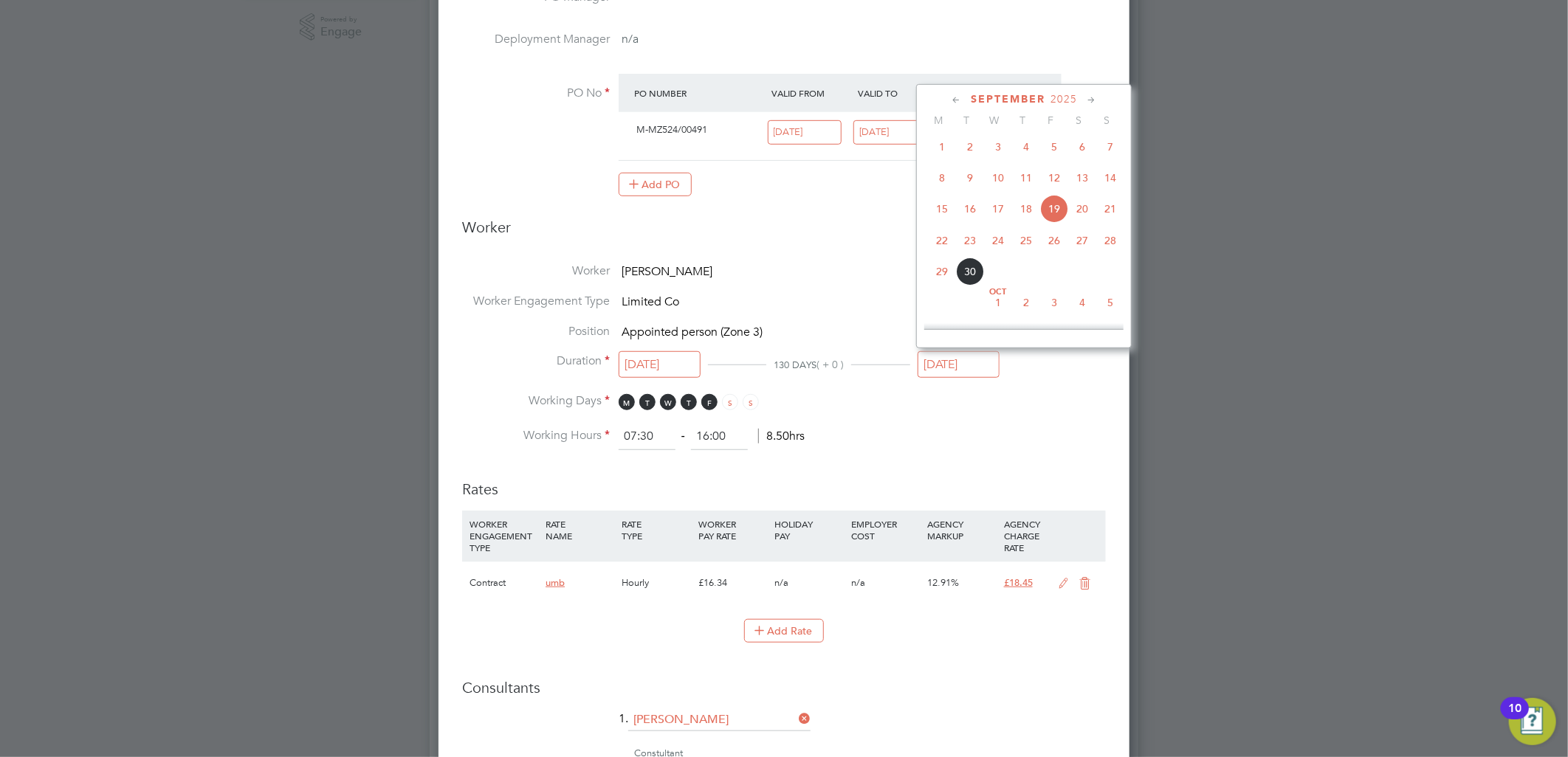
click at [1051, 245] on span "26" at bounding box center [1054, 241] width 28 height 28
type input "26 Sep 2025"
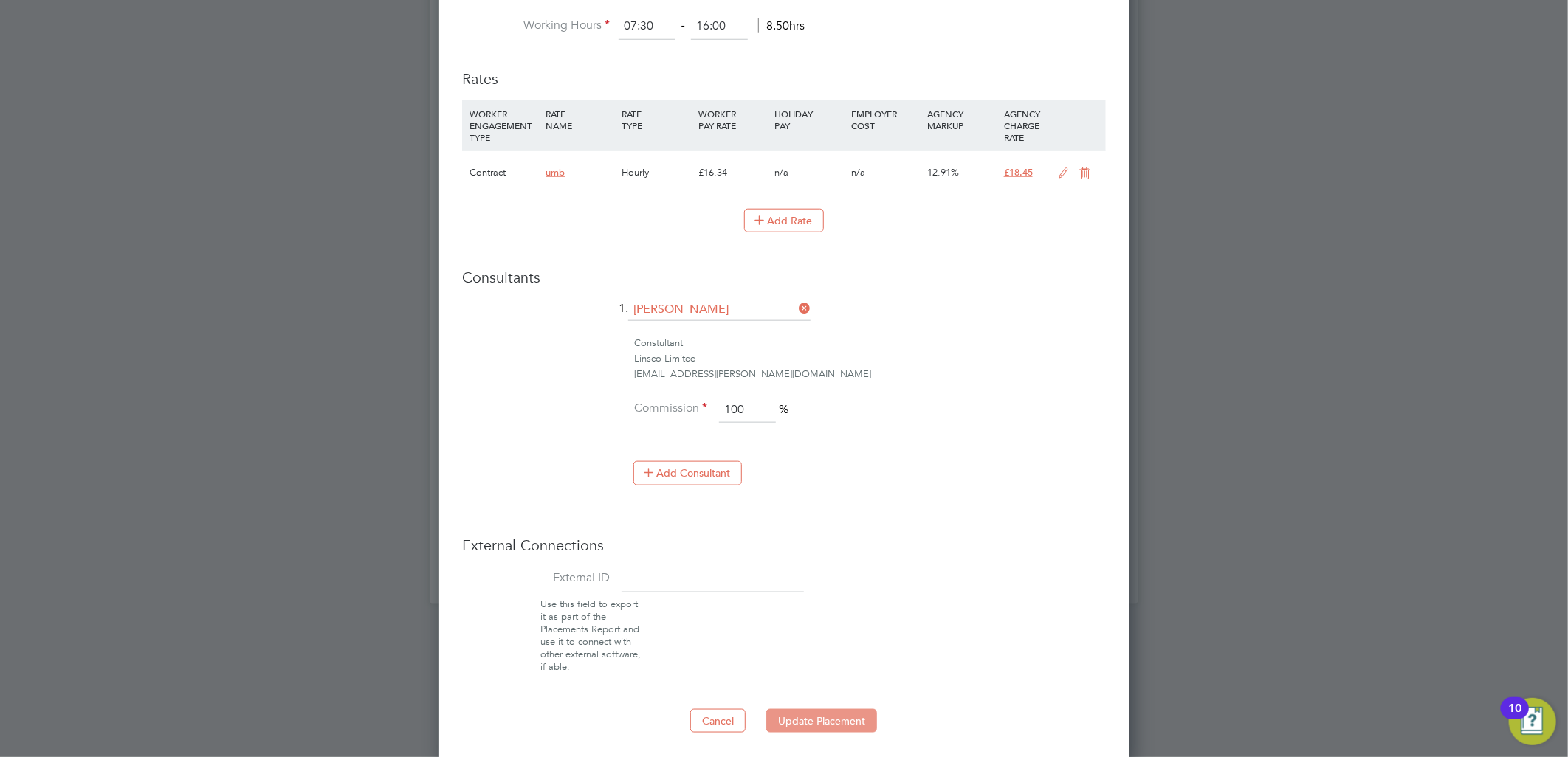
click at [797, 709] on button "Update Placement" at bounding box center [821, 721] width 111 height 24
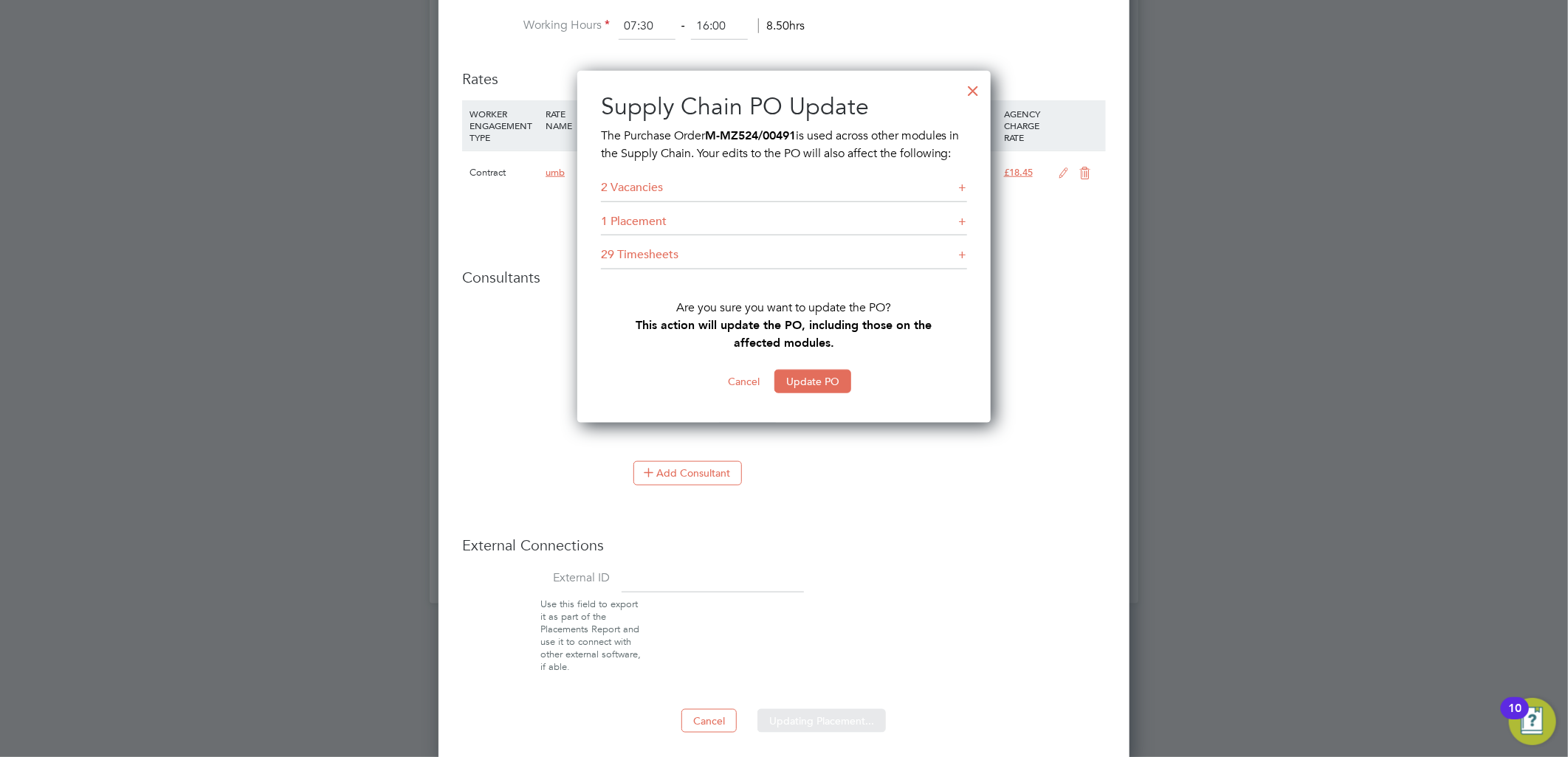
click at [791, 393] on button "Update PO" at bounding box center [812, 382] width 77 height 24
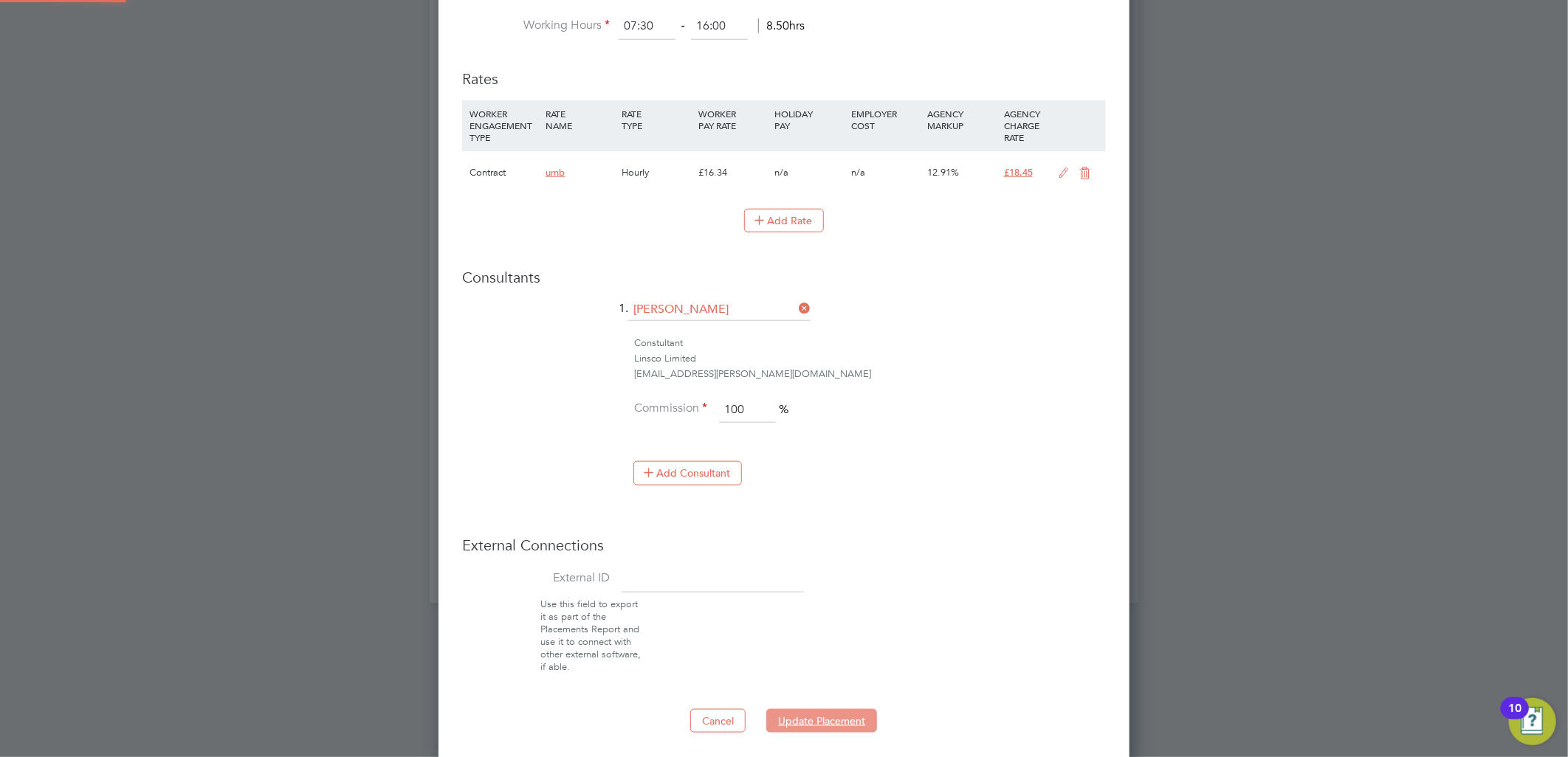
click at [806, 721] on button "Update Placement" at bounding box center [821, 721] width 111 height 24
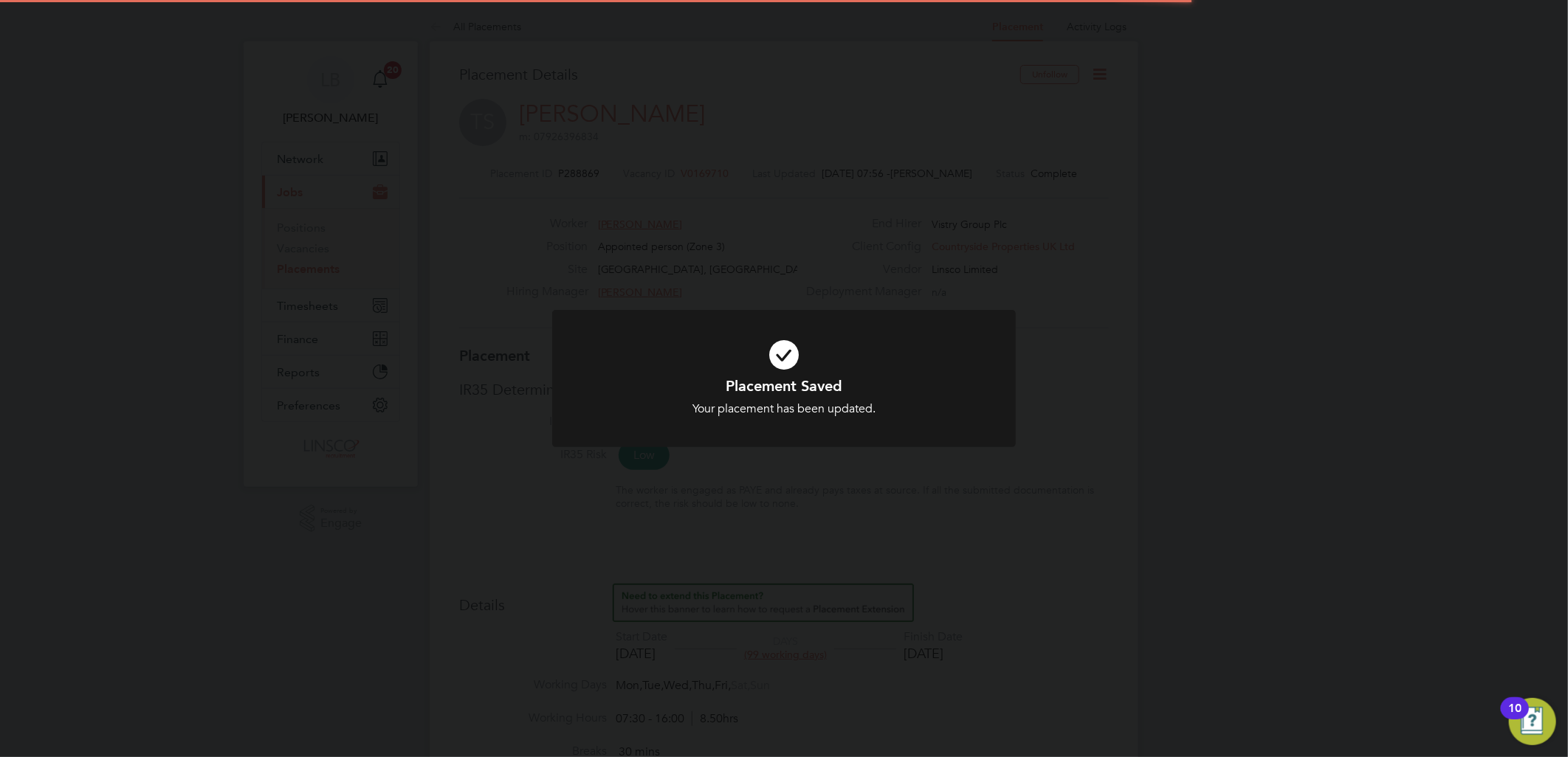
click at [840, 341] on icon at bounding box center [784, 355] width 384 height 58
